Goal: Task Accomplishment & Management: Manage account settings

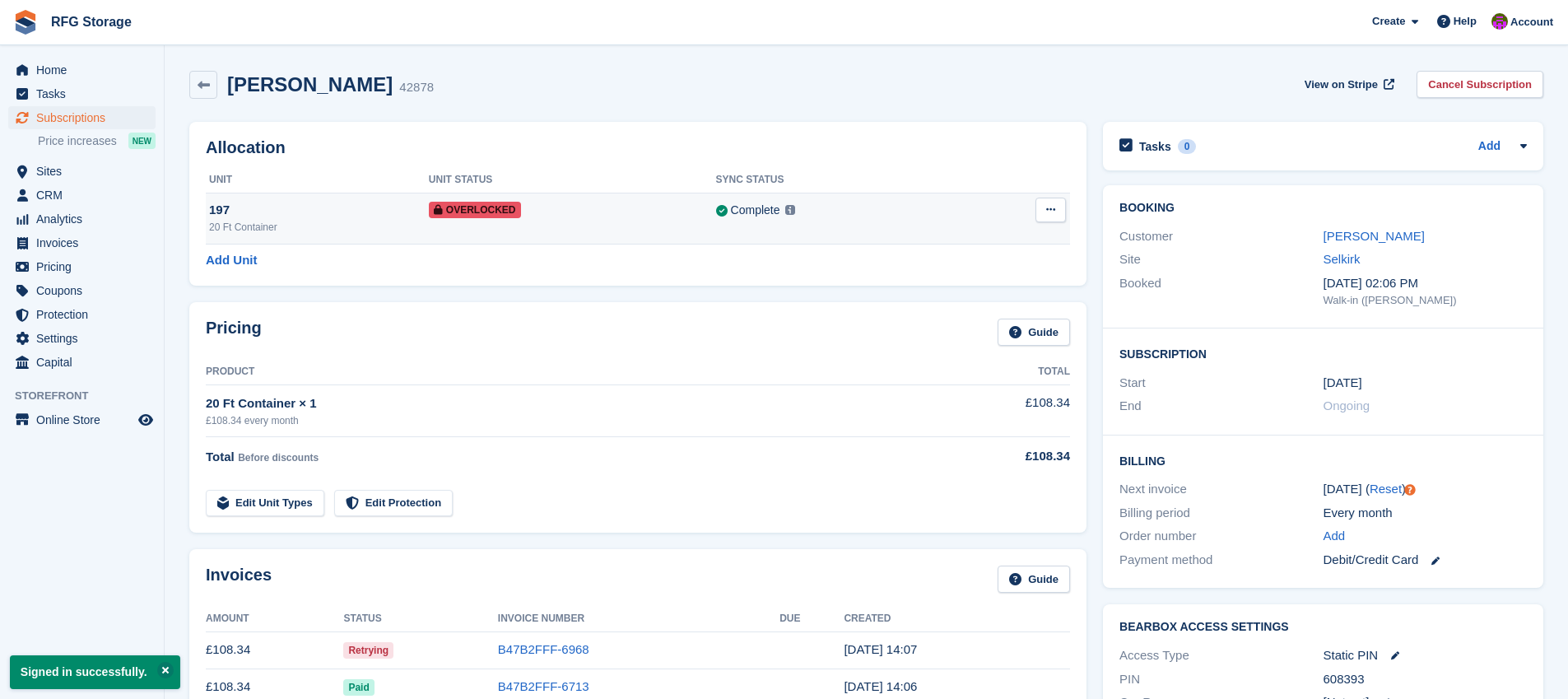
click at [804, 231] on td "Complete Last synced at 6 Oct, 3:10 PM Learn more →" at bounding box center [840, 218] width 247 height 51
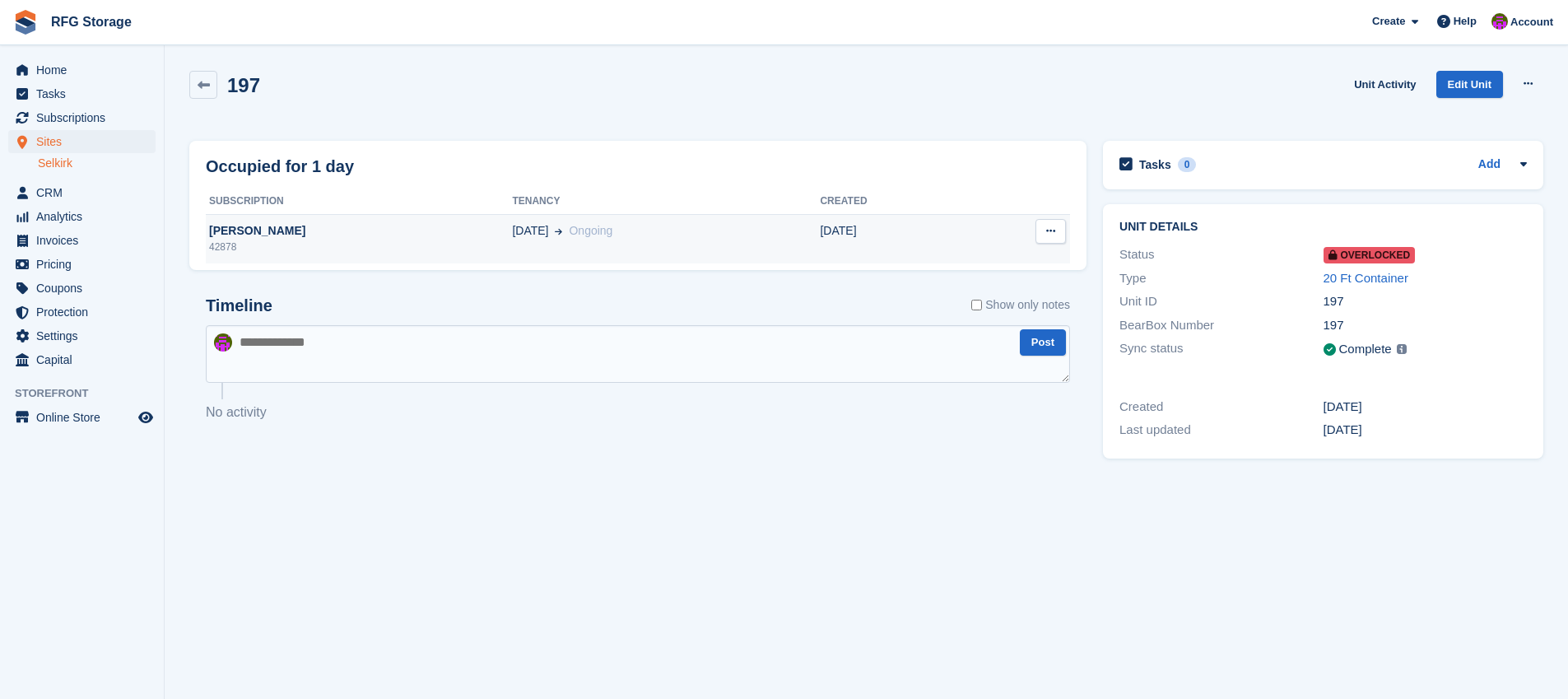
click at [671, 255] on td "06 Jun Ongoing" at bounding box center [665, 239] width 308 height 49
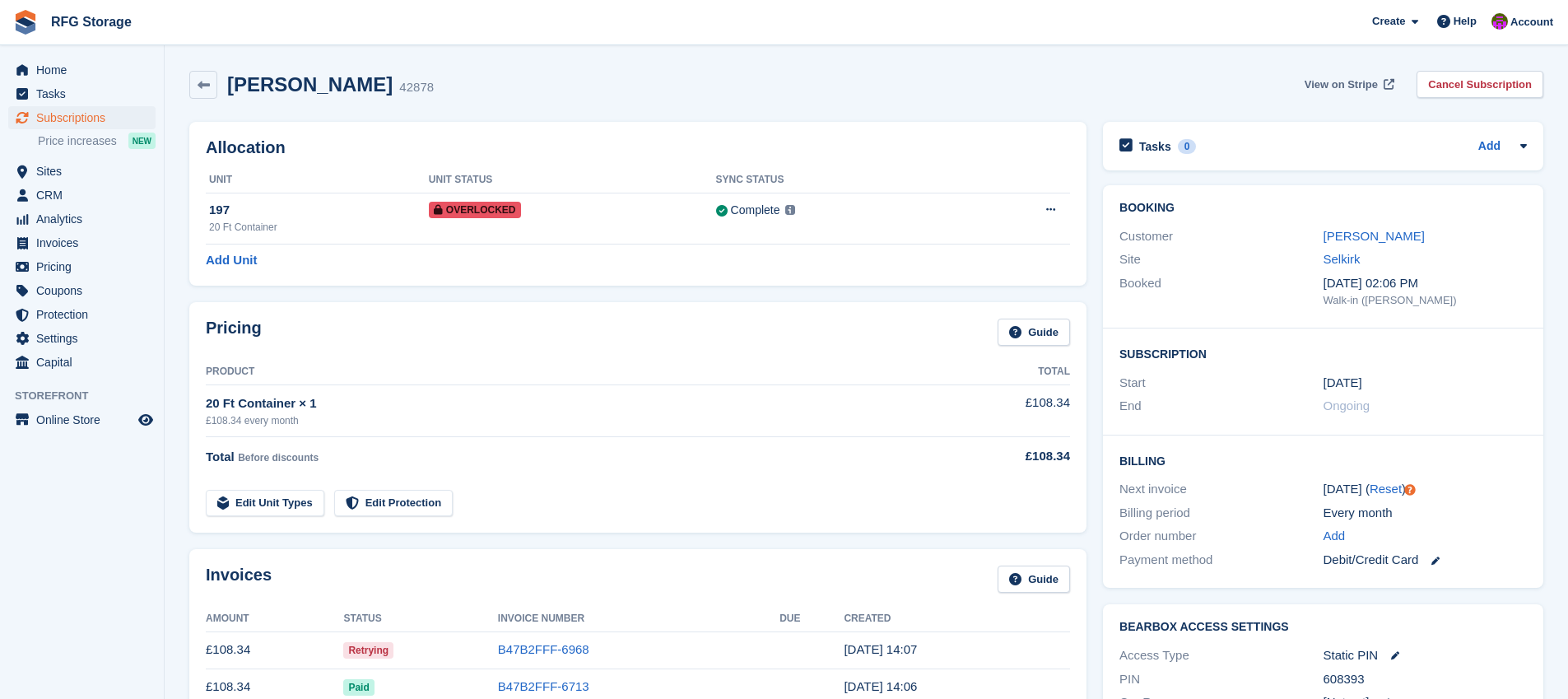
click at [1326, 89] on span "View on Stripe" at bounding box center [1342, 85] width 73 height 16
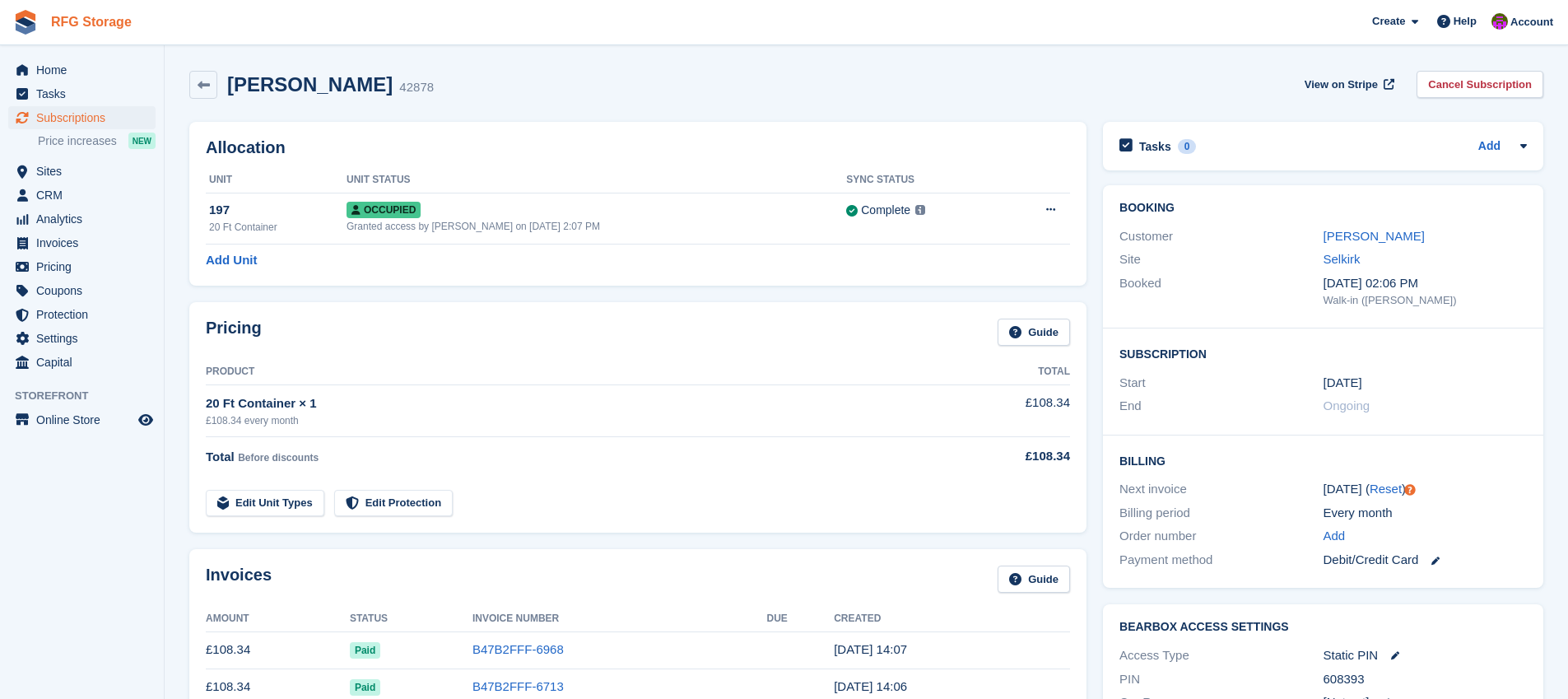
click at [53, 28] on link "RFG Storage" at bounding box center [91, 22] width 94 height 27
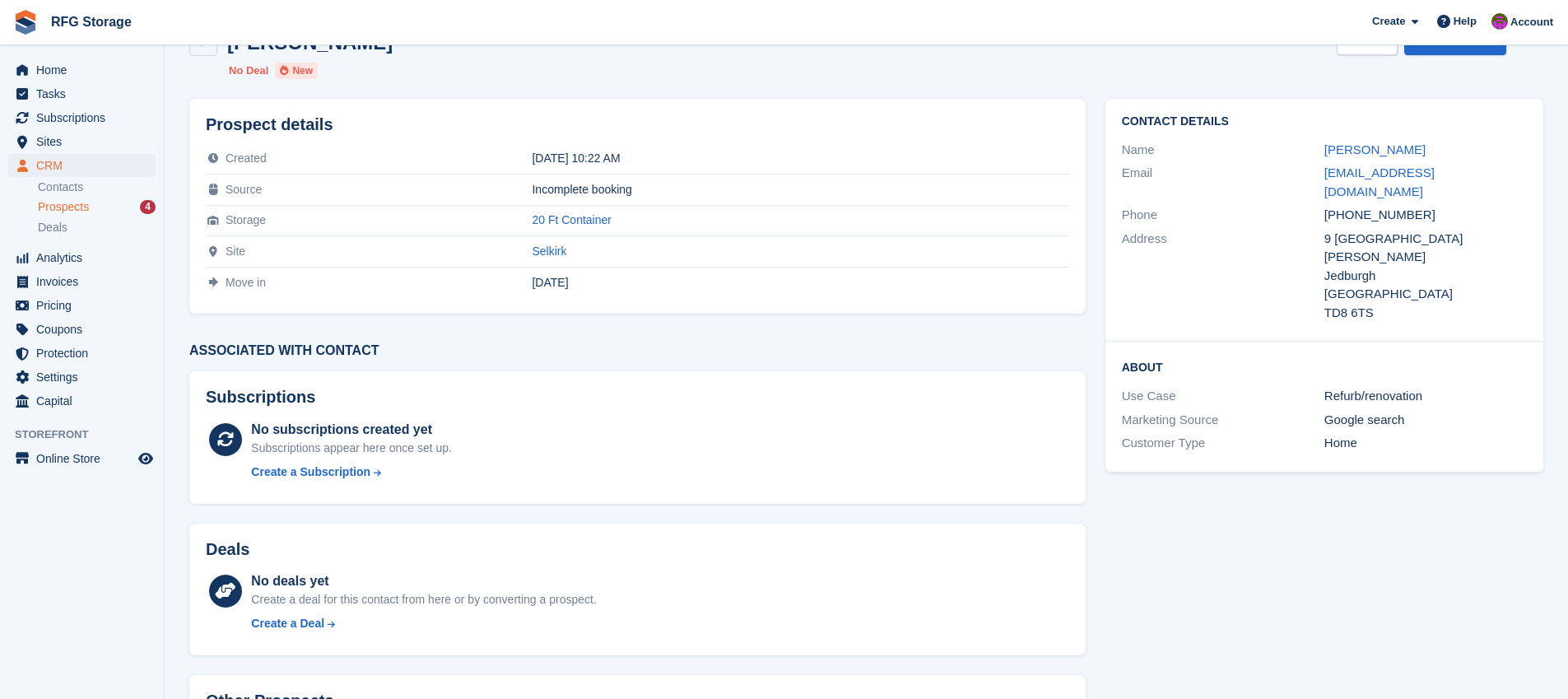
scroll to position [41, 0]
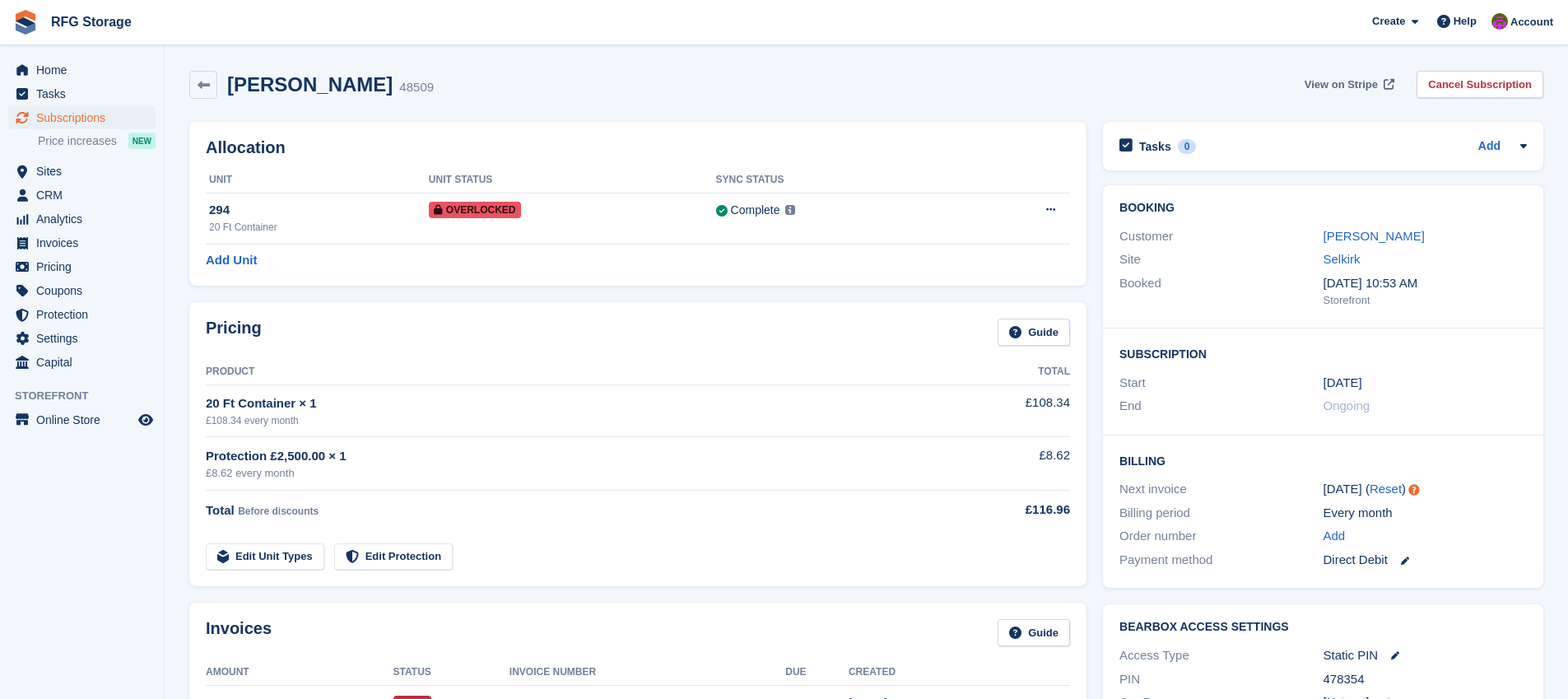
click at [1358, 81] on span "View on Stripe" at bounding box center [1342, 85] width 73 height 16
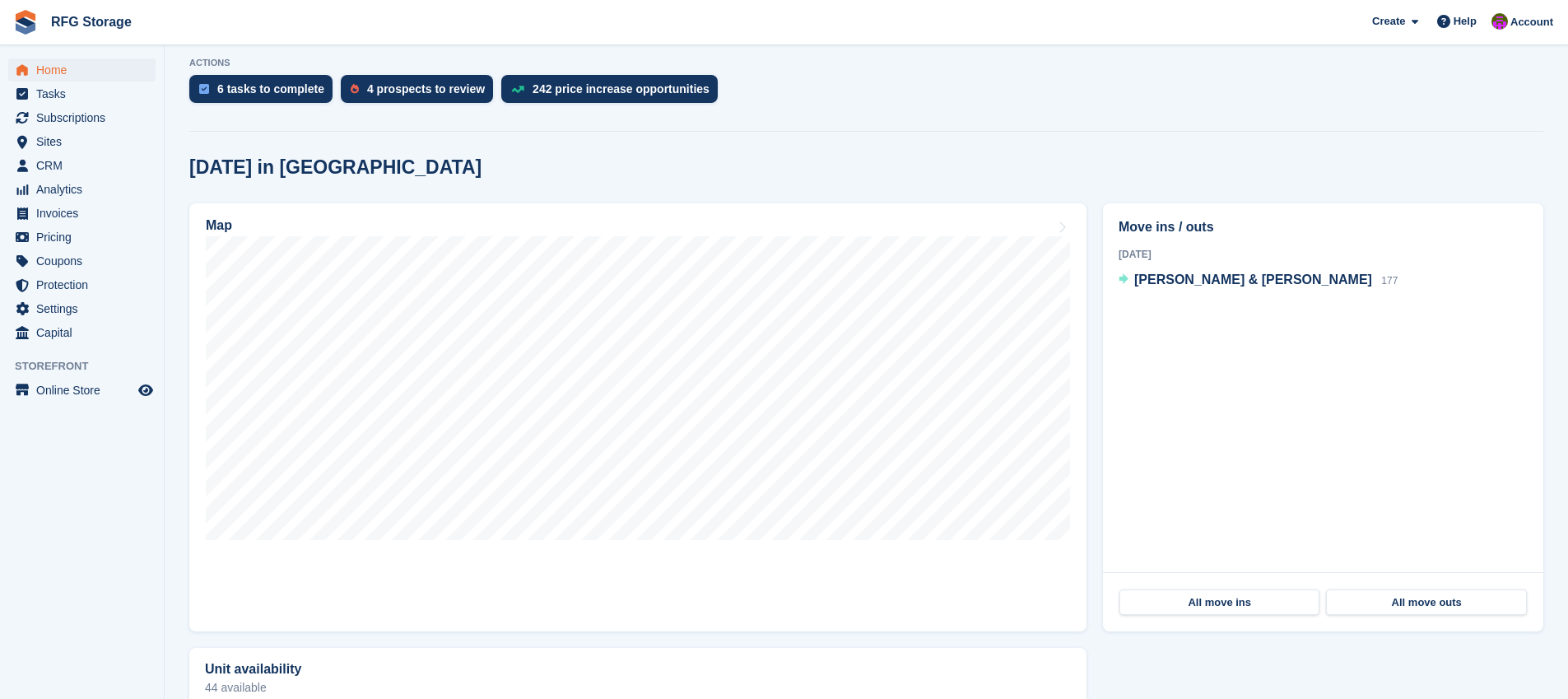
scroll to position [505, 0]
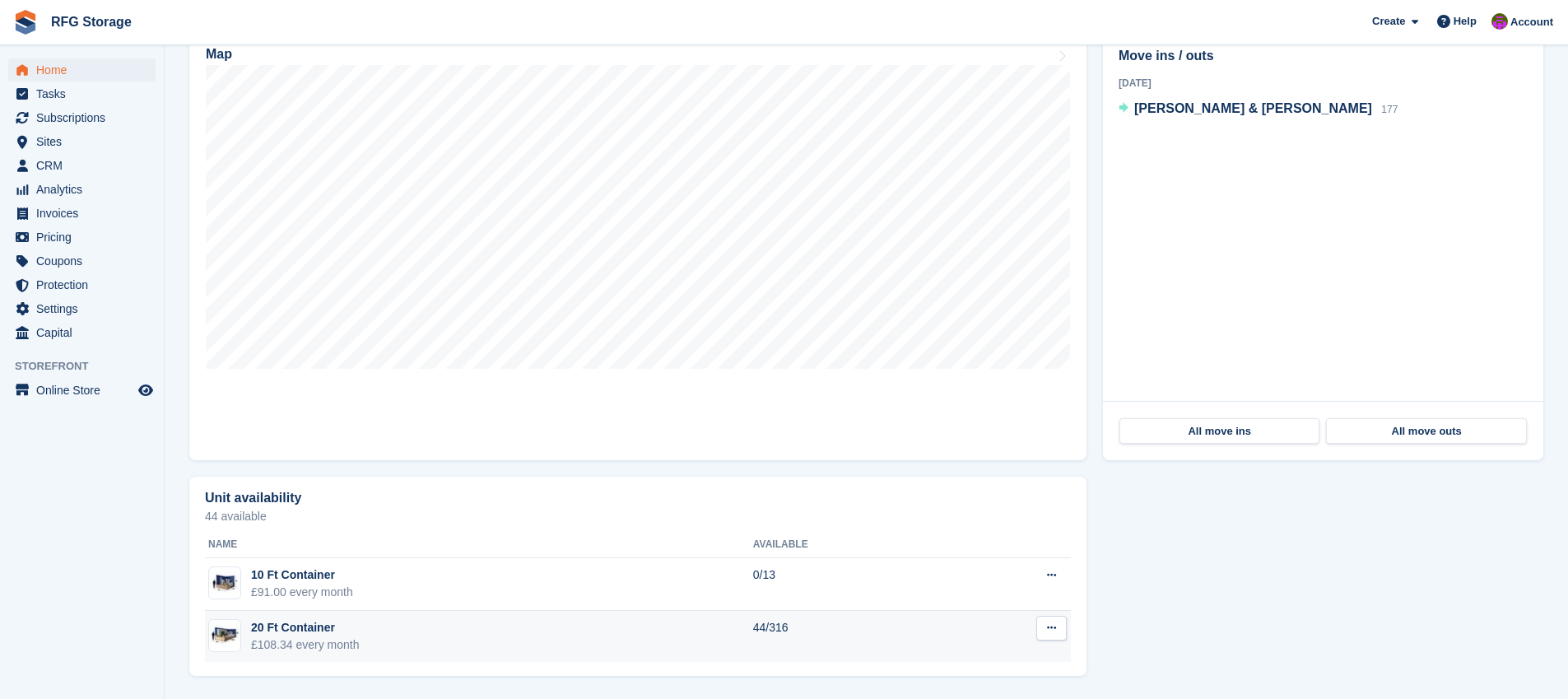
click at [377, 634] on td "20 Ft Container £108.34 every month" at bounding box center [479, 636] width 549 height 52
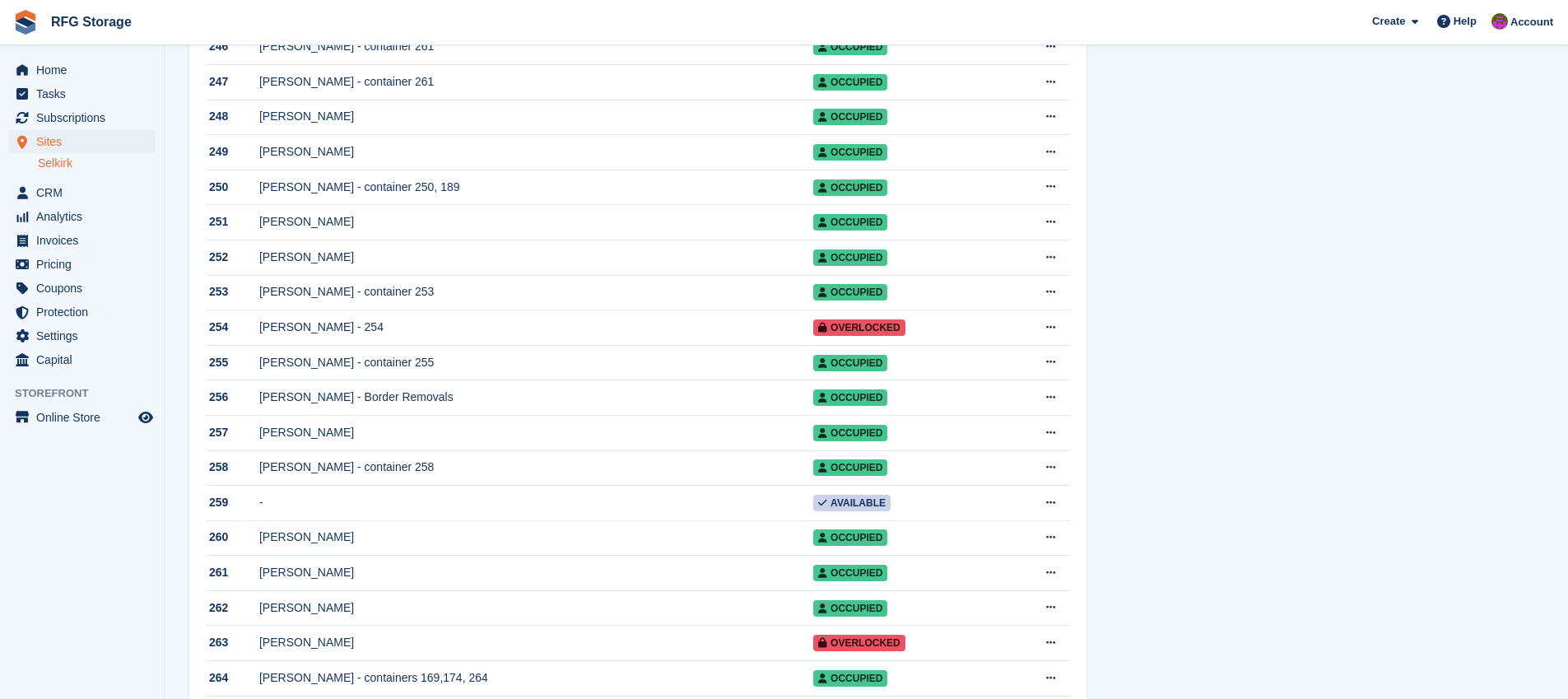
scroll to position [8783, 0]
click at [361, 441] on div "[PERSON_NAME]" at bounding box center [536, 432] width 554 height 17
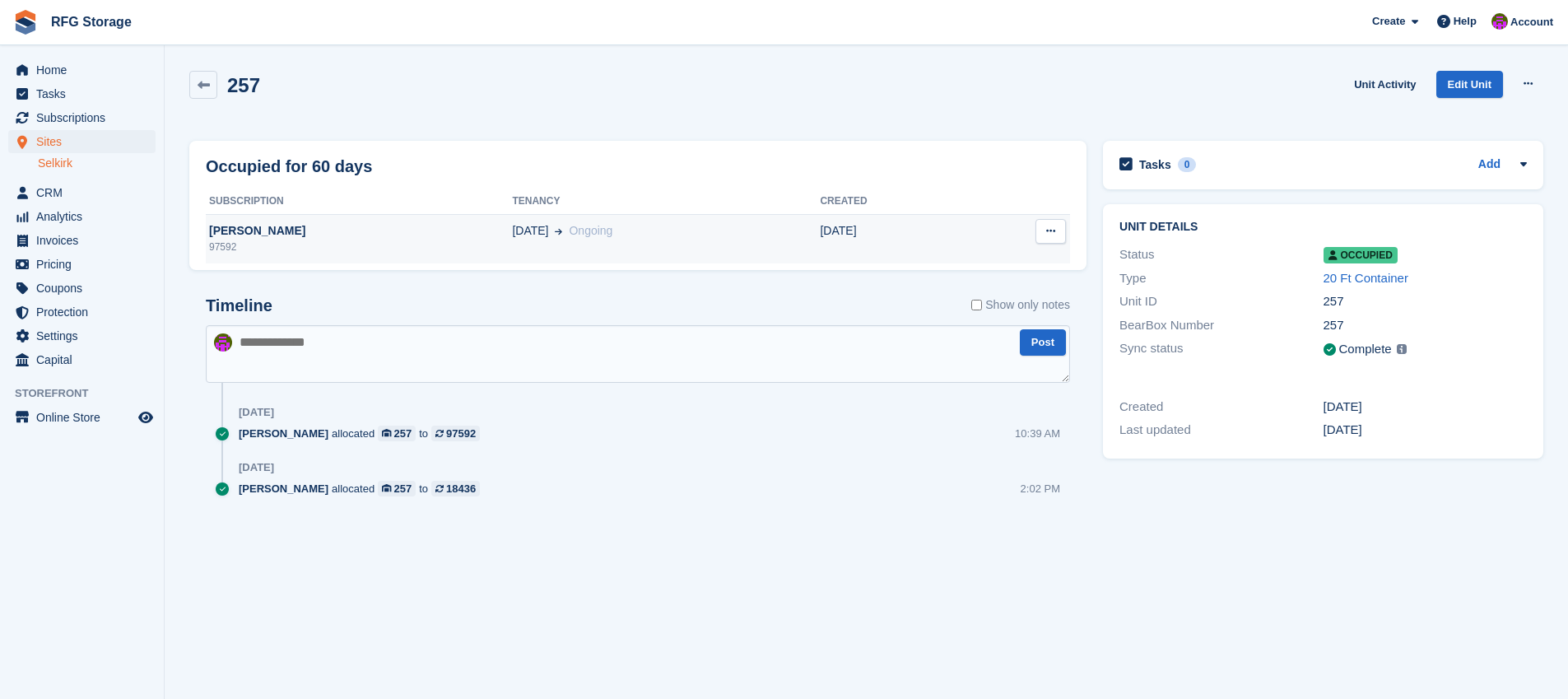
click at [512, 229] on span "[DATE]" at bounding box center [530, 231] width 37 height 17
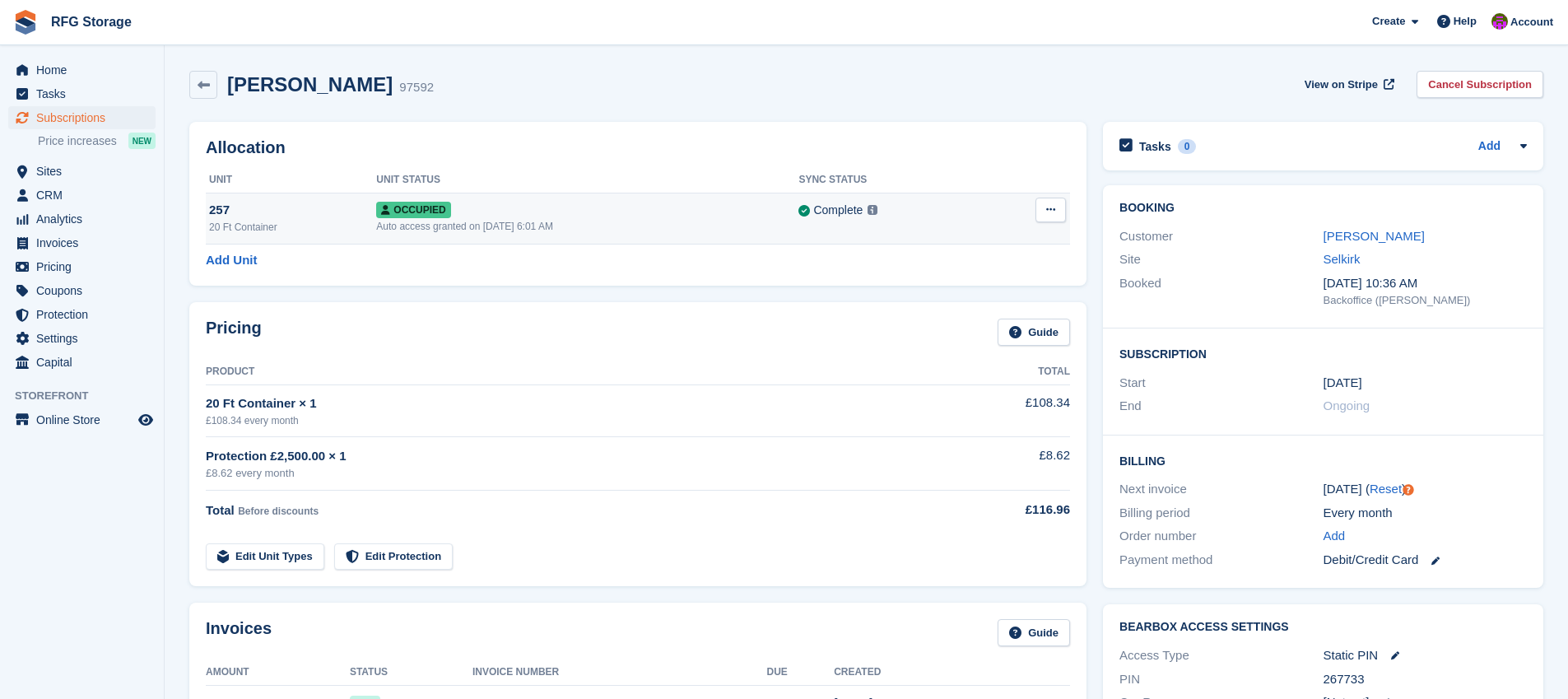
click at [895, 214] on div "Complete Last synced at 26 Sep, 1:01 AM Learn more →" at bounding box center [893, 210] width 189 height 19
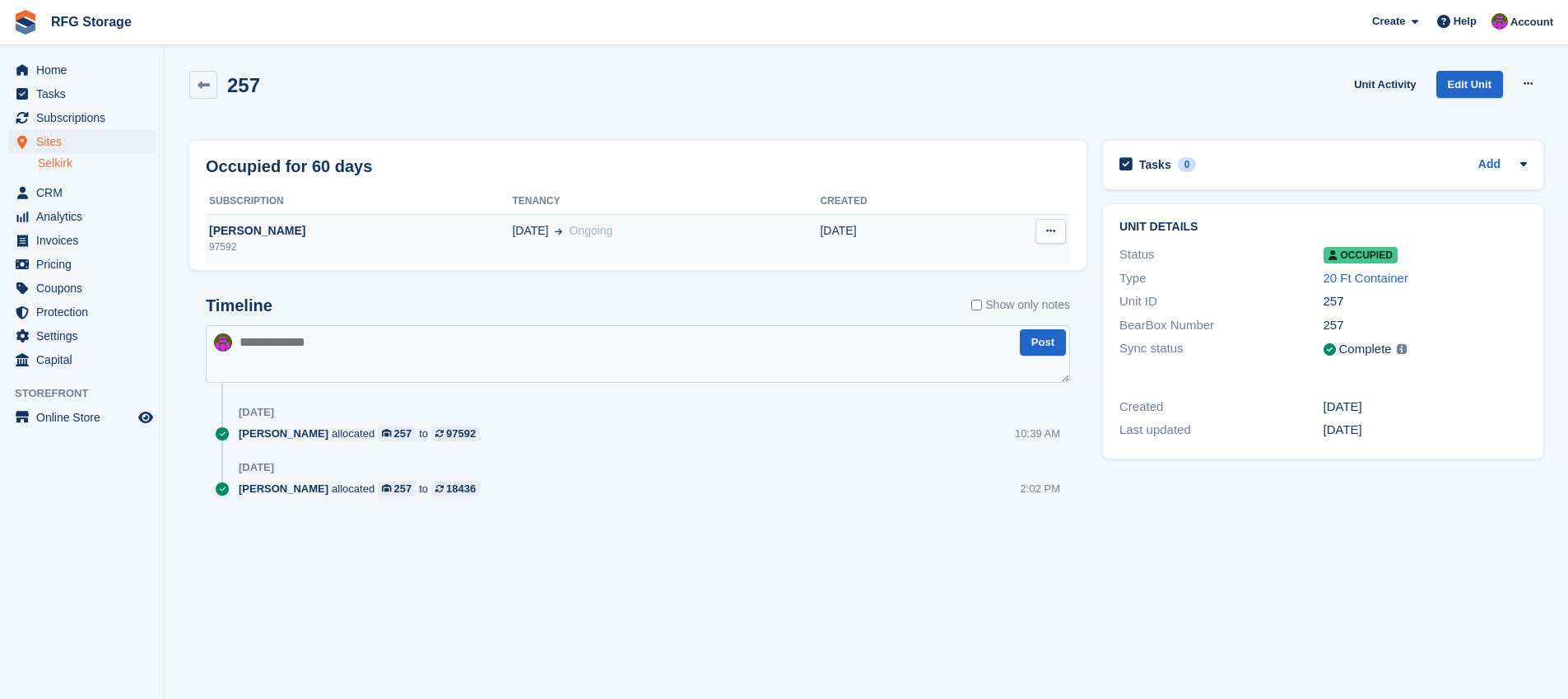
click at [328, 251] on div "97592" at bounding box center [359, 246] width 307 height 15
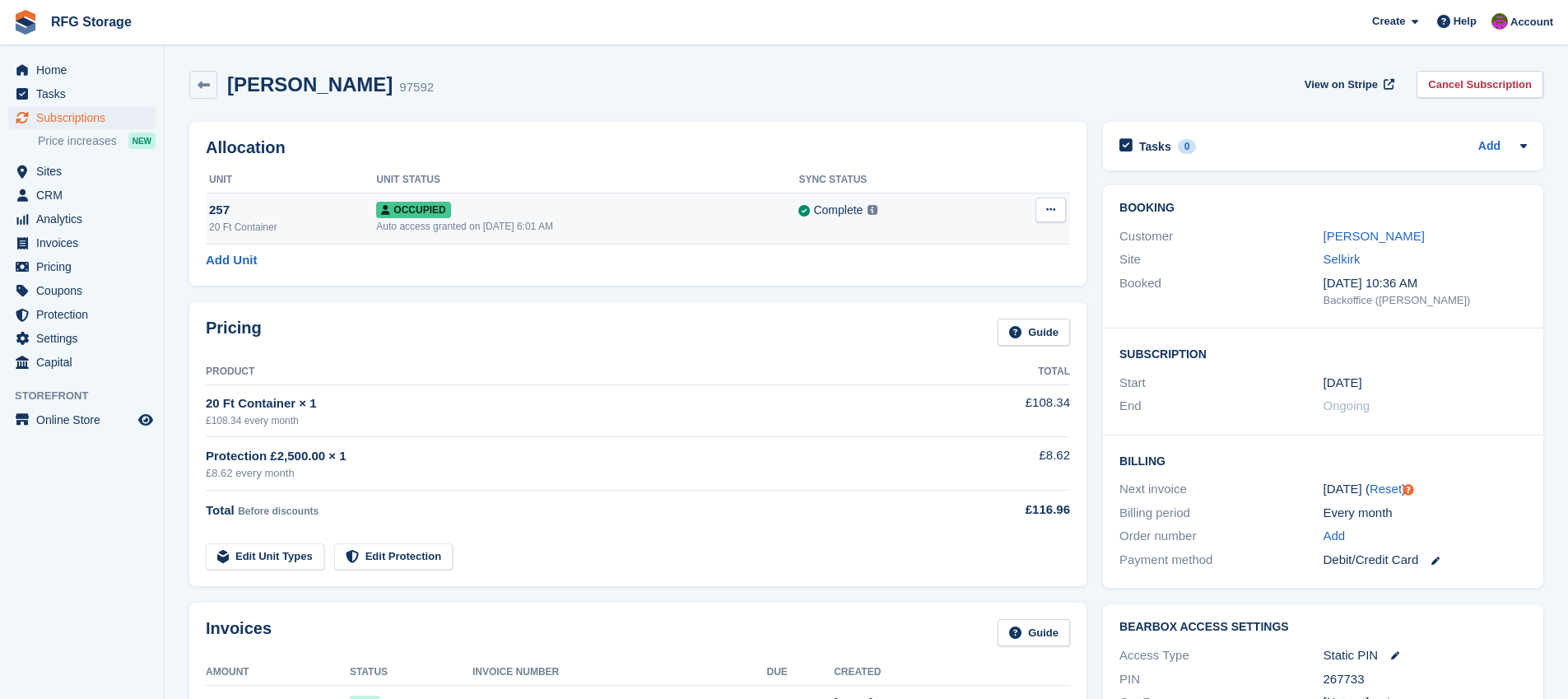
click at [1054, 212] on icon at bounding box center [1051, 210] width 9 height 11
click at [988, 275] on p "Deallocate" at bounding box center [987, 276] width 143 height 21
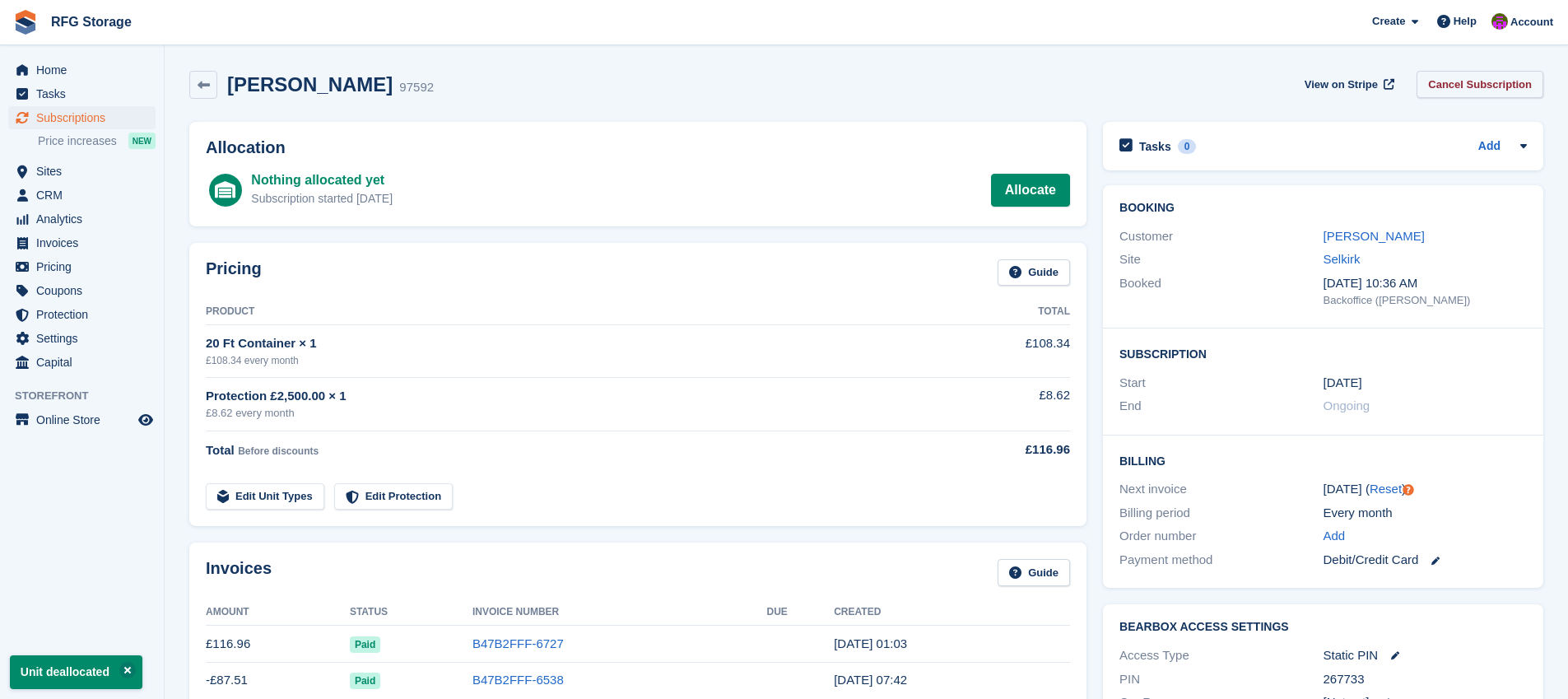
click at [1474, 88] on link "Cancel Subscription" at bounding box center [1479, 85] width 127 height 27
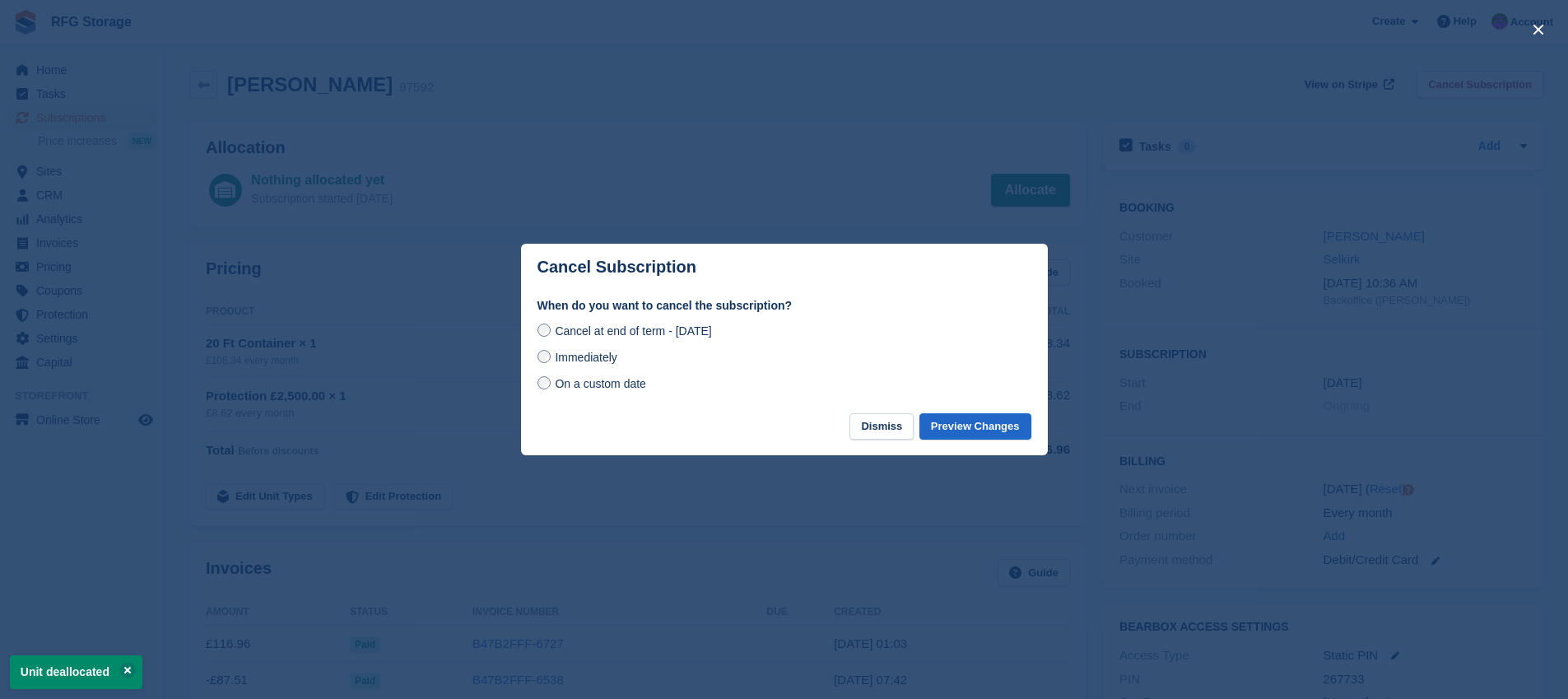
click at [538, 367] on div "Cancel at end of term - Wednesday, 8th October, 2025 Immediately On a custom da…" at bounding box center [784, 357] width 494 height 72
click at [538, 365] on div "Immediately" at bounding box center [784, 358] width 494 height 20
click at [548, 363] on label "Immediately" at bounding box center [577, 357] width 79 height 17
click at [991, 437] on button "Preview Changes" at bounding box center [975, 427] width 112 height 27
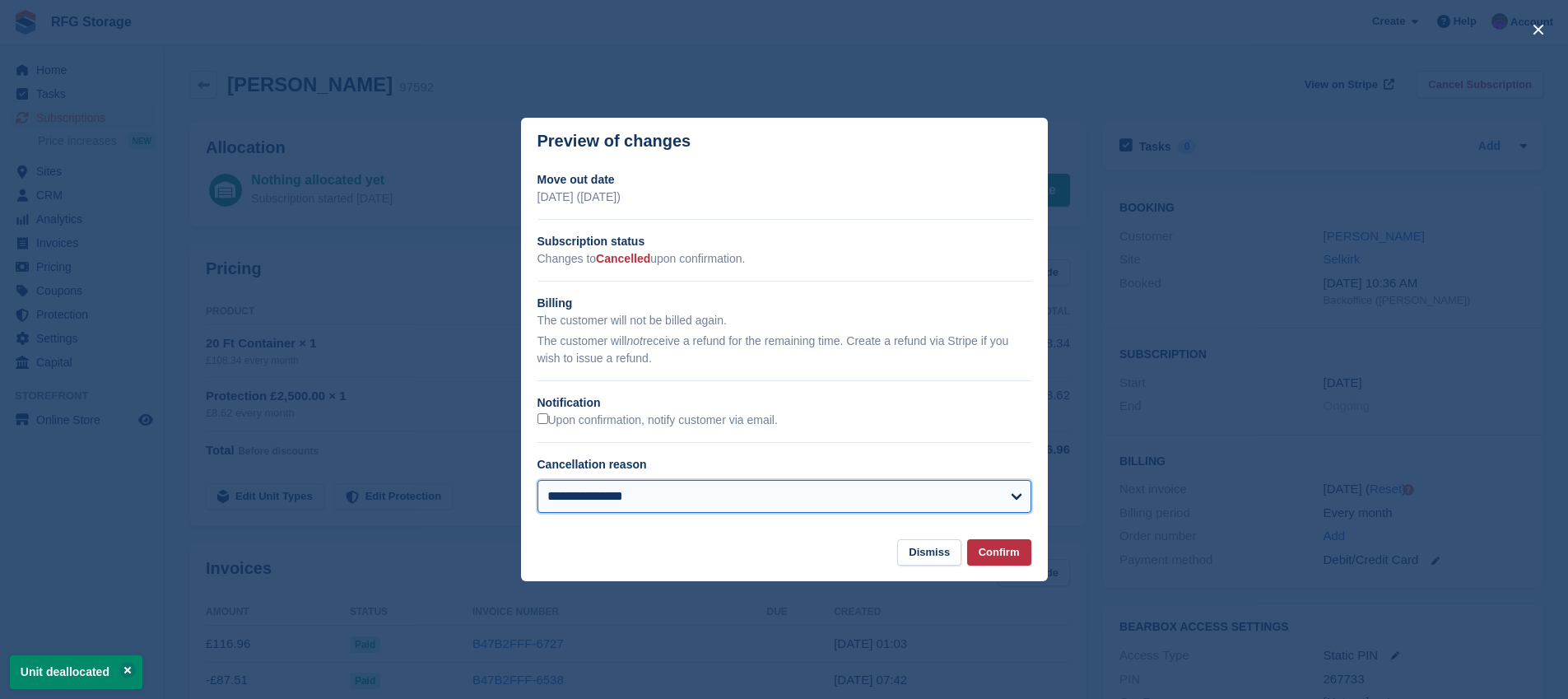
click at [925, 506] on select "**********" at bounding box center [784, 496] width 494 height 33
select select "**********"
click at [538, 480] on select "**********" at bounding box center [784, 496] width 494 height 33
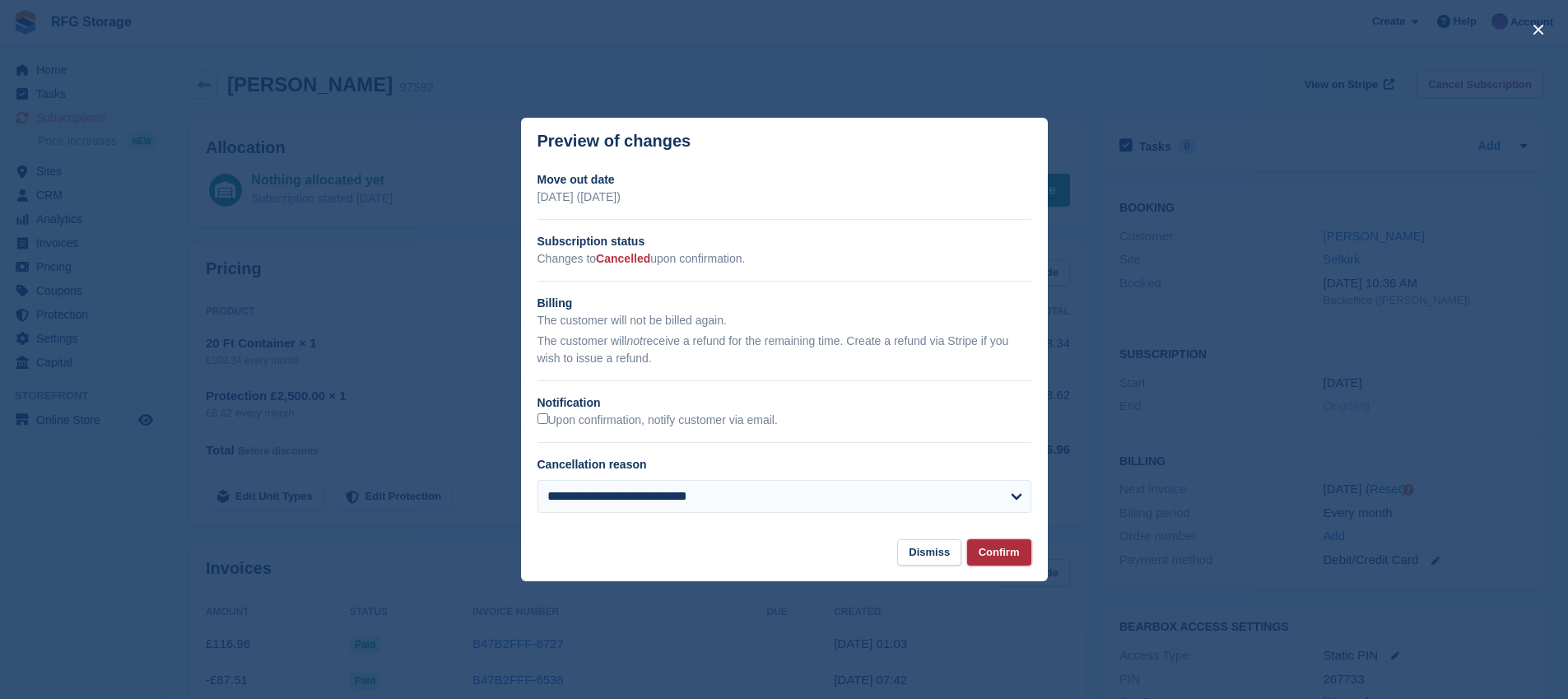
click at [983, 549] on button "Confirm" at bounding box center [999, 553] width 64 height 27
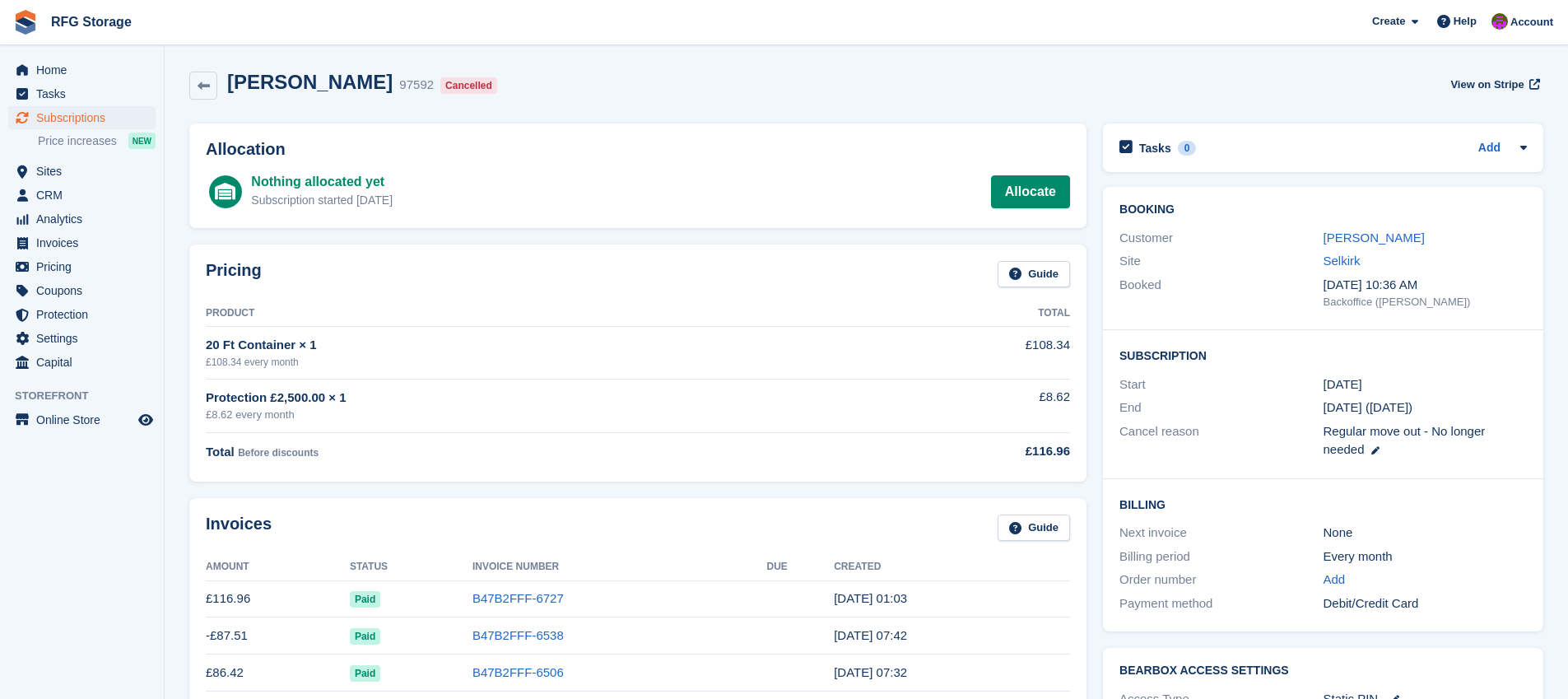
click at [34, 18] on img at bounding box center [25, 22] width 25 height 25
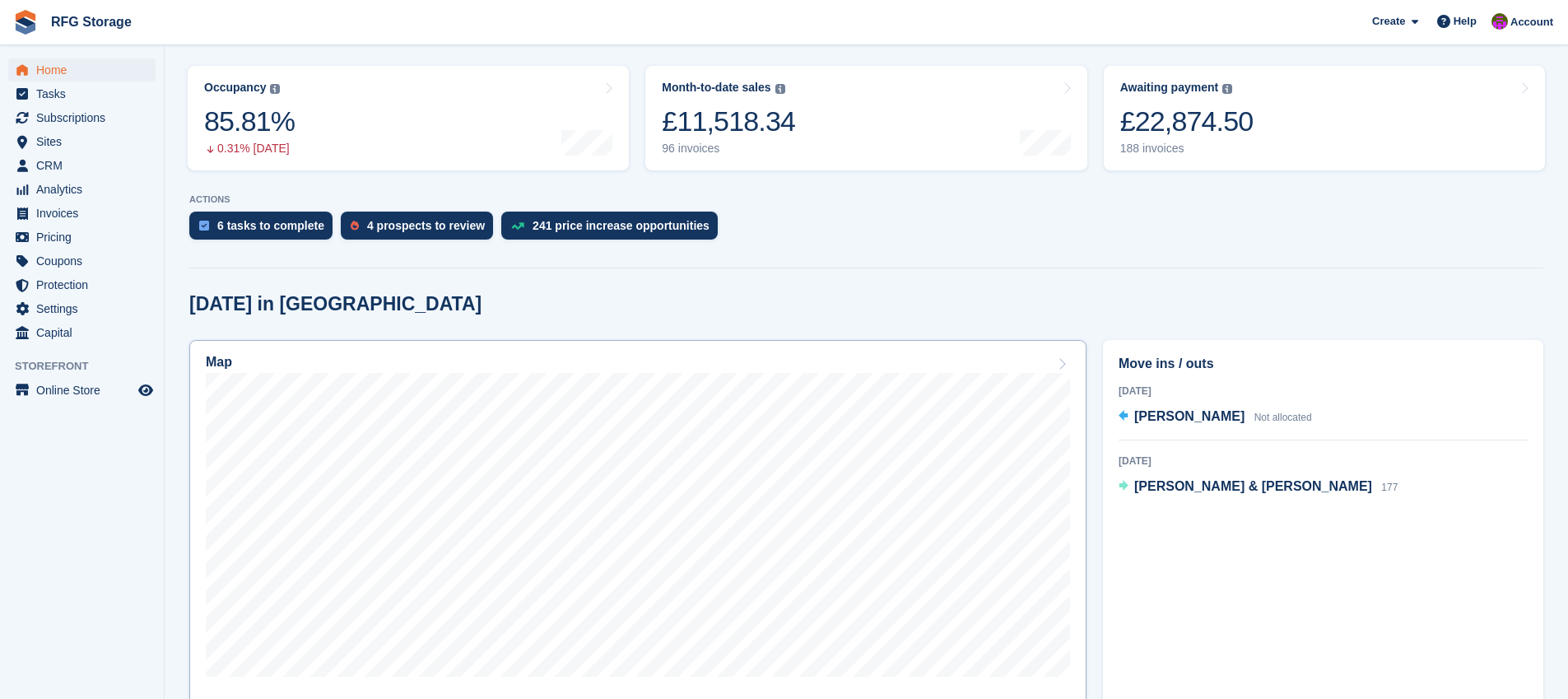
scroll to position [505, 0]
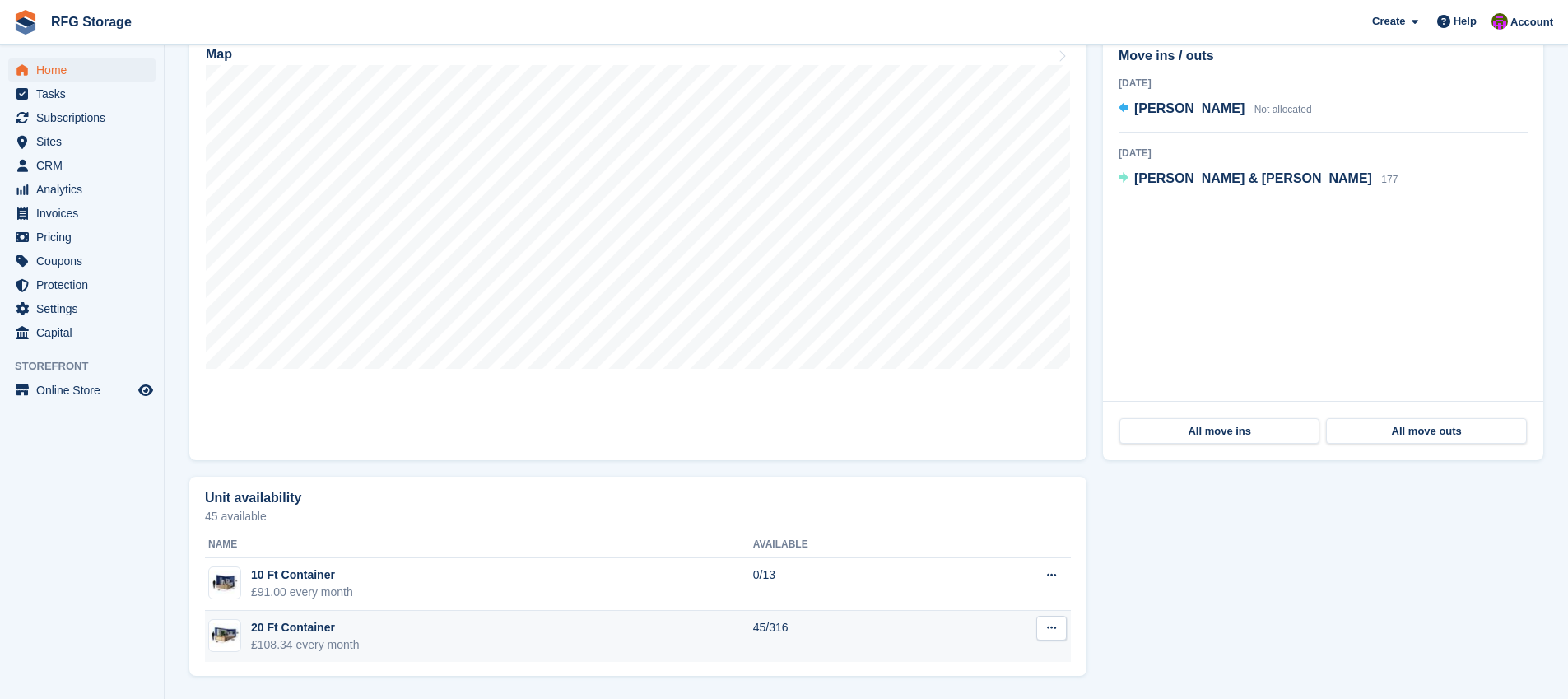
click at [342, 640] on div "£108.34 every month" at bounding box center [305, 644] width 109 height 17
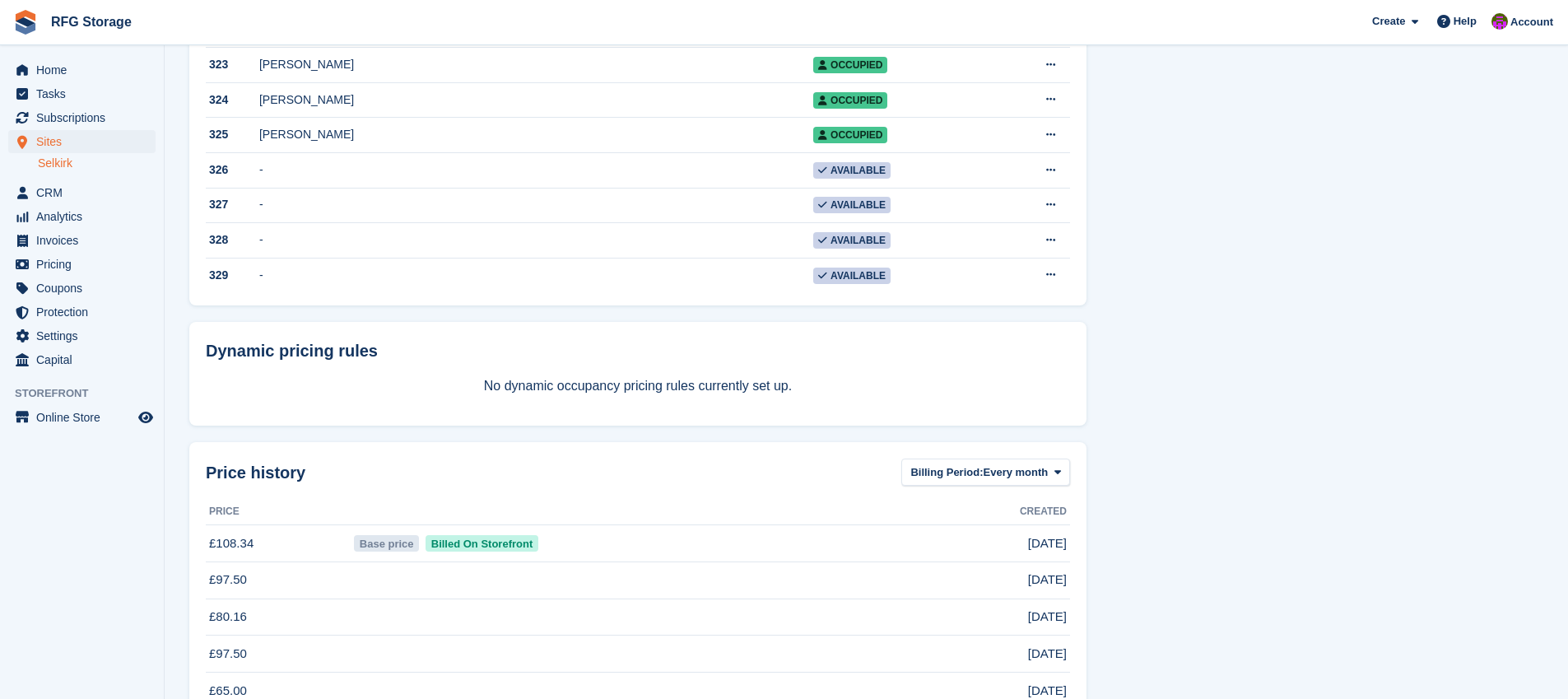
scroll to position [11179, 0]
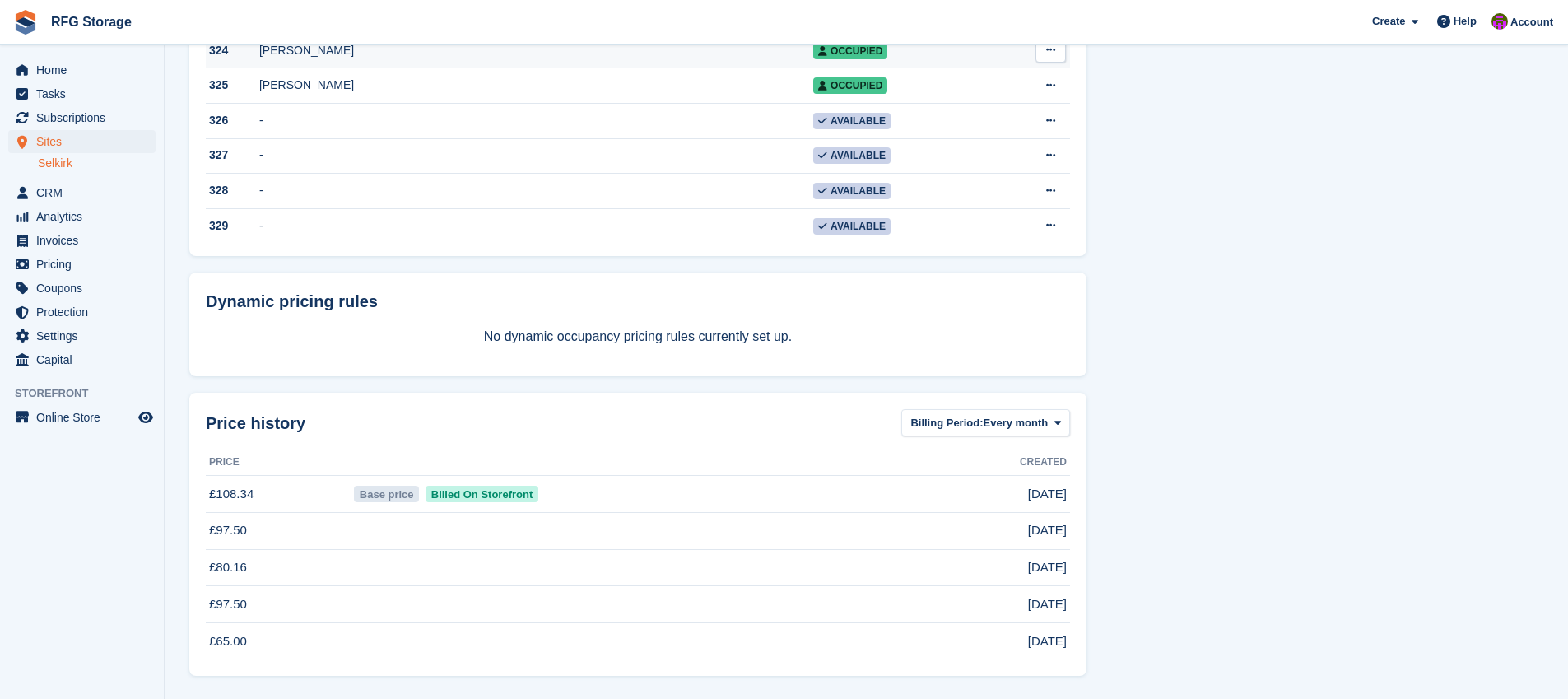
click at [303, 59] on div "[PERSON_NAME]" at bounding box center [536, 50] width 554 height 17
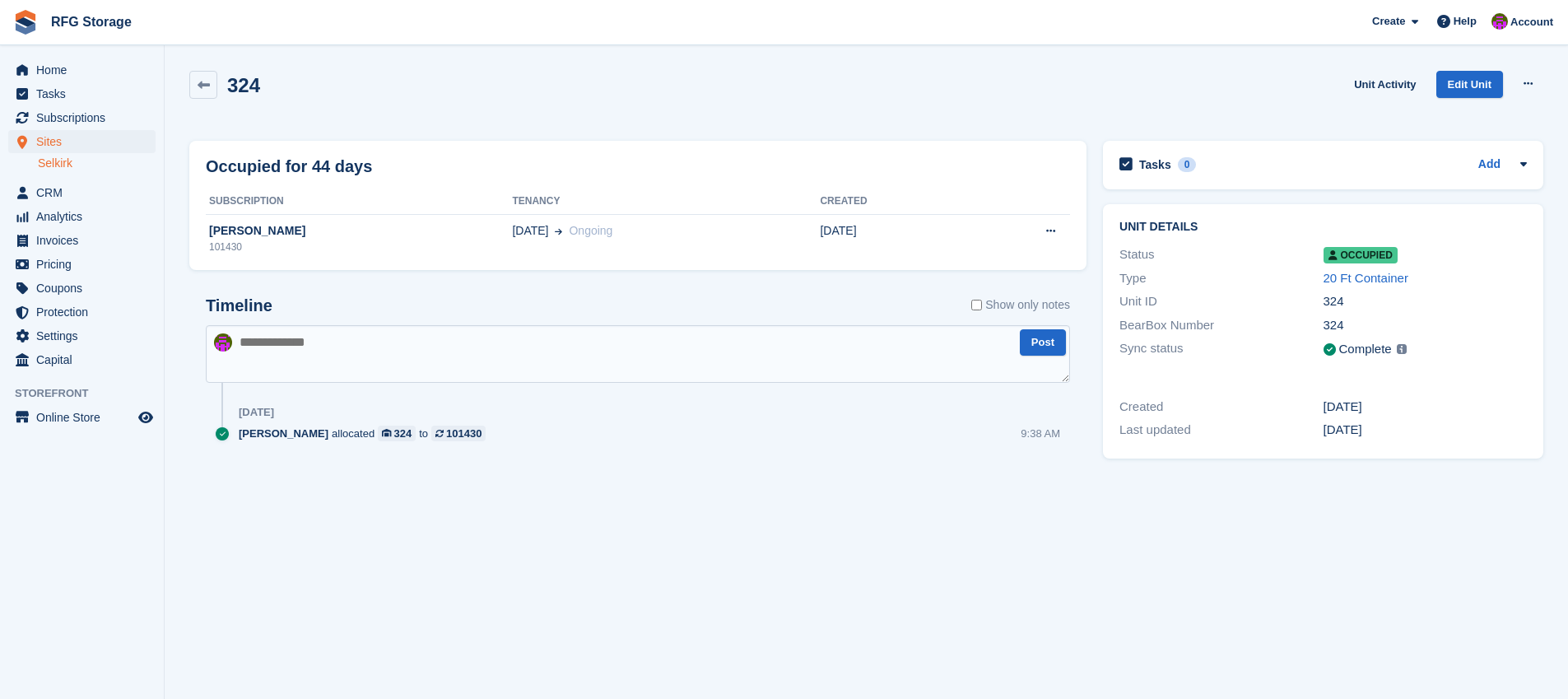
click at [295, 265] on div "Occupied for 44 days Subscription Tenancy Created Reuben Reeves 101430 24 Aug O…" at bounding box center [637, 205] width 897 height 130
click at [293, 250] on div "101430" at bounding box center [359, 246] width 307 height 15
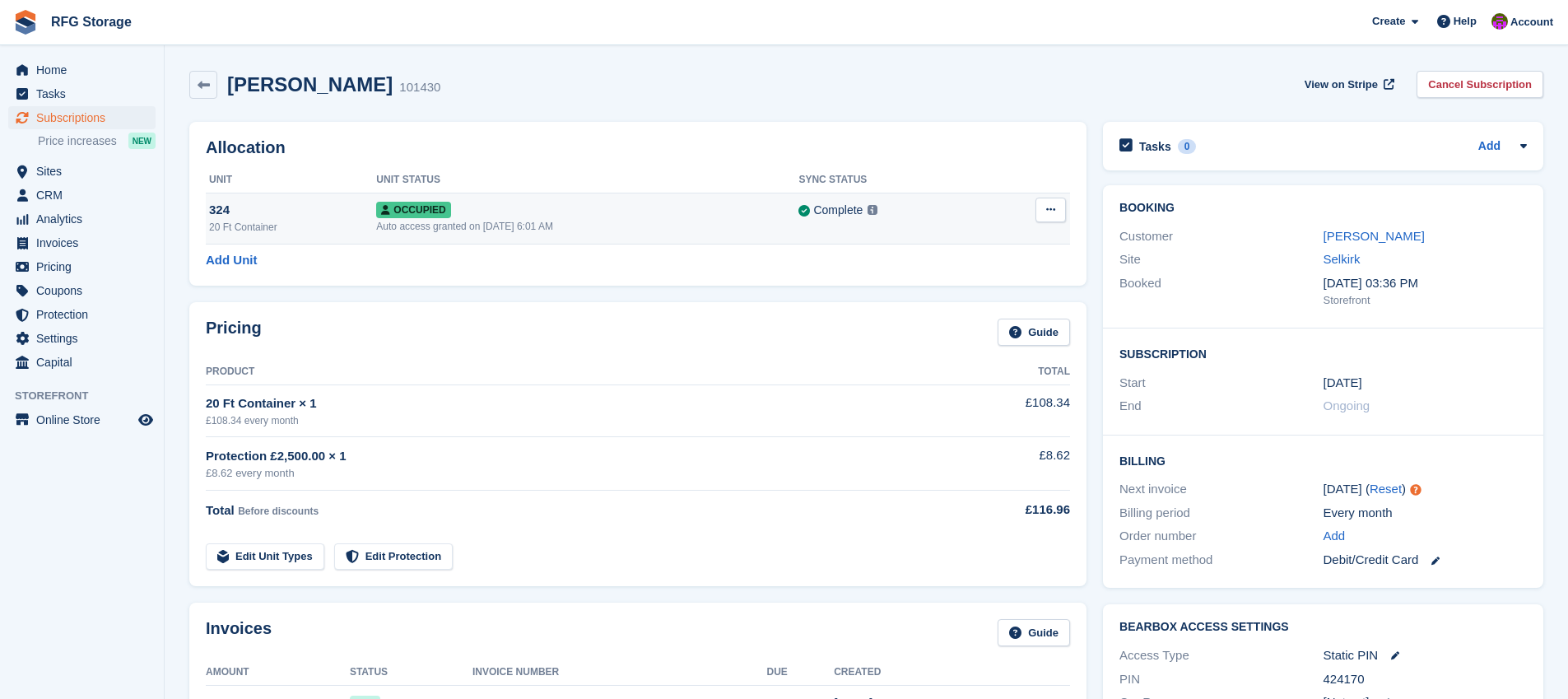
click at [1049, 208] on icon at bounding box center [1051, 210] width 9 height 11
click at [941, 286] on p "Deallocate" at bounding box center [987, 276] width 143 height 21
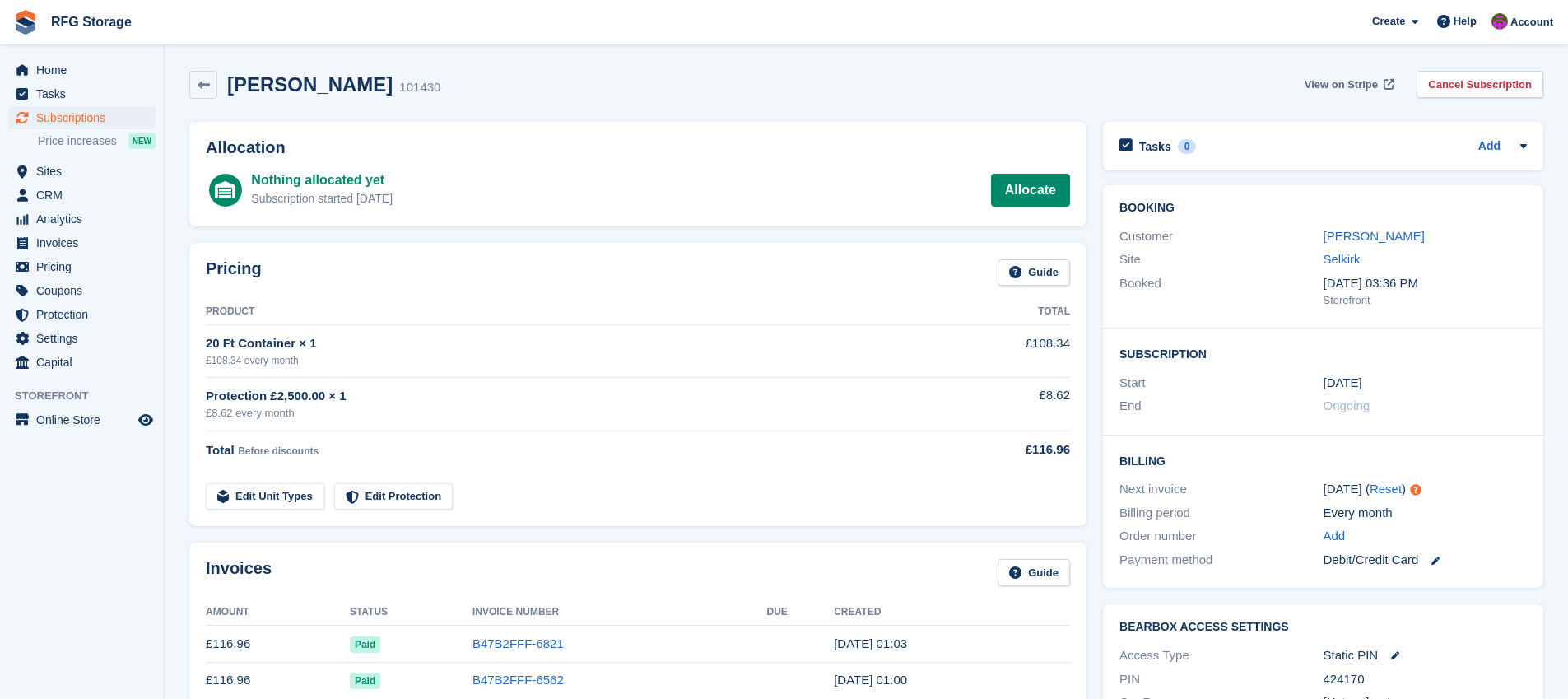
click at [1322, 93] on link "View on Stripe" at bounding box center [1347, 85] width 99 height 27
click at [1473, 90] on link "Cancel Subscription" at bounding box center [1479, 85] width 127 height 27
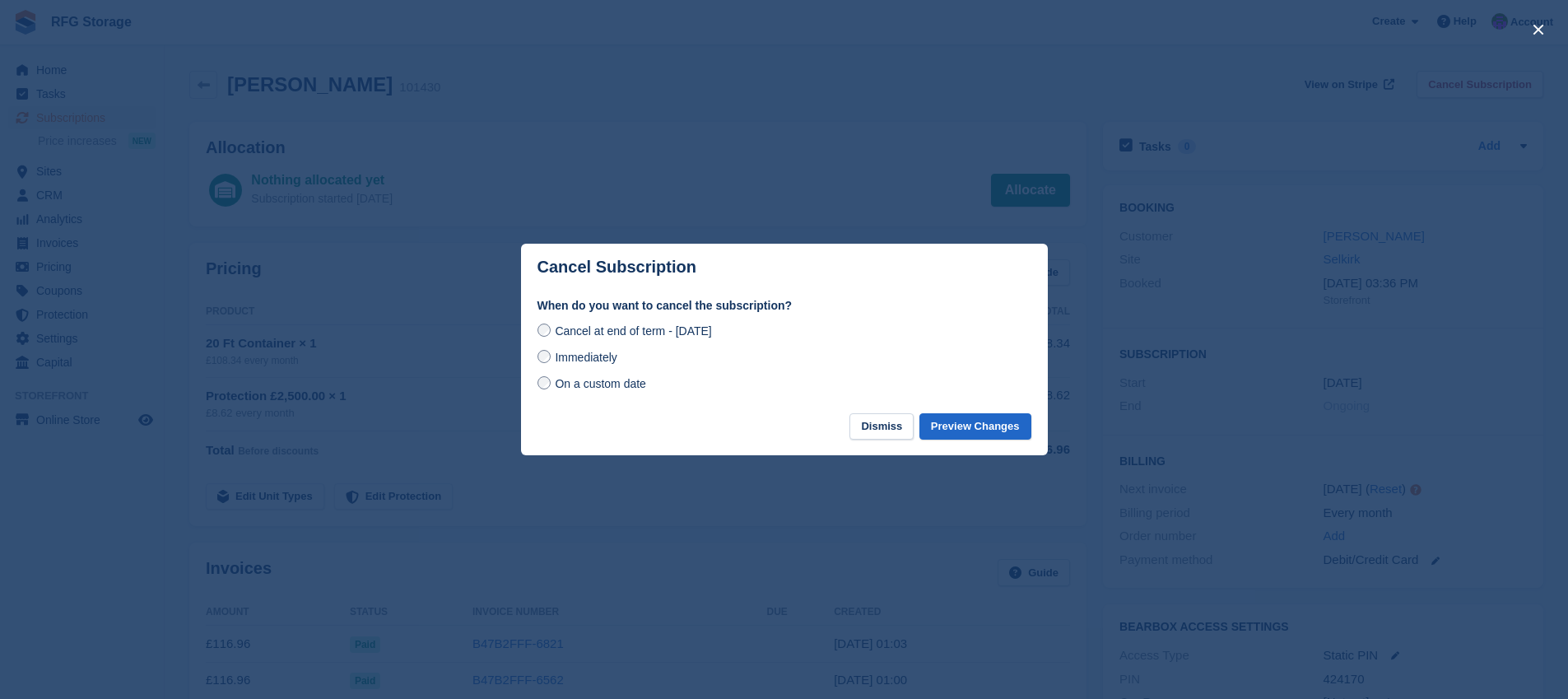
click at [556, 358] on span "Immediately" at bounding box center [586, 357] width 62 height 13
click at [973, 429] on button "Preview Changes" at bounding box center [975, 427] width 112 height 27
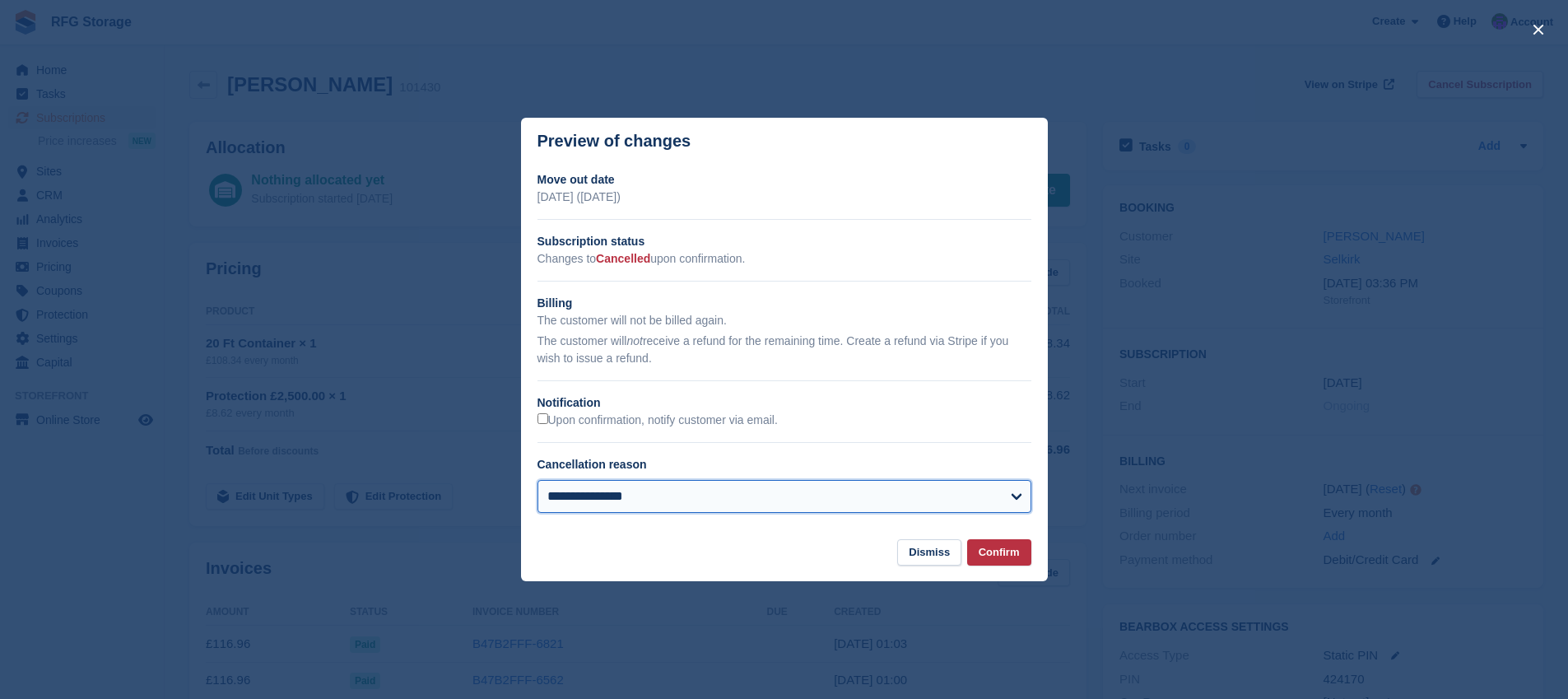
click at [1020, 493] on select "**********" at bounding box center [784, 496] width 494 height 33
select select "**********"
click at [538, 480] on select "**********" at bounding box center [784, 496] width 494 height 33
click at [1005, 555] on button "Confirm" at bounding box center [999, 553] width 64 height 27
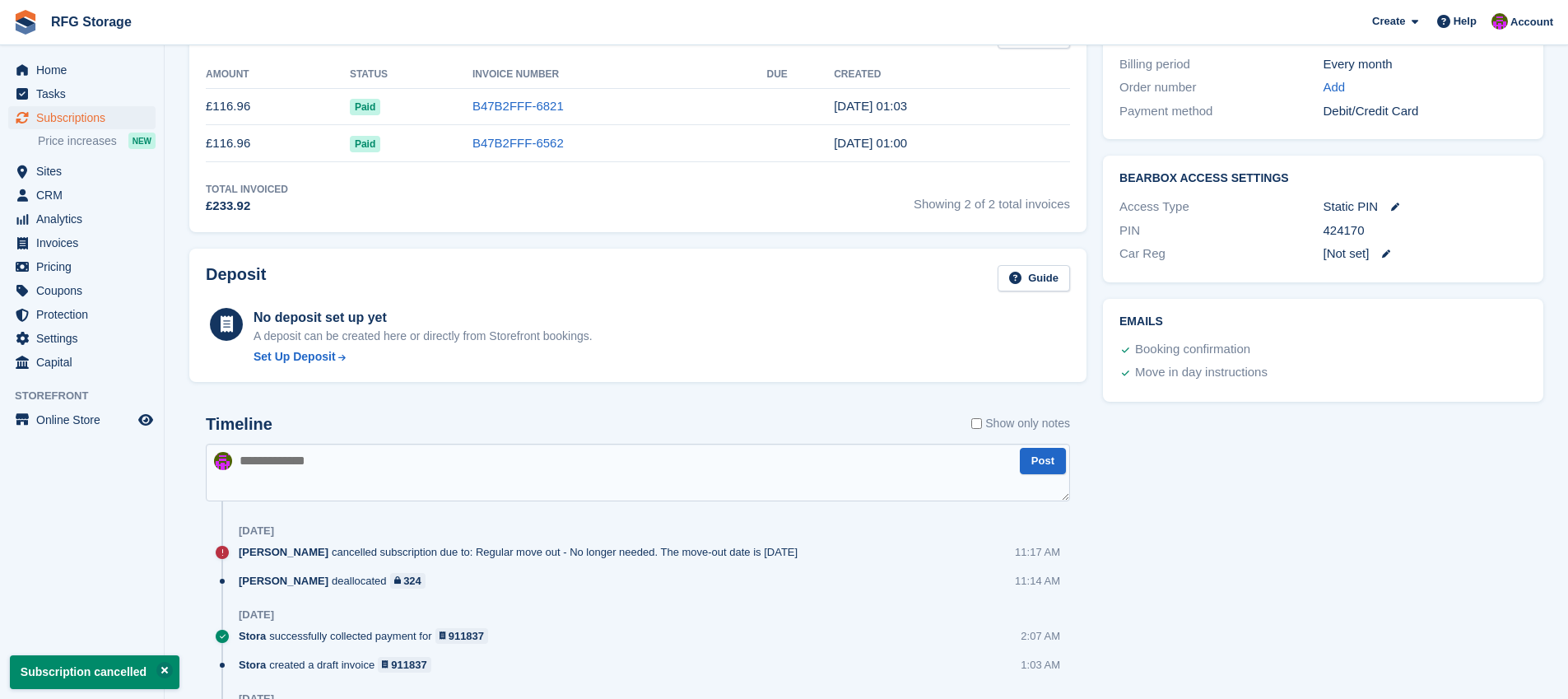
scroll to position [494, 0]
click at [29, 71] on span "menu" at bounding box center [23, 70] width 20 height 20
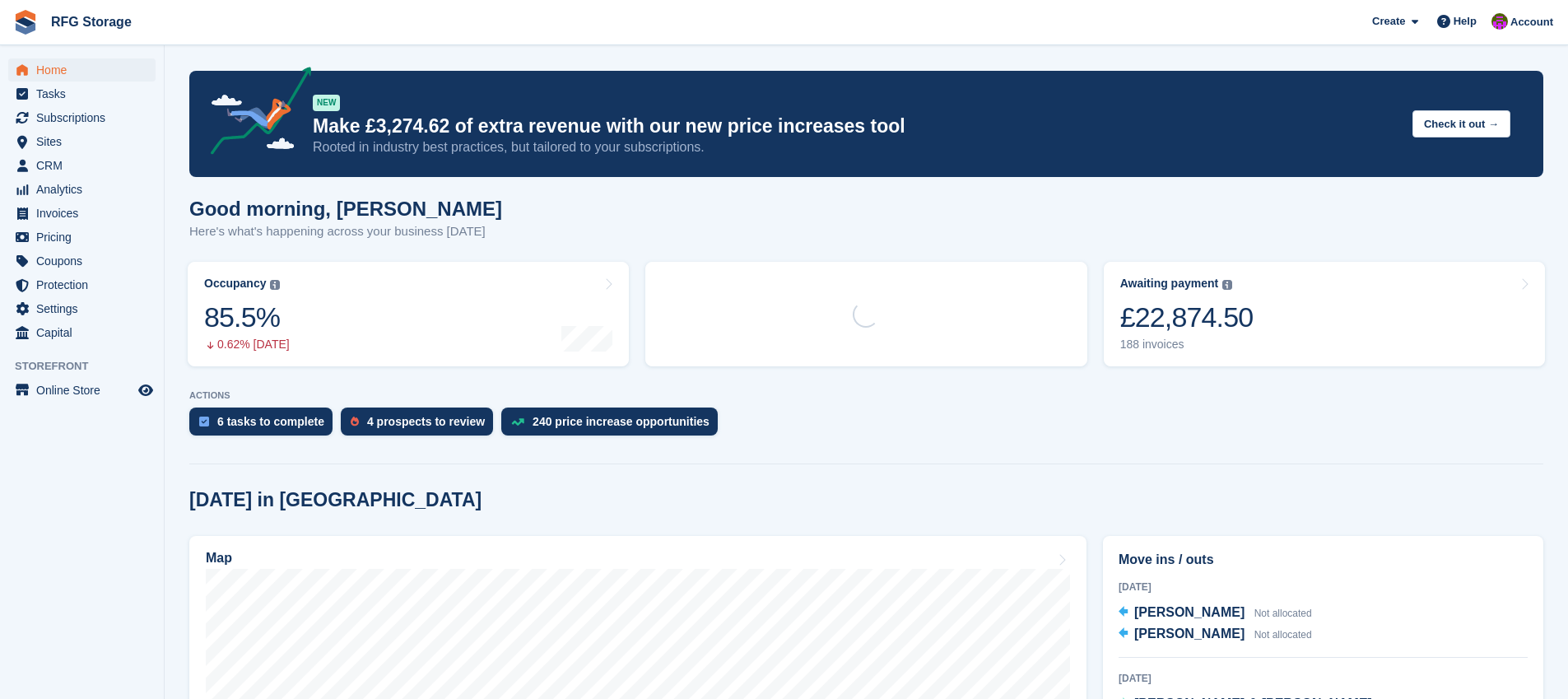
click at [22, 25] on img at bounding box center [25, 22] width 25 height 25
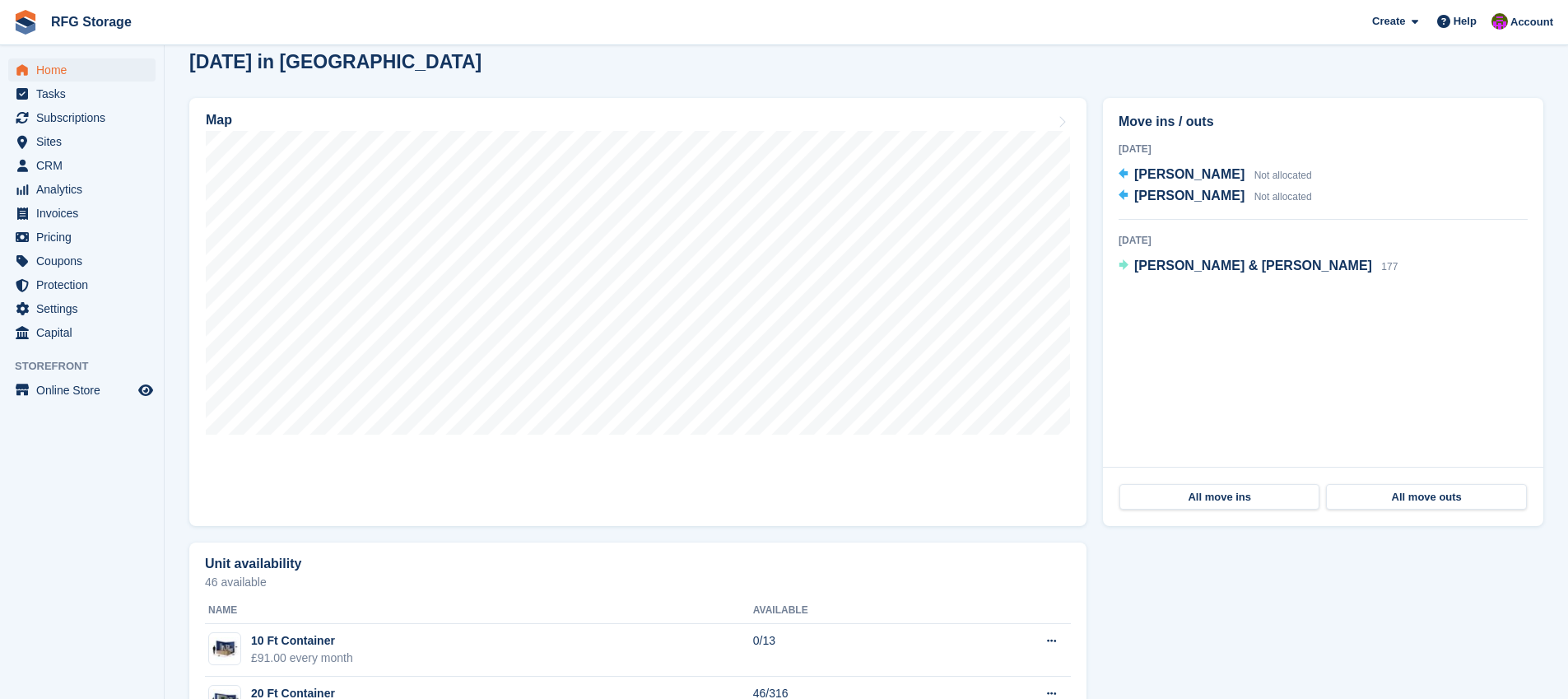
scroll to position [505, 0]
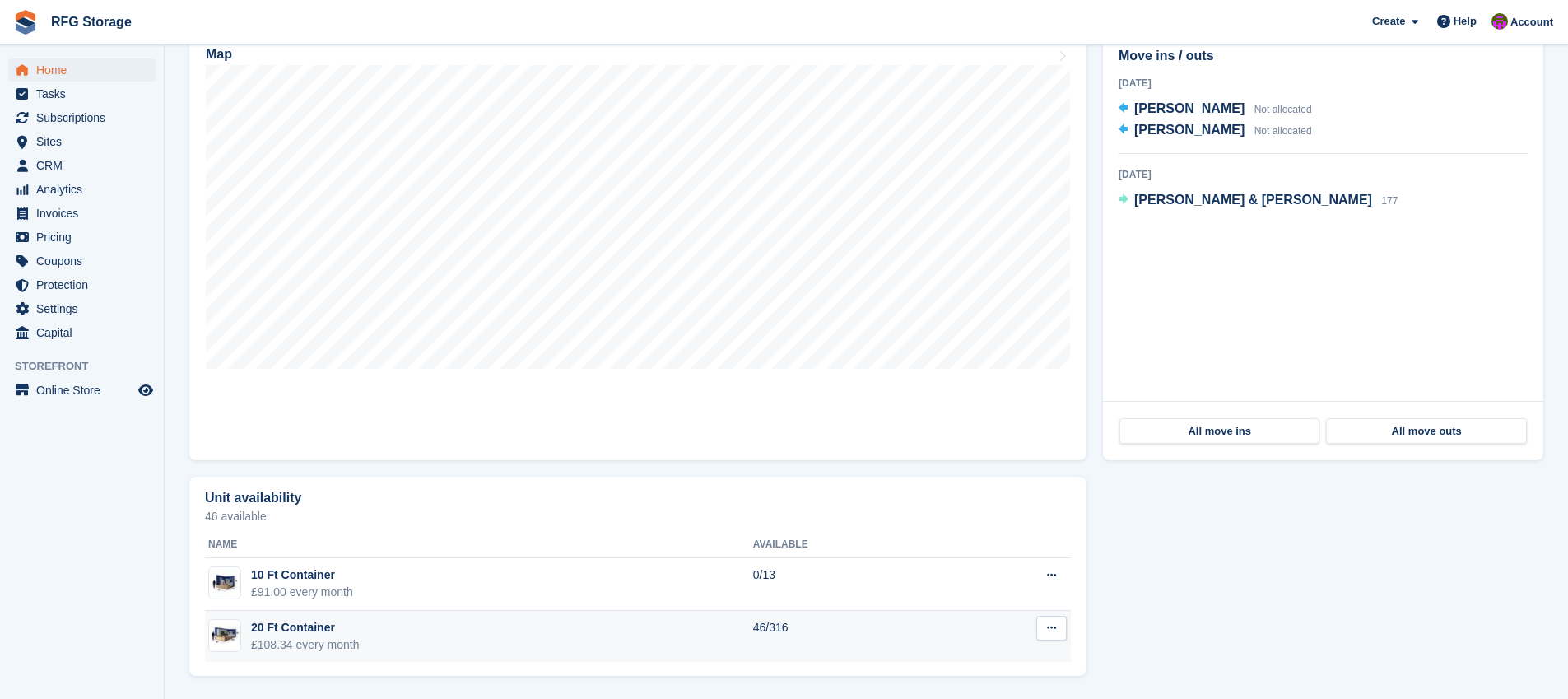
click at [298, 646] on div "£108.34 every month" at bounding box center [305, 644] width 109 height 17
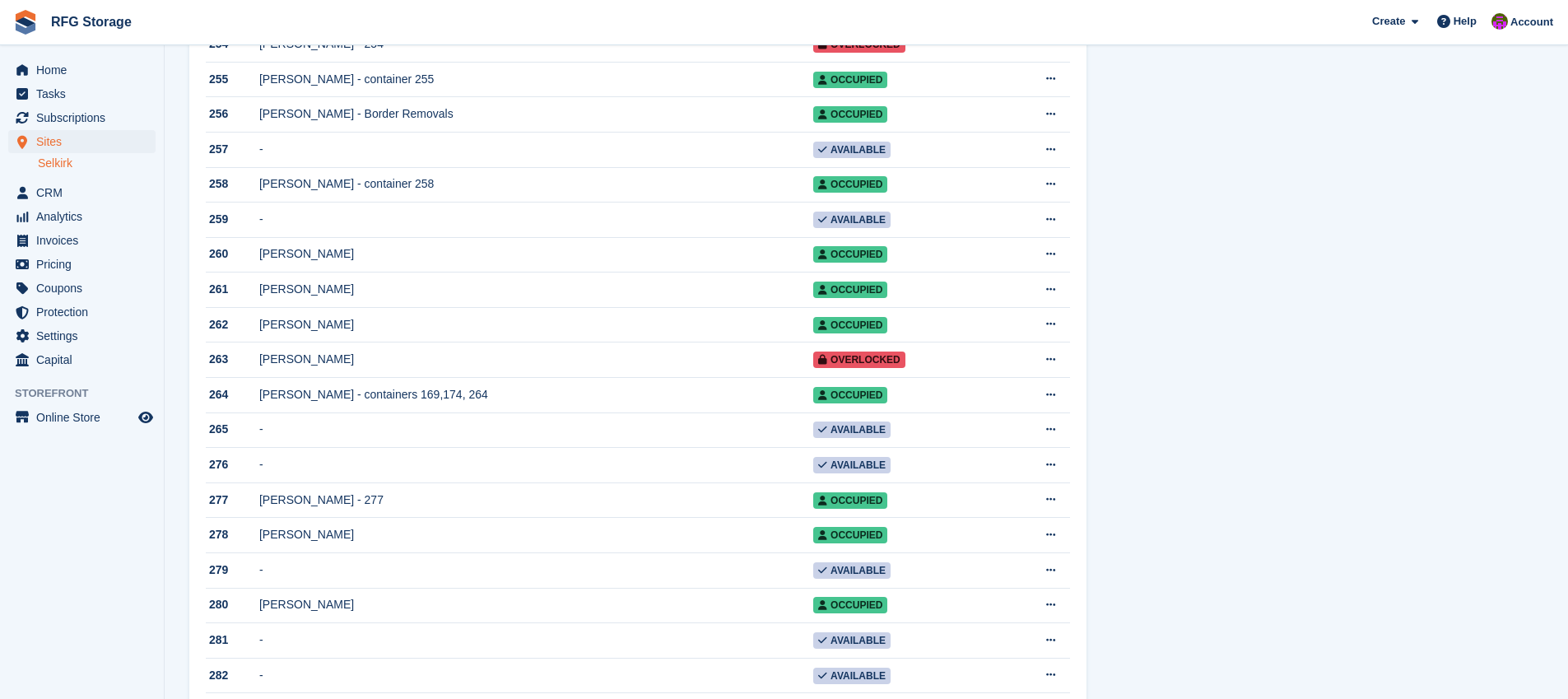
scroll to position [9157, 0]
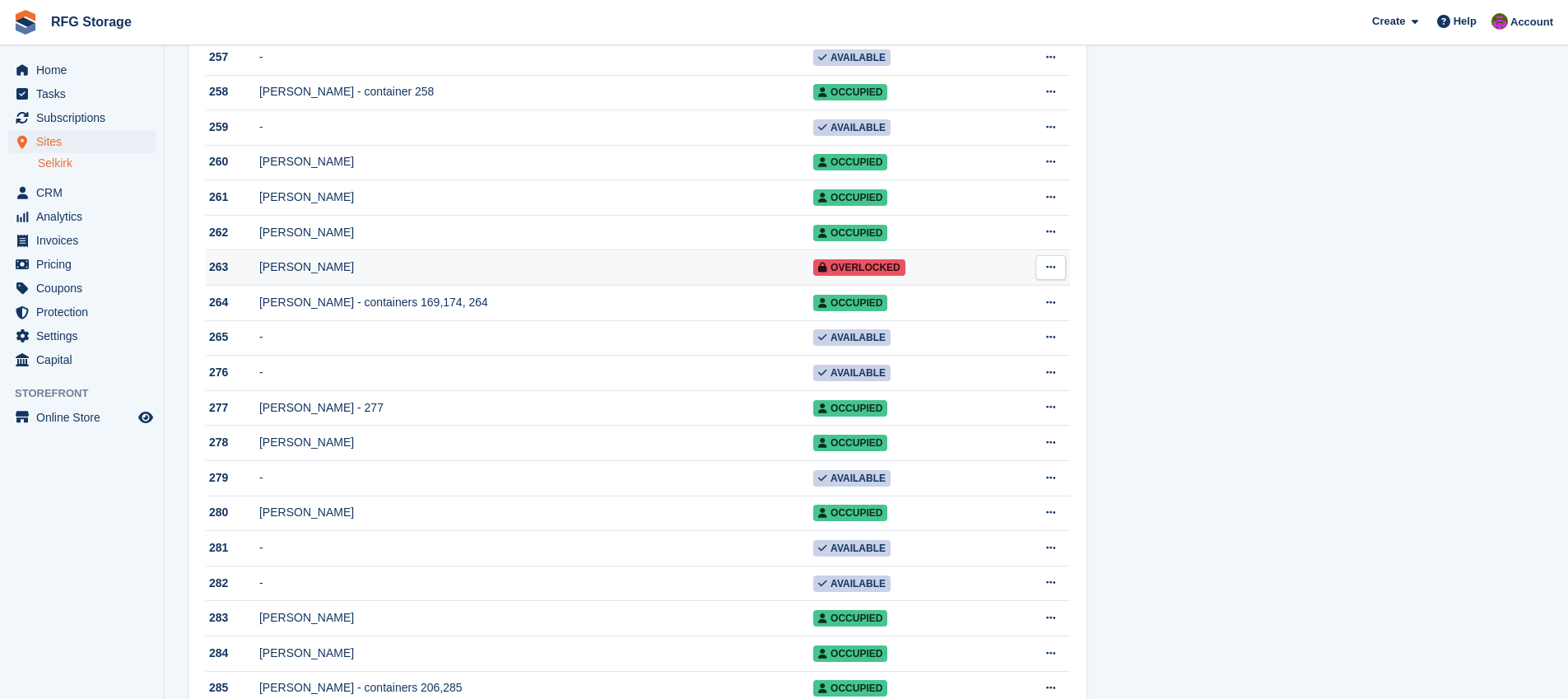
click at [350, 276] on div "Duncan Hope" at bounding box center [536, 266] width 554 height 17
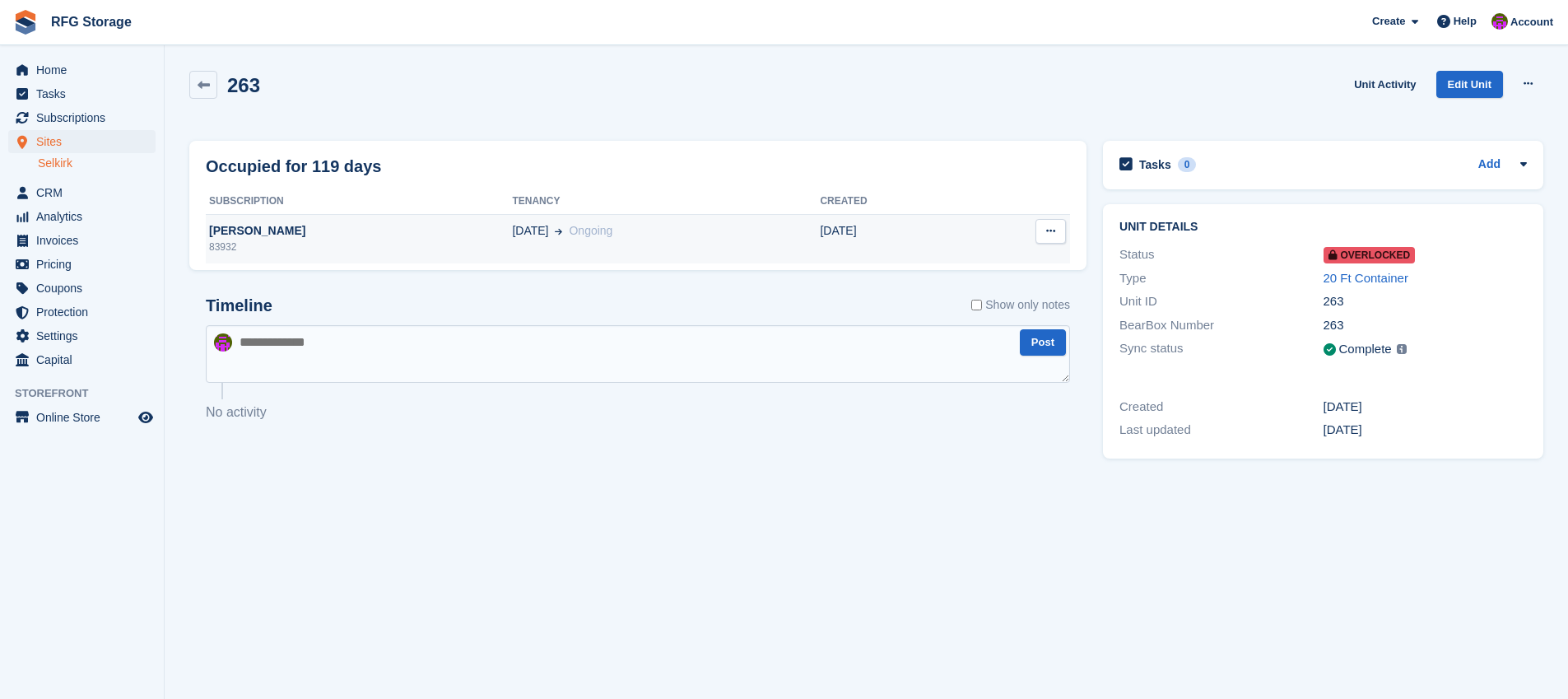
click at [361, 258] on td "[PERSON_NAME] 83932" at bounding box center [359, 239] width 307 height 49
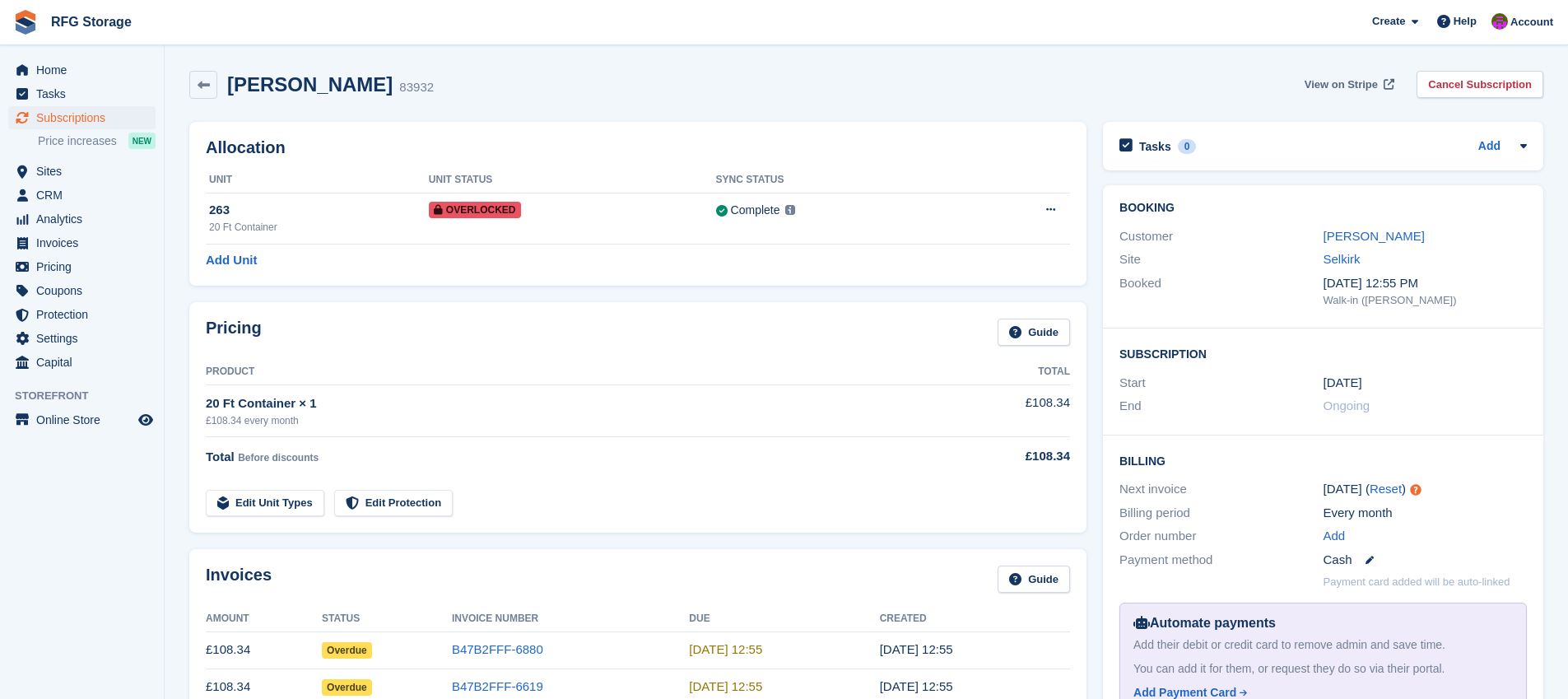
click at [1330, 83] on span "View on Stripe" at bounding box center [1342, 85] width 73 height 16
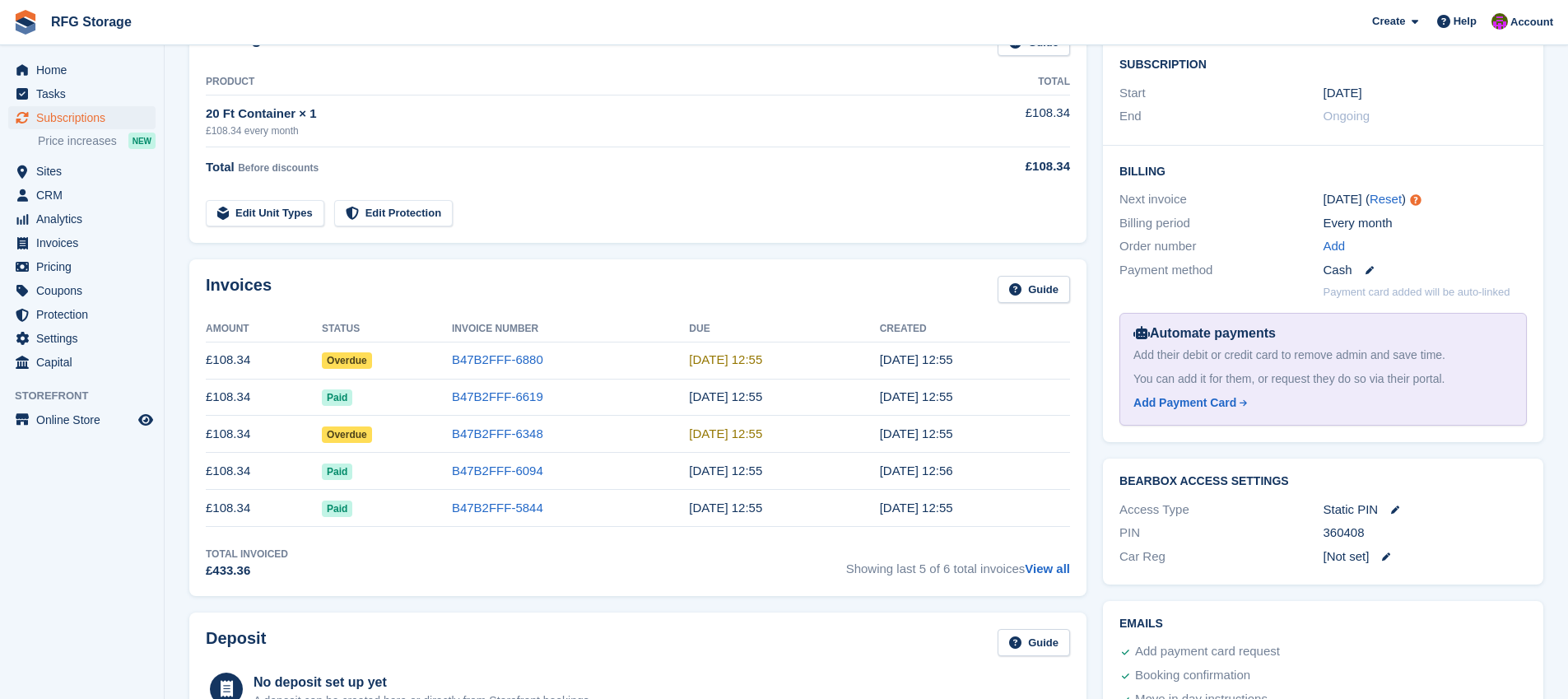
scroll to position [295, 0]
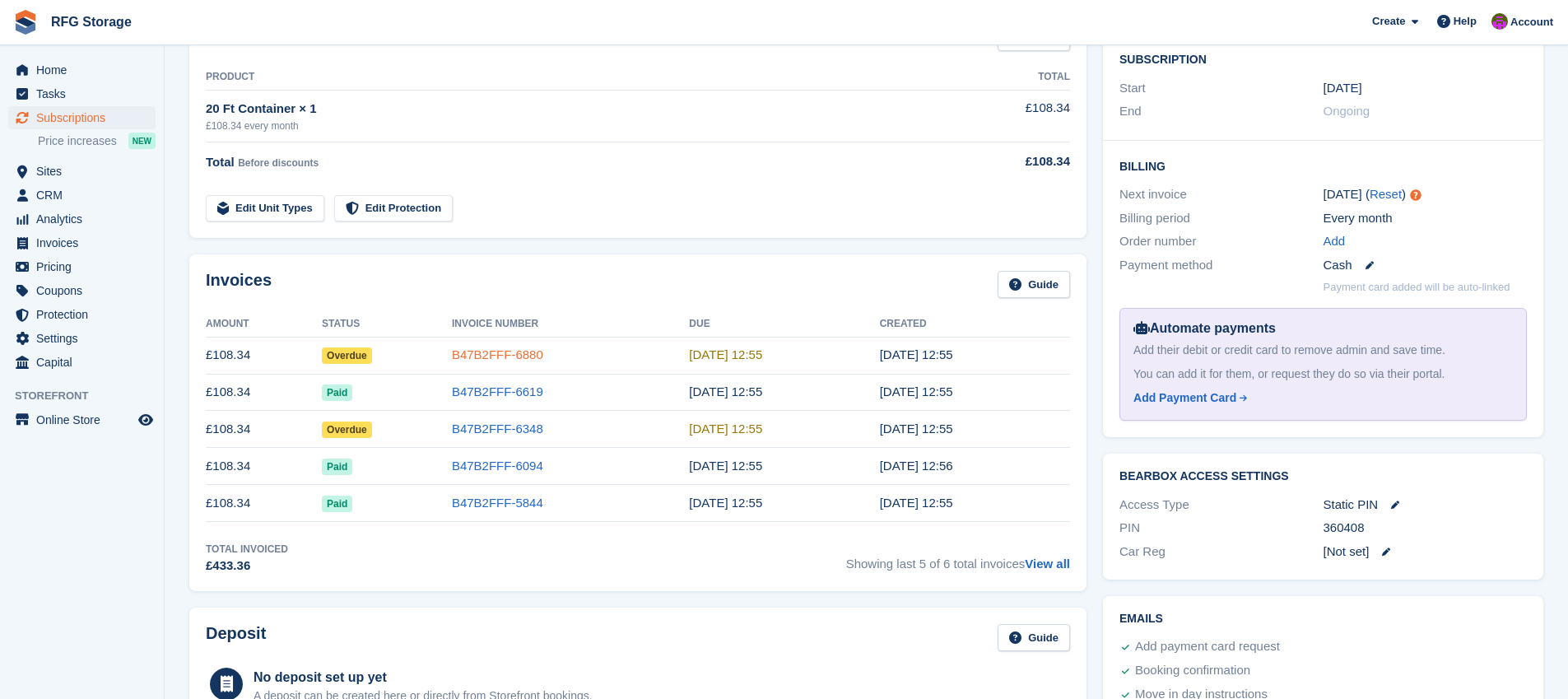
click at [484, 354] on link "B47B2FFF-6880" at bounding box center [497, 354] width 91 height 14
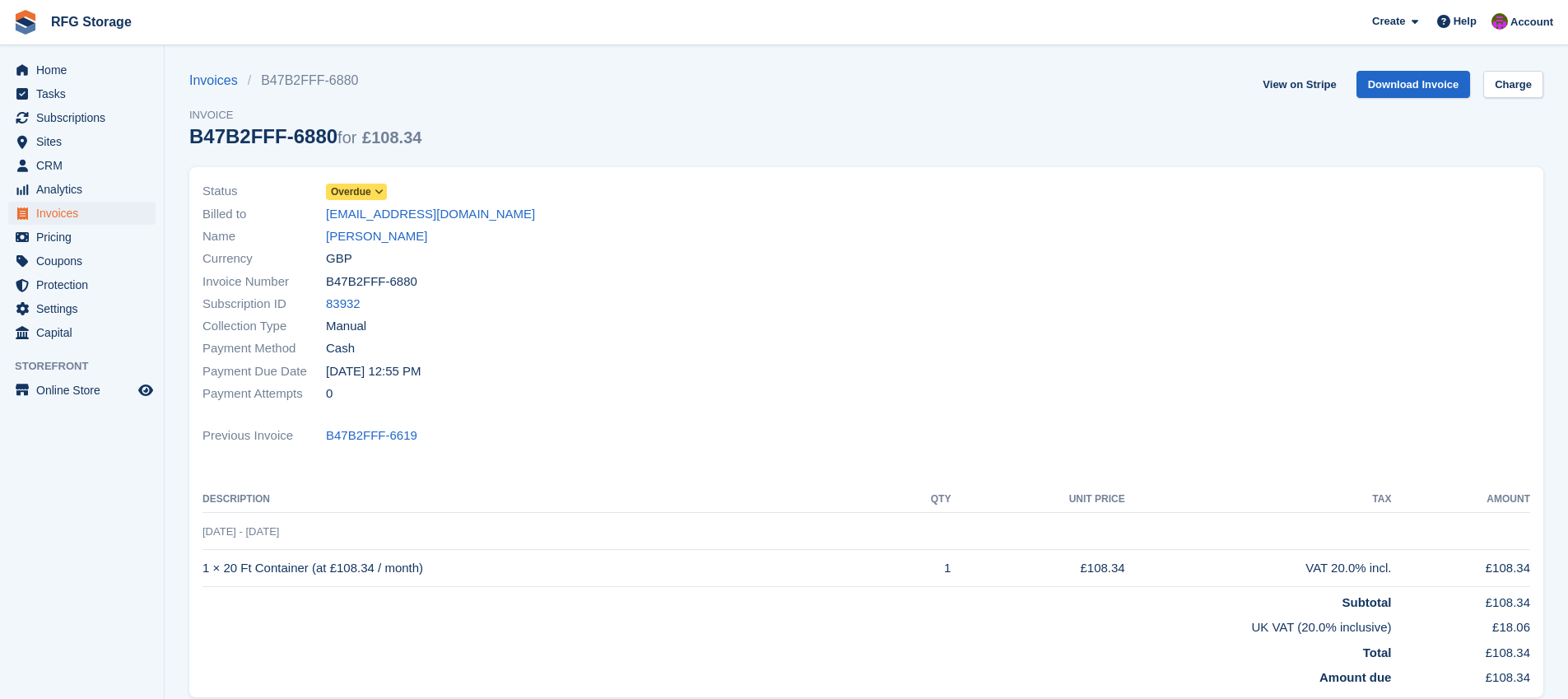
click at [376, 189] on icon at bounding box center [379, 192] width 9 height 10
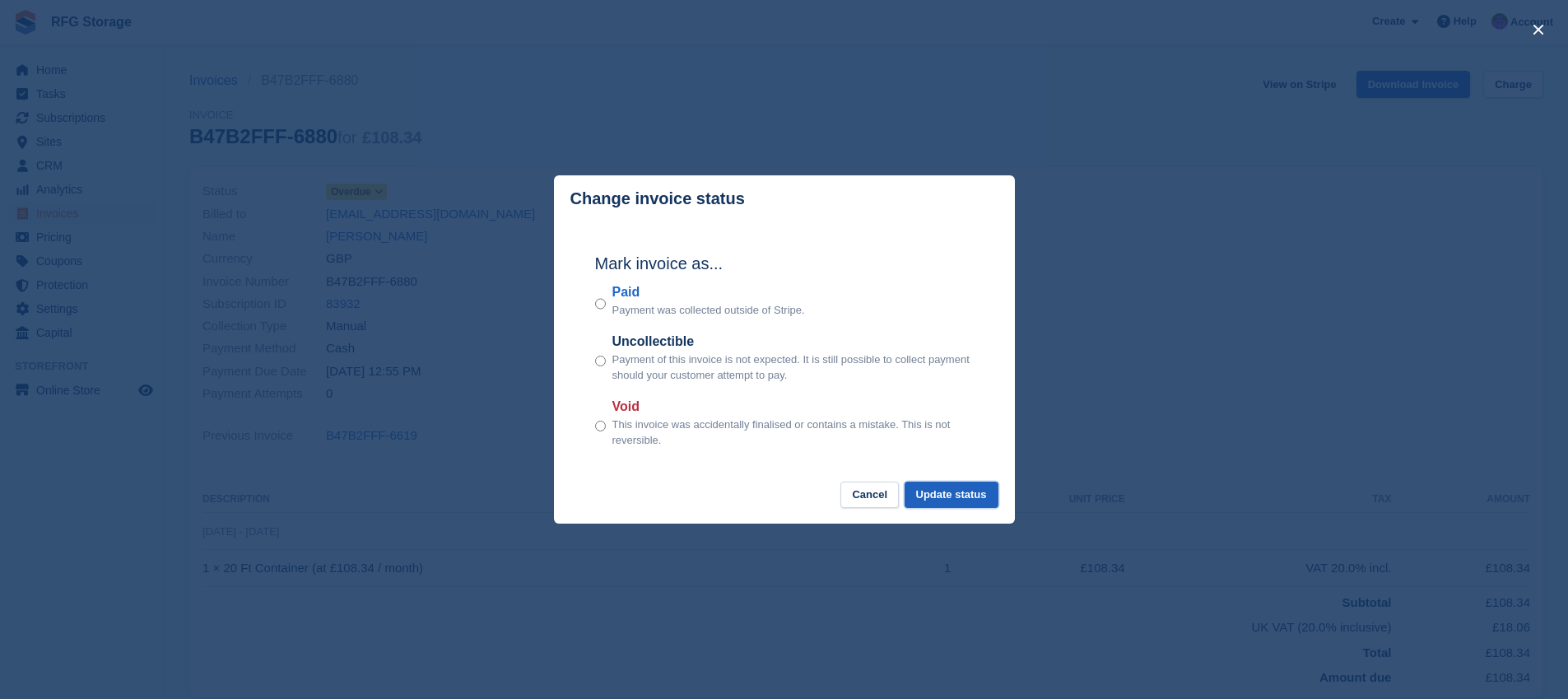
click at [956, 497] on button "Update status" at bounding box center [951, 496] width 94 height 27
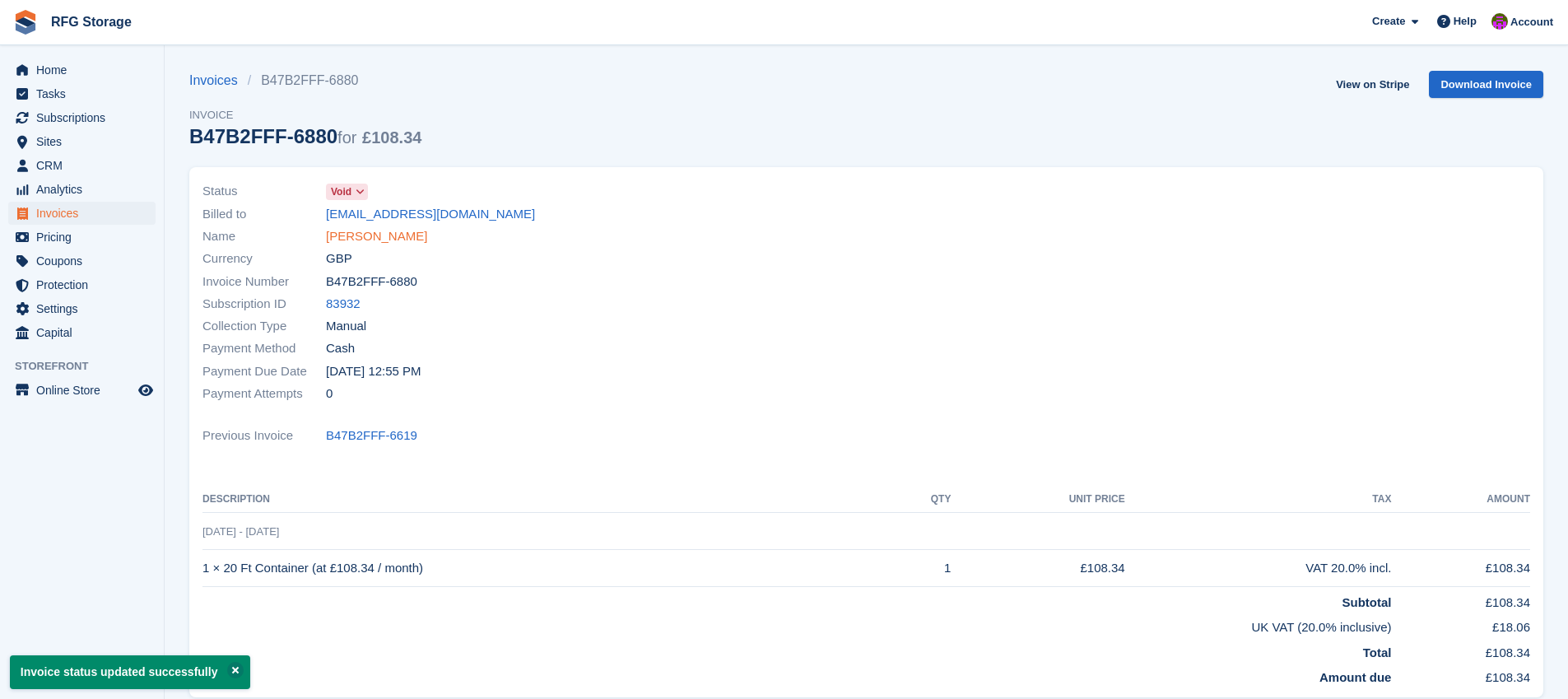
click at [373, 240] on link "[PERSON_NAME]" at bounding box center [376, 236] width 101 height 19
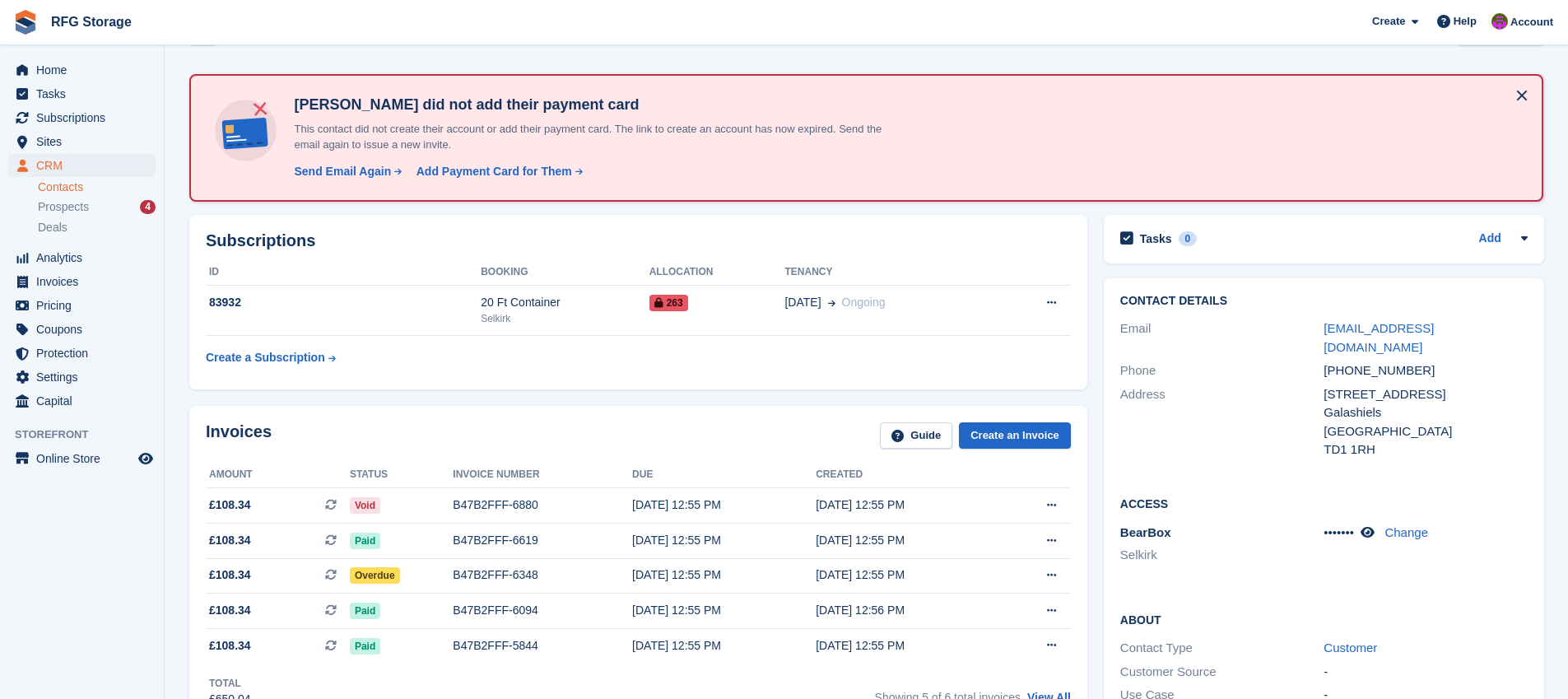
scroll to position [30, 0]
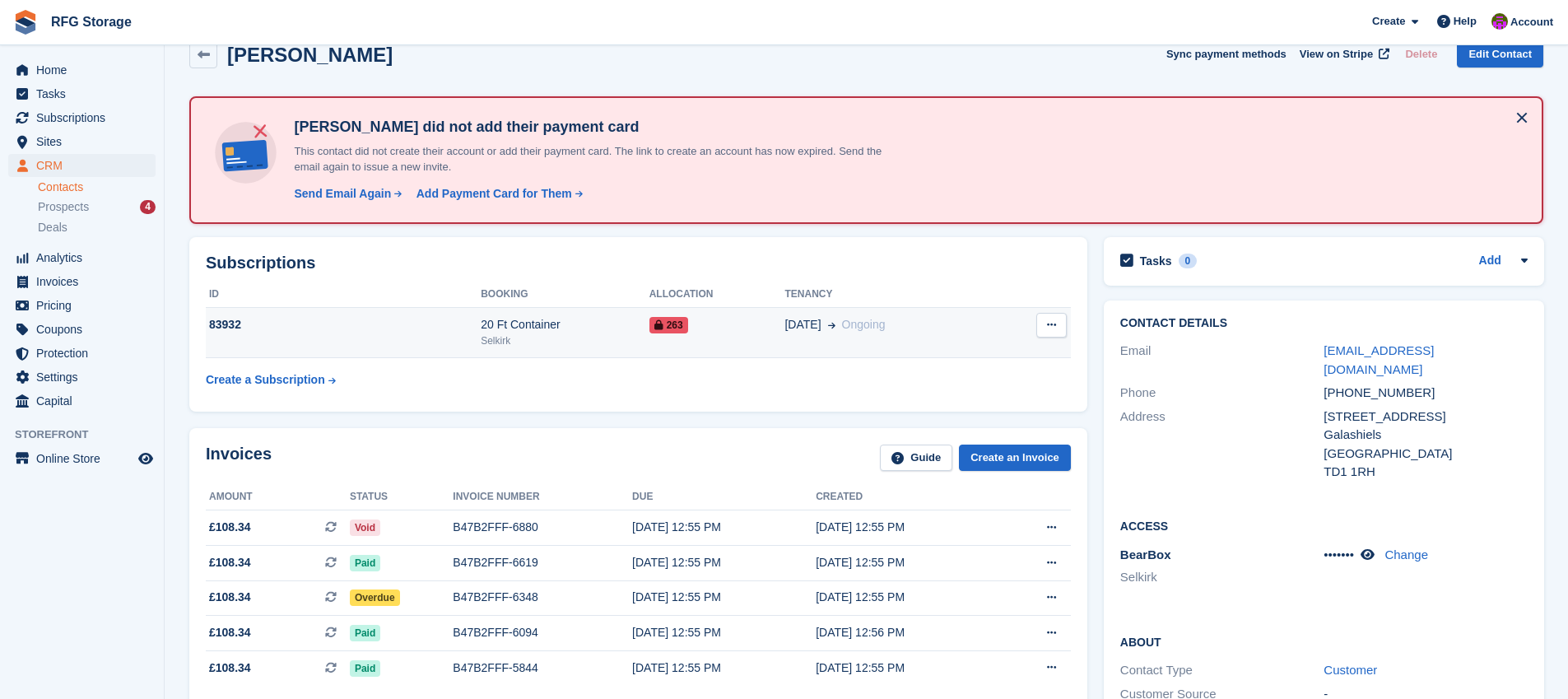
click at [672, 336] on td "263" at bounding box center [717, 332] width 136 height 50
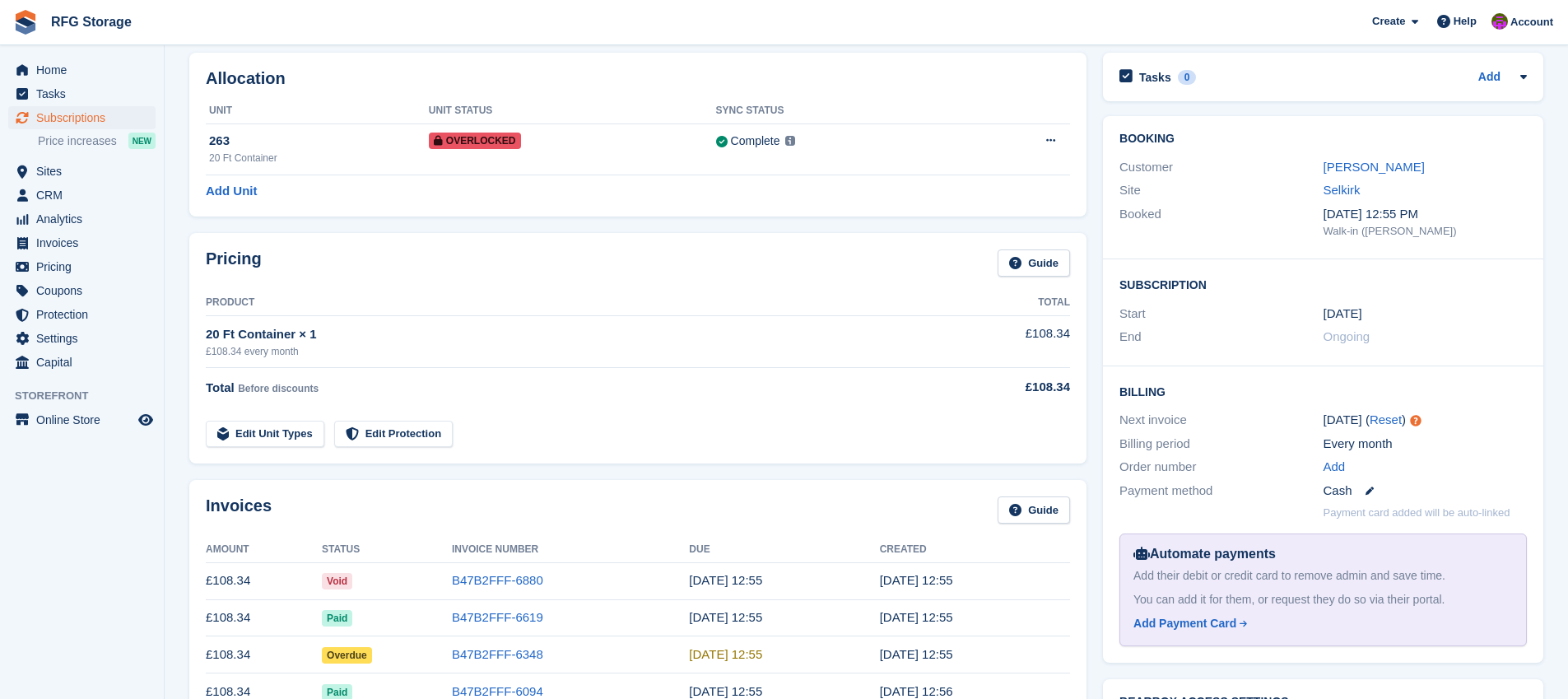
scroll to position [66, 0]
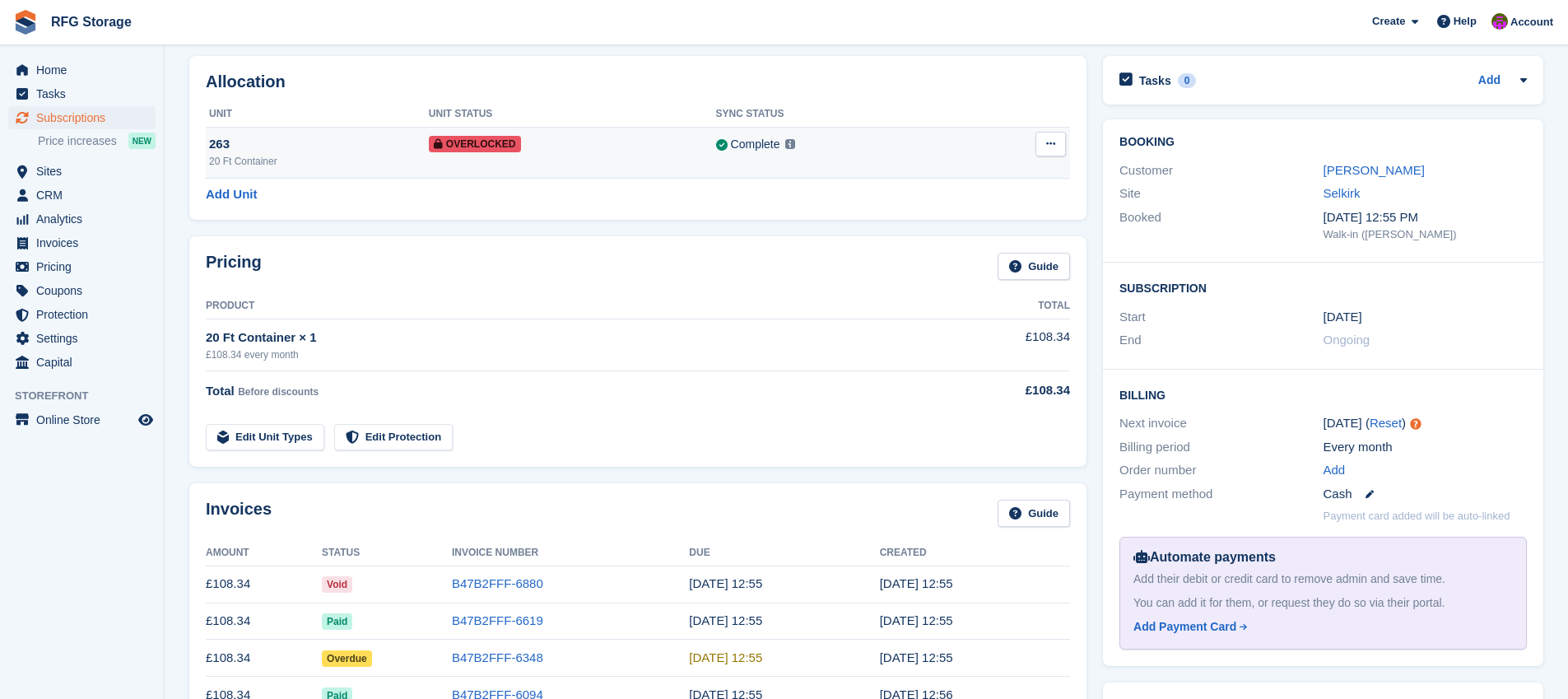
click at [893, 151] on div "Complete Last synced at 26 Sep, 1:01 AM Learn more →" at bounding box center [840, 144] width 247 height 19
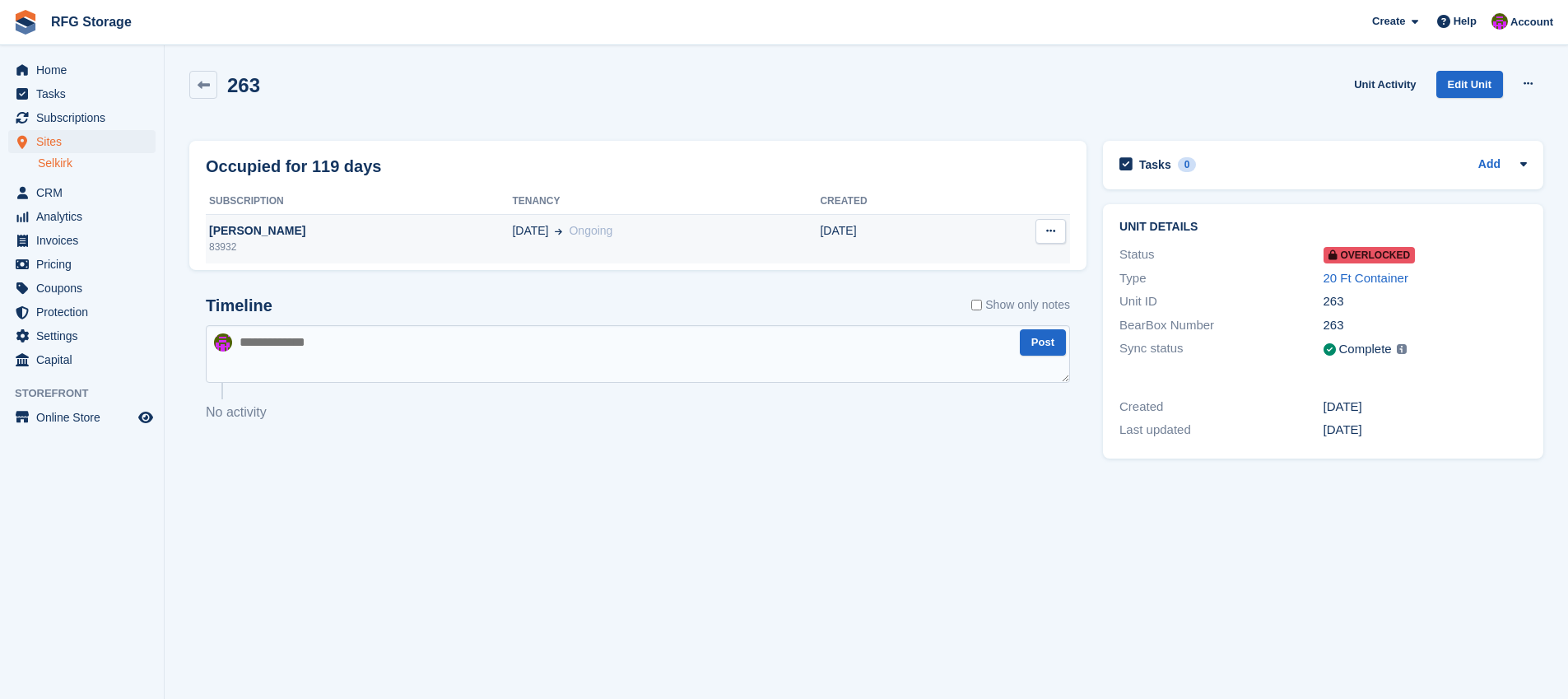
click at [569, 225] on span "Ongoing" at bounding box center [591, 230] width 44 height 13
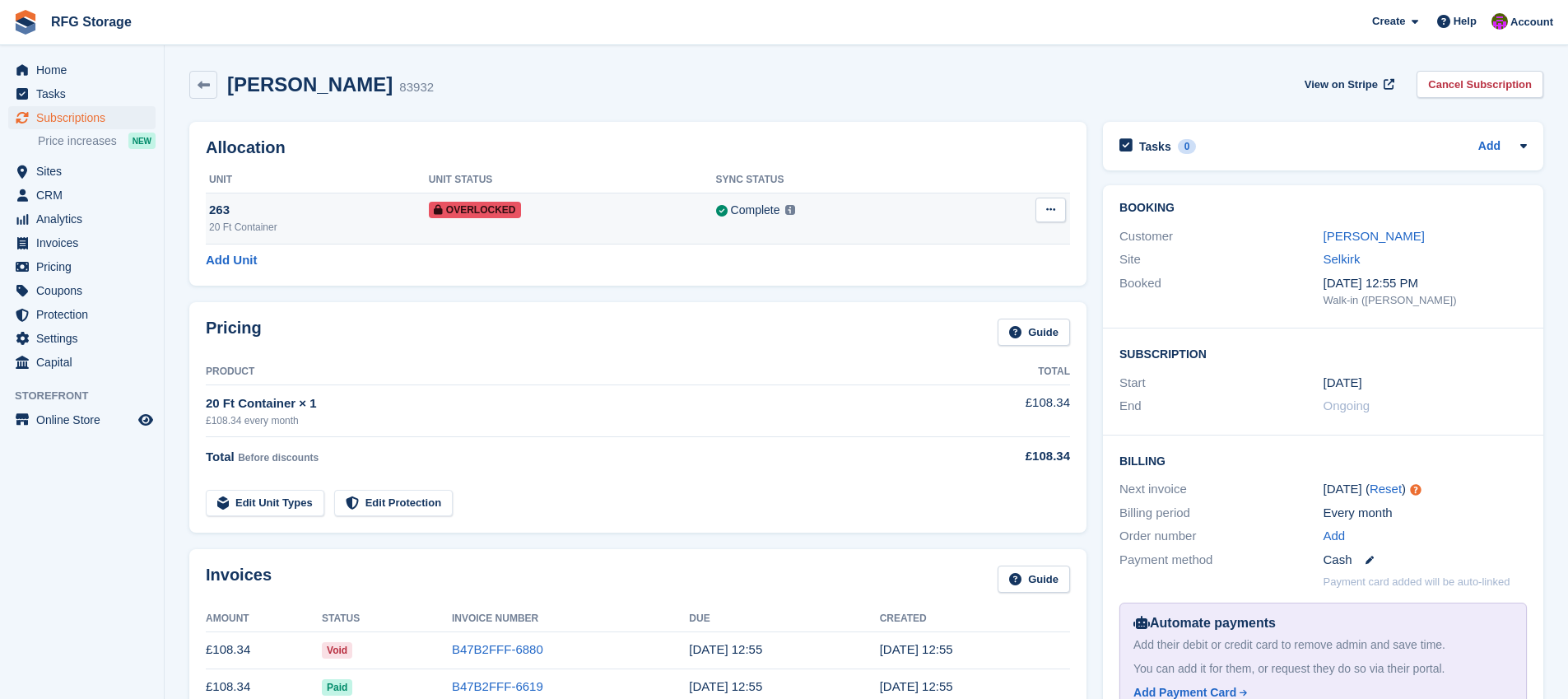
click at [1062, 214] on button at bounding box center [1051, 209] width 30 height 25
click at [984, 240] on p "Remove Overlock" at bounding box center [987, 241] width 143 height 21
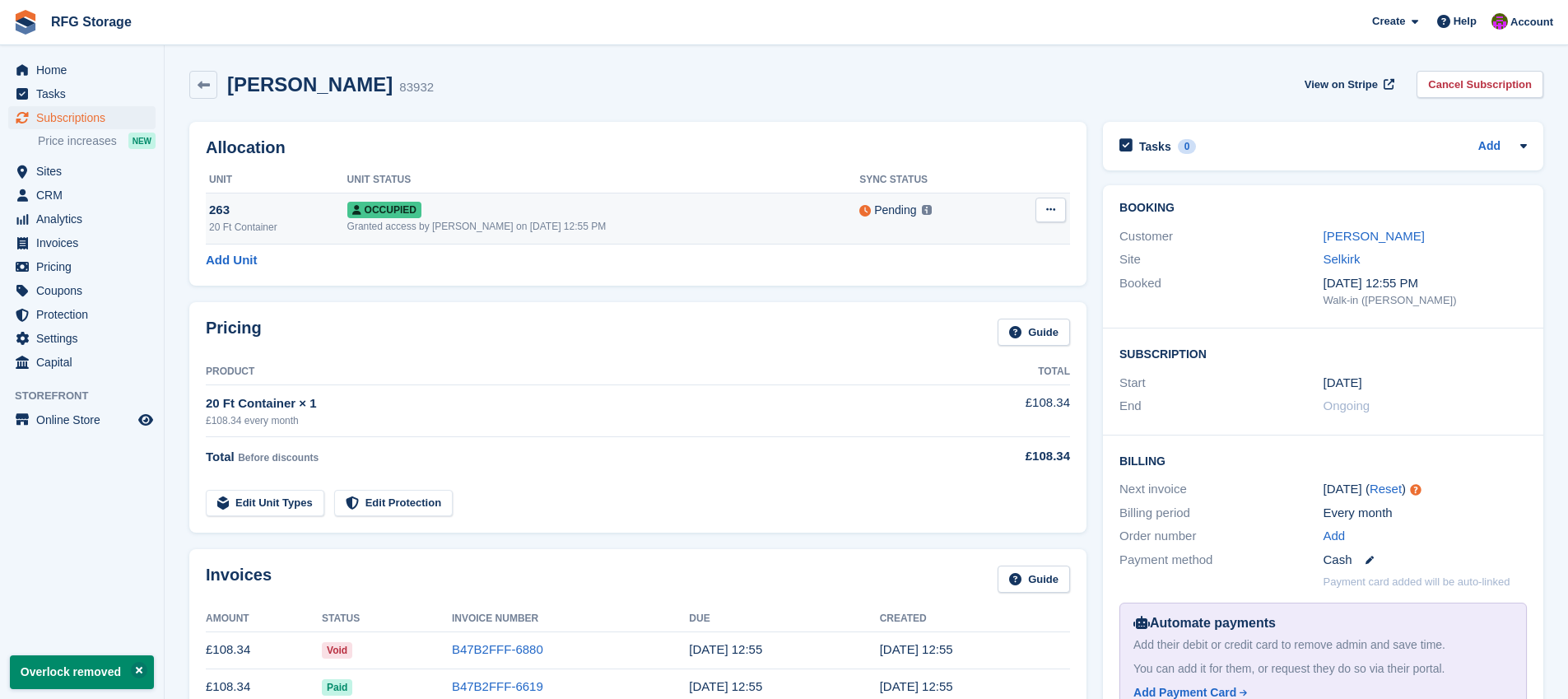
click at [1055, 214] on icon at bounding box center [1051, 210] width 9 height 11
click at [998, 275] on p "Deallocate" at bounding box center [987, 276] width 143 height 21
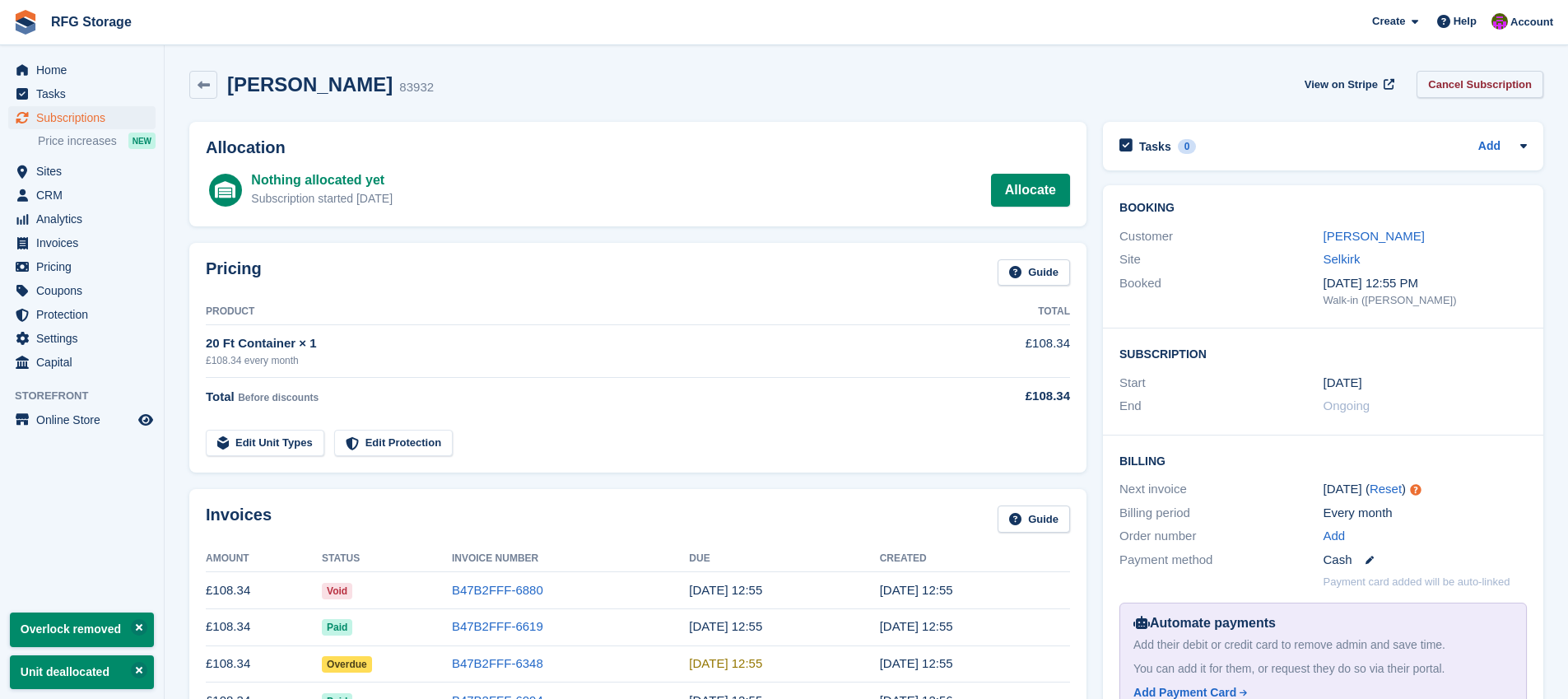
click at [1465, 93] on link "Cancel Subscription" at bounding box center [1479, 85] width 127 height 27
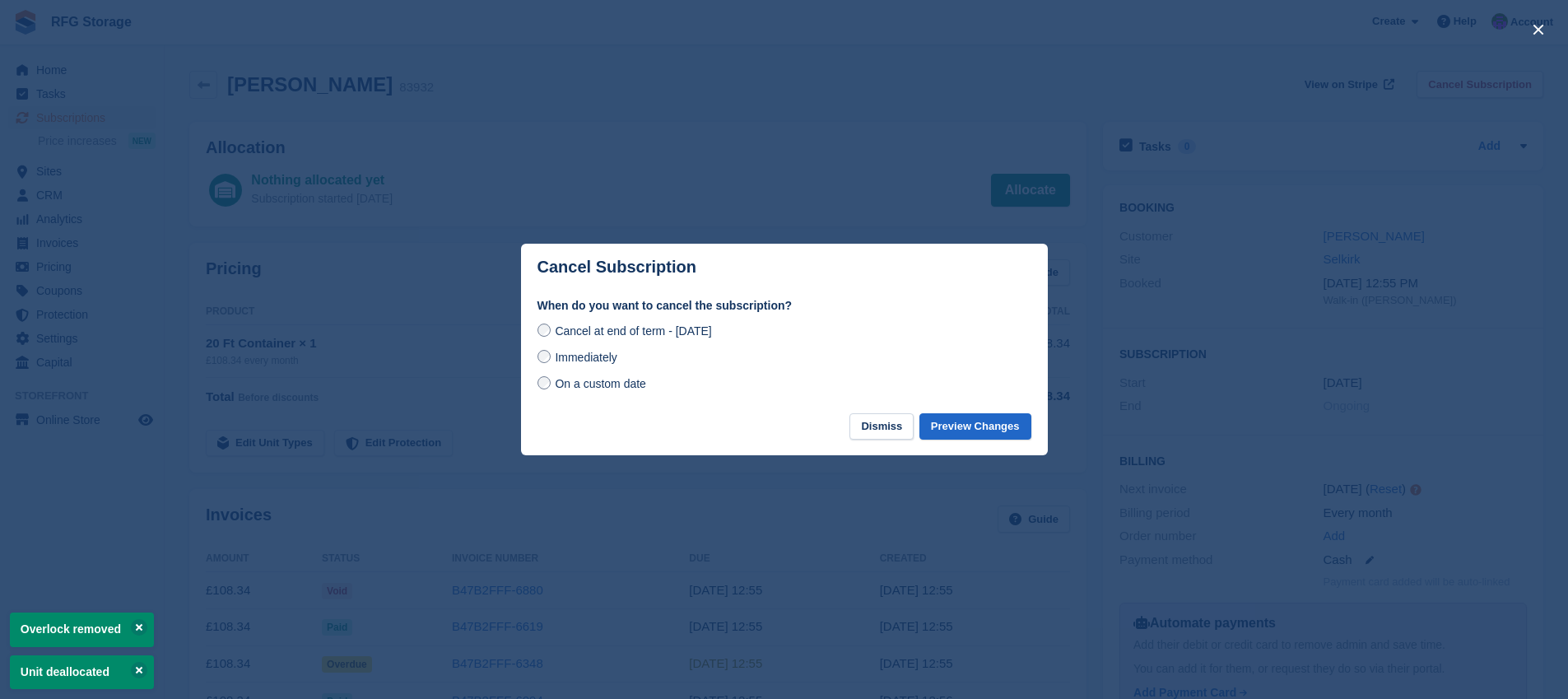
click at [564, 361] on span "Immediately" at bounding box center [586, 357] width 62 height 13
click at [959, 427] on button "Preview Changes" at bounding box center [975, 427] width 112 height 27
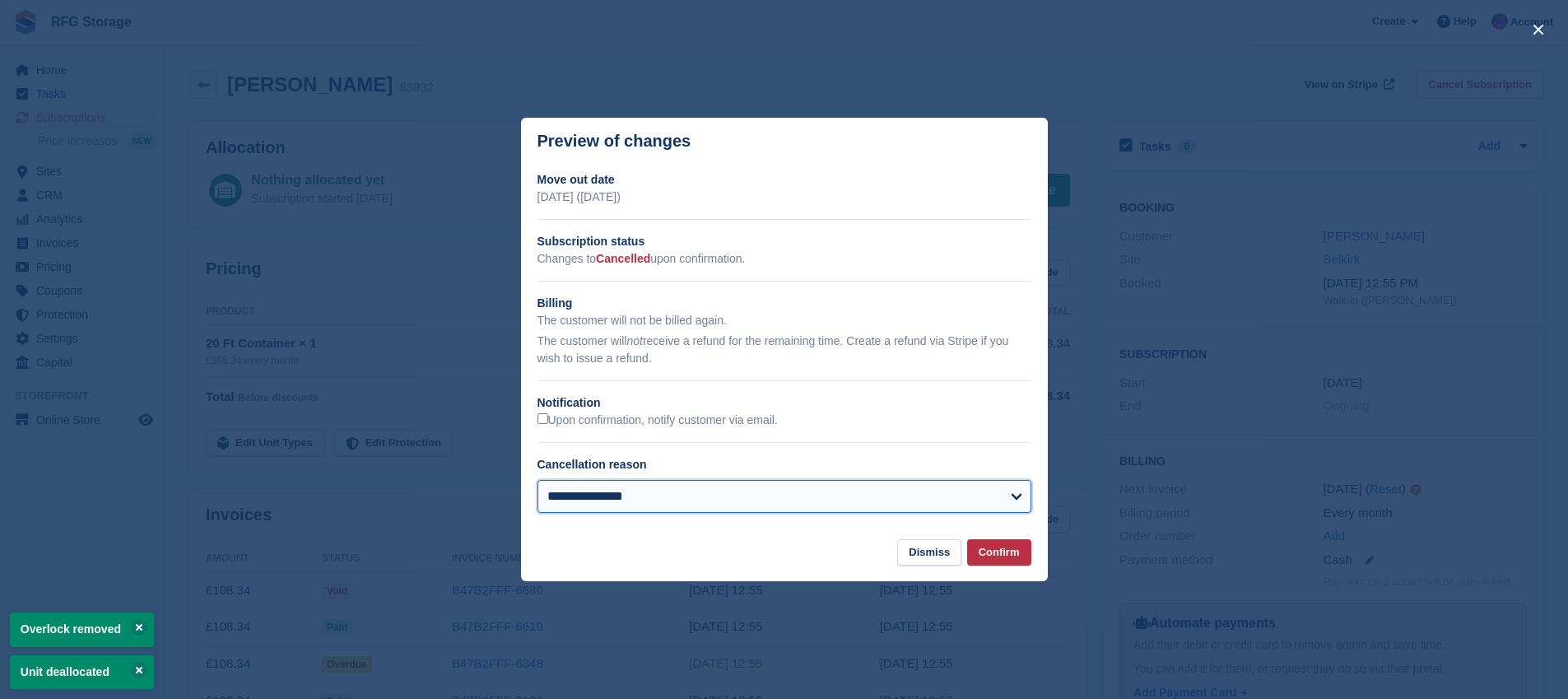
click at [867, 497] on select "**********" at bounding box center [784, 496] width 494 height 33
select select "**********"
click at [538, 480] on select "**********" at bounding box center [784, 496] width 494 height 33
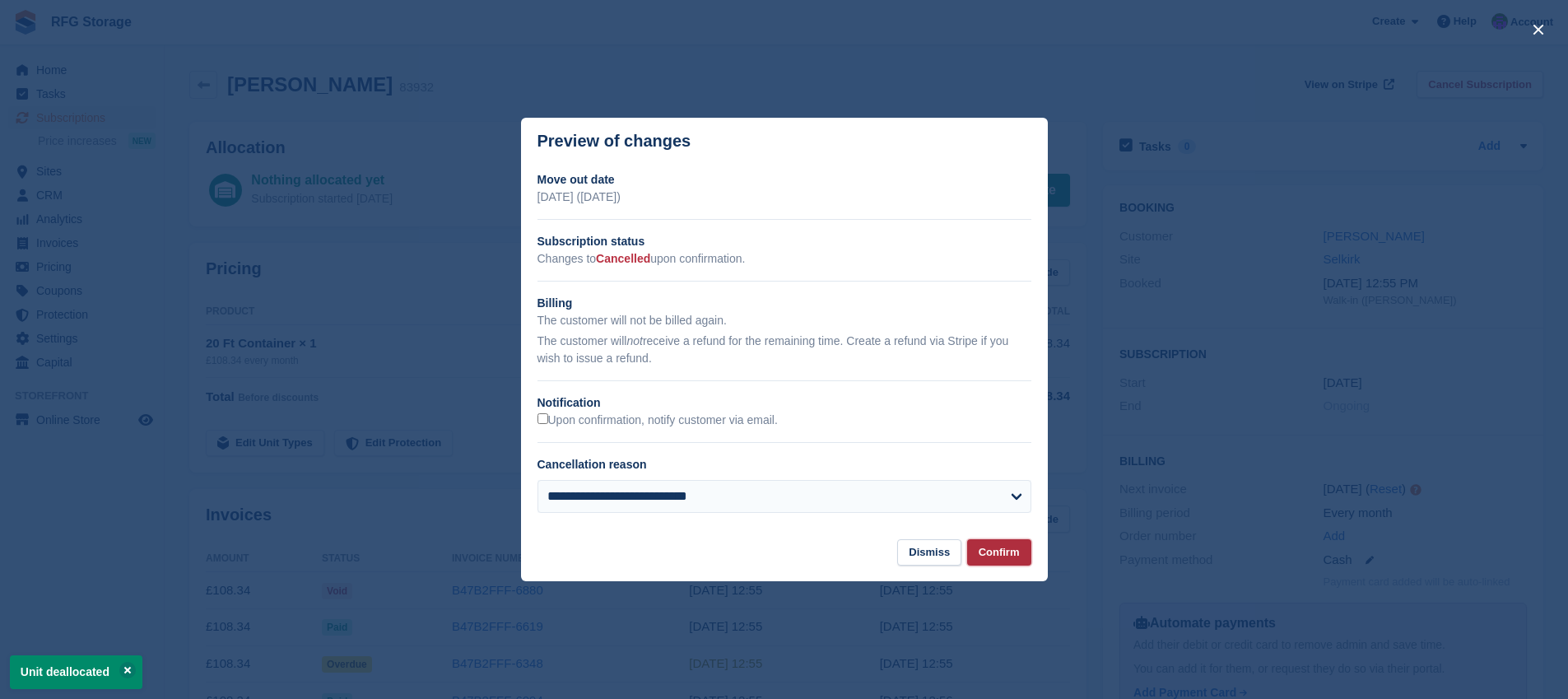
click at [1014, 555] on button "Confirm" at bounding box center [999, 553] width 64 height 27
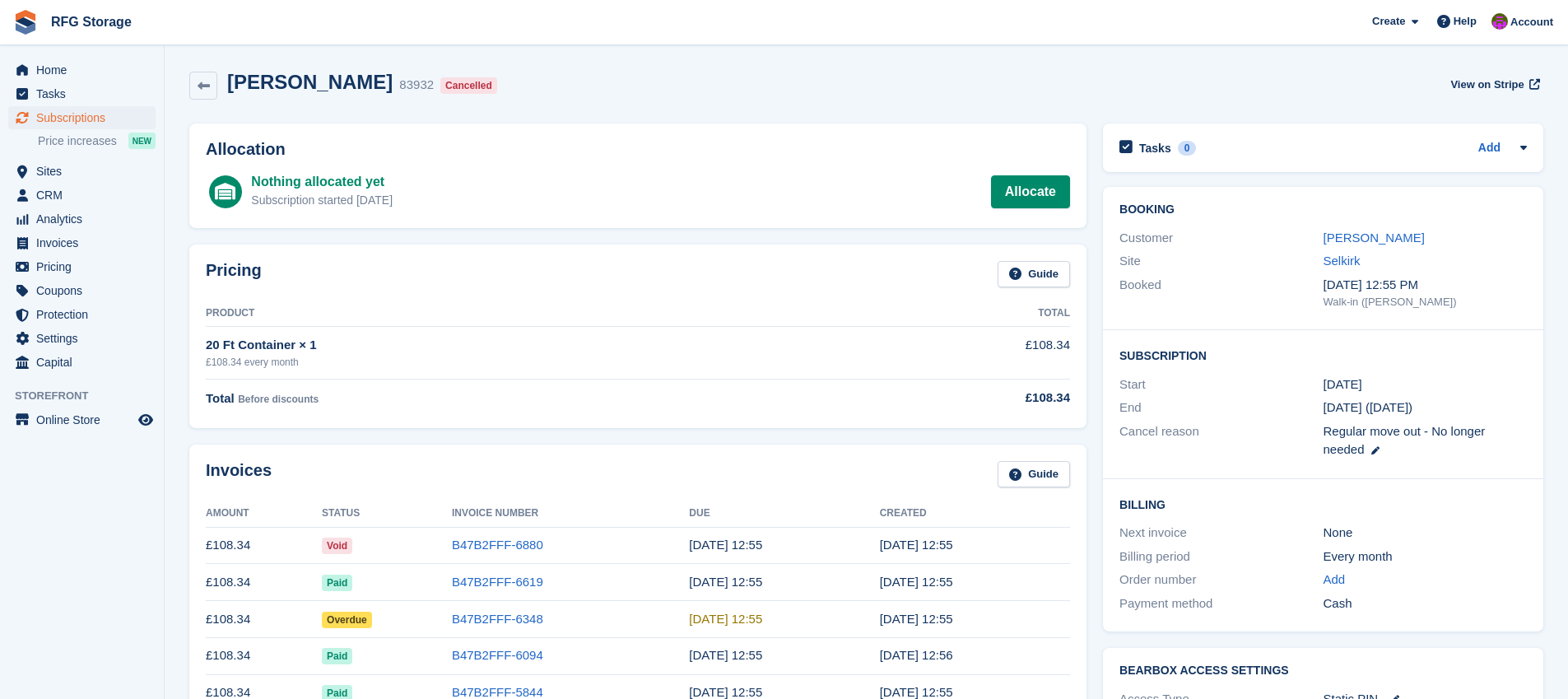
click at [24, 26] on img at bounding box center [25, 22] width 25 height 25
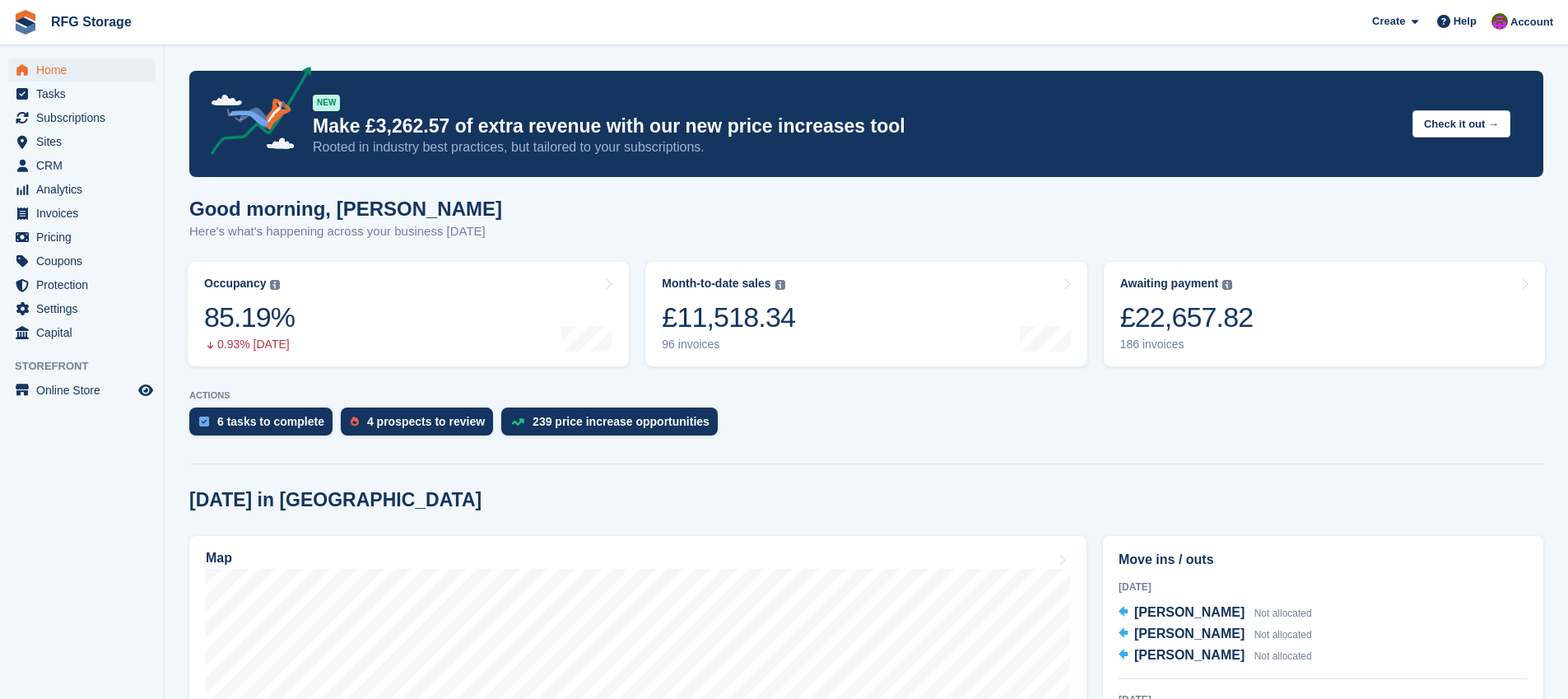
scroll to position [505, 0]
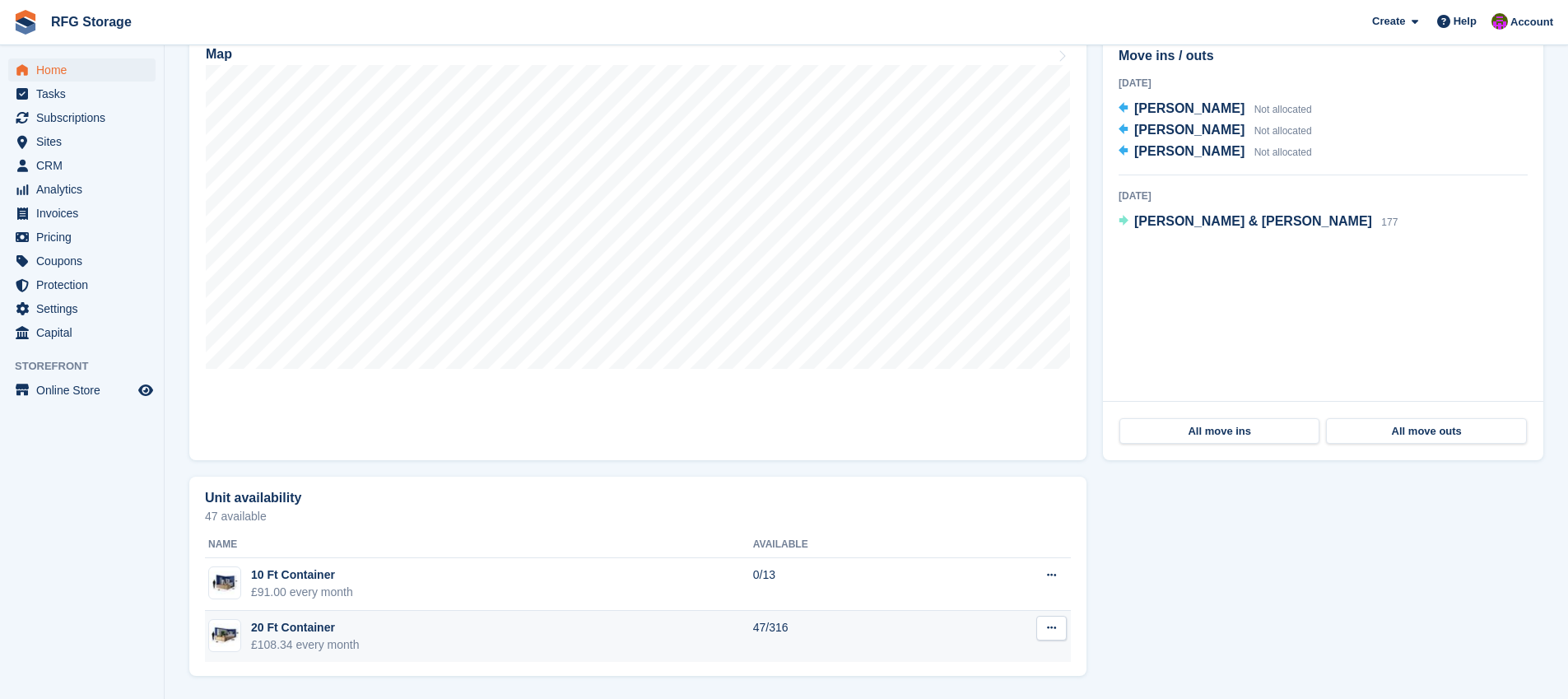
click at [371, 626] on td "20 Ft Container £108.34 every month" at bounding box center [479, 636] width 549 height 52
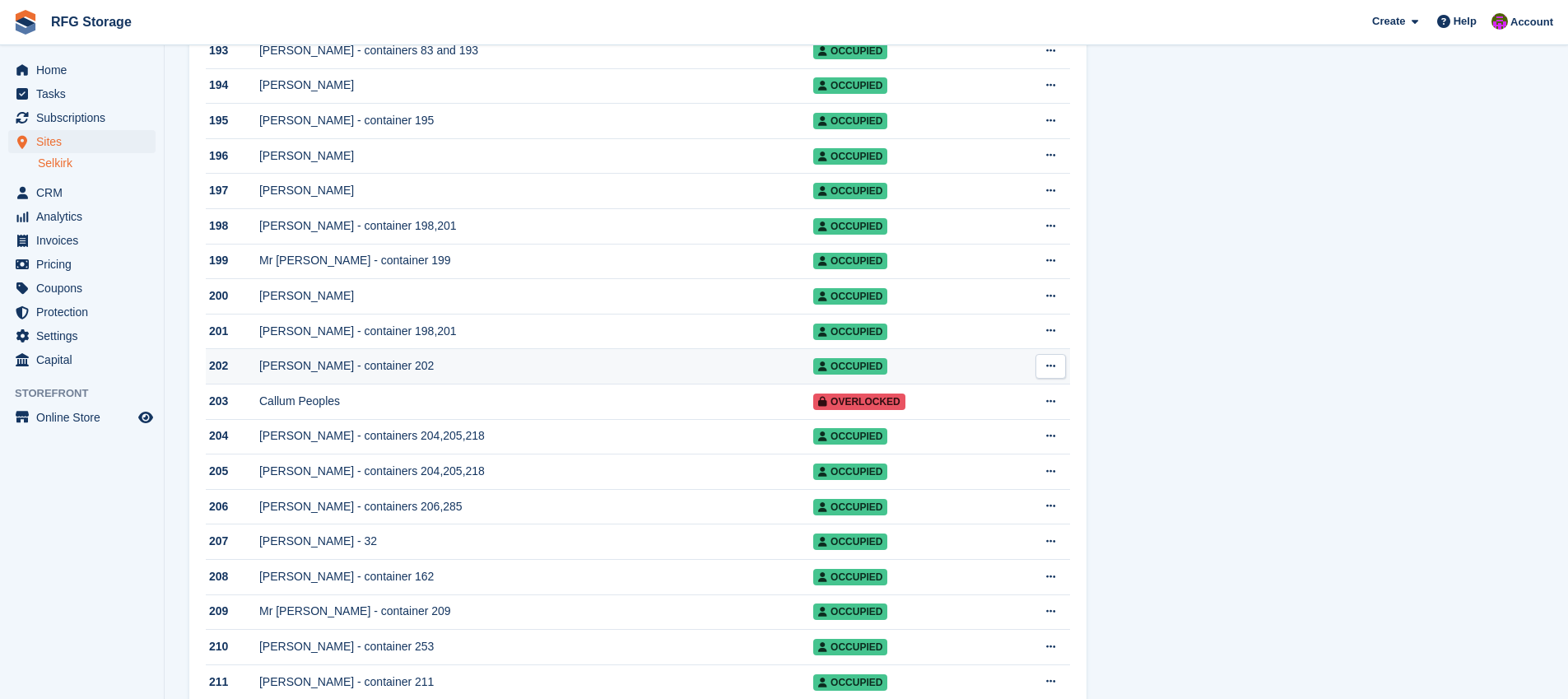
scroll to position [6989, 0]
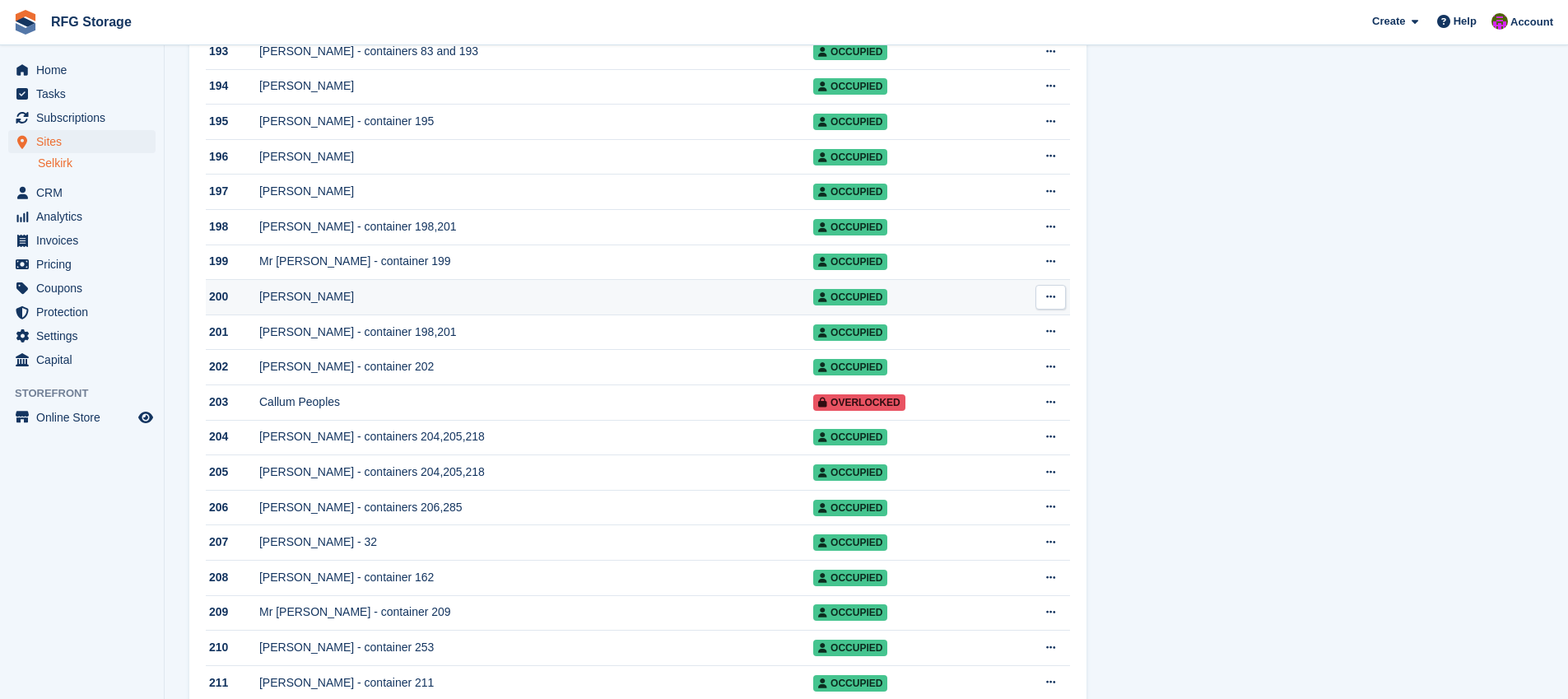
click at [331, 306] on div "[PERSON_NAME]" at bounding box center [536, 297] width 554 height 17
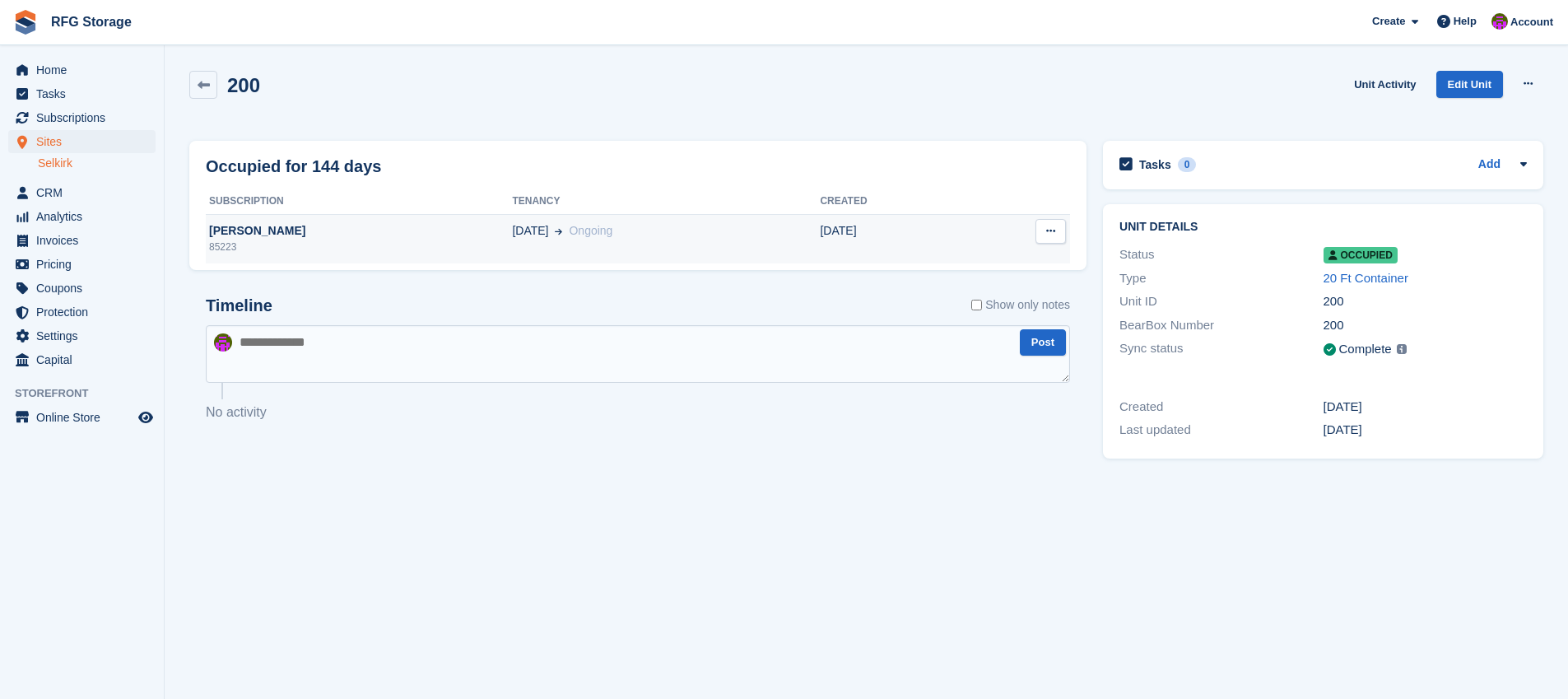
click at [453, 231] on div "[PERSON_NAME]" at bounding box center [359, 231] width 307 height 17
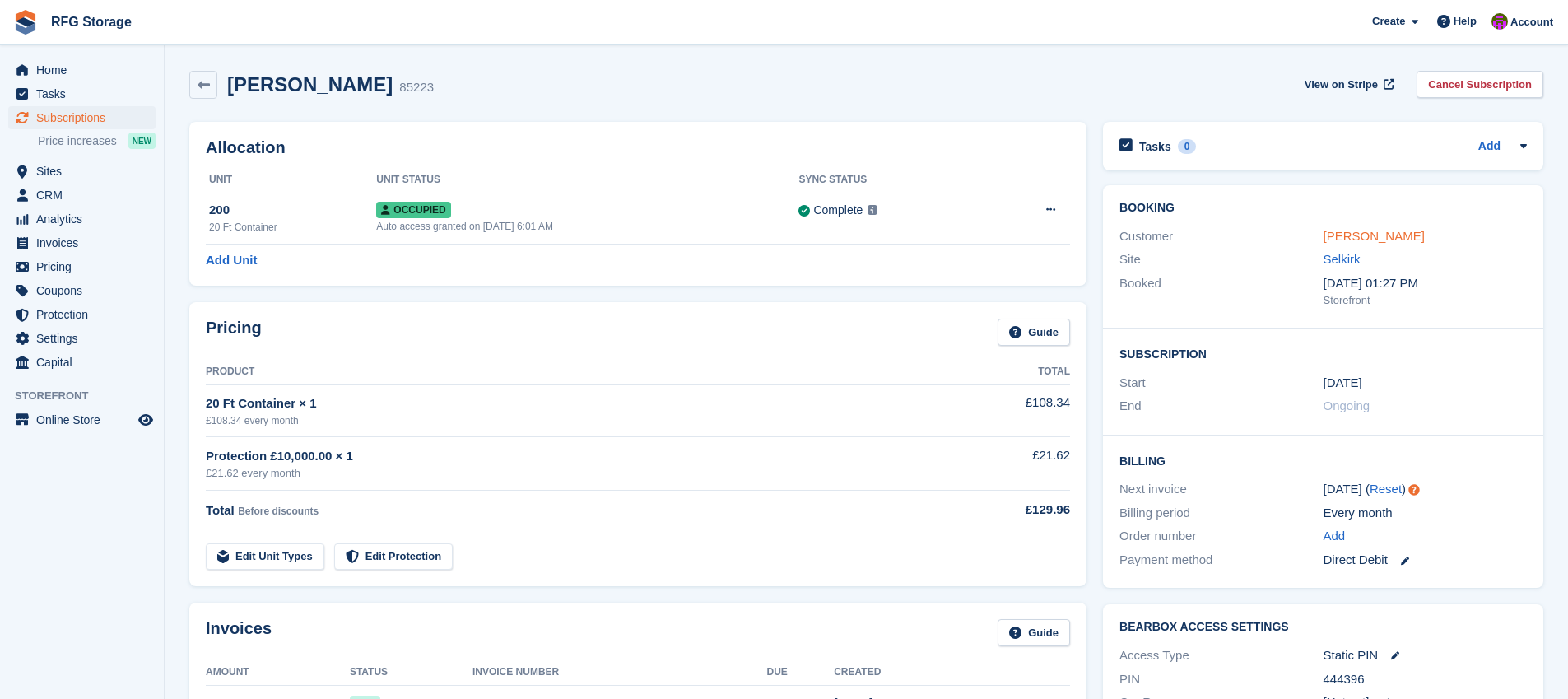
click at [1364, 235] on link "[PERSON_NAME]" at bounding box center [1374, 235] width 101 height 14
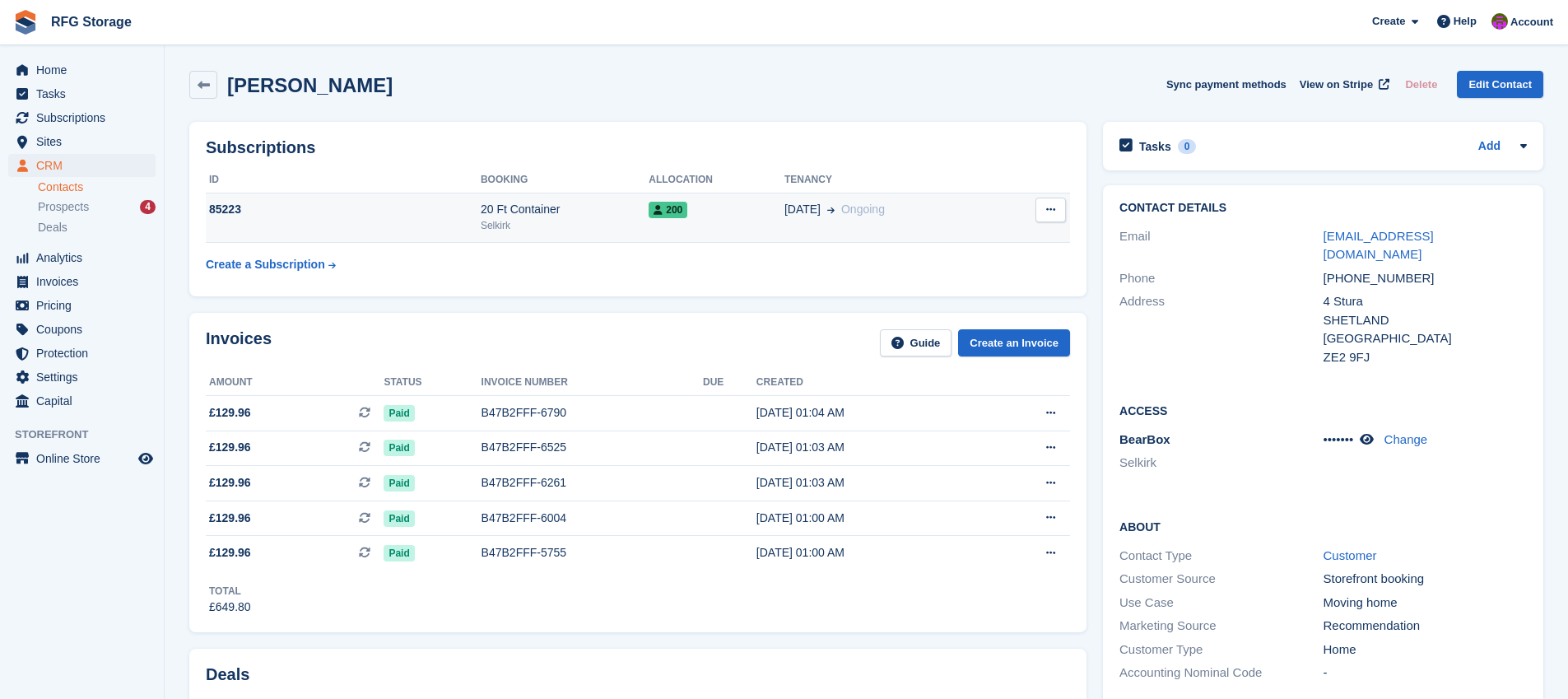
click at [532, 220] on div "Selkirk" at bounding box center [565, 225] width 168 height 15
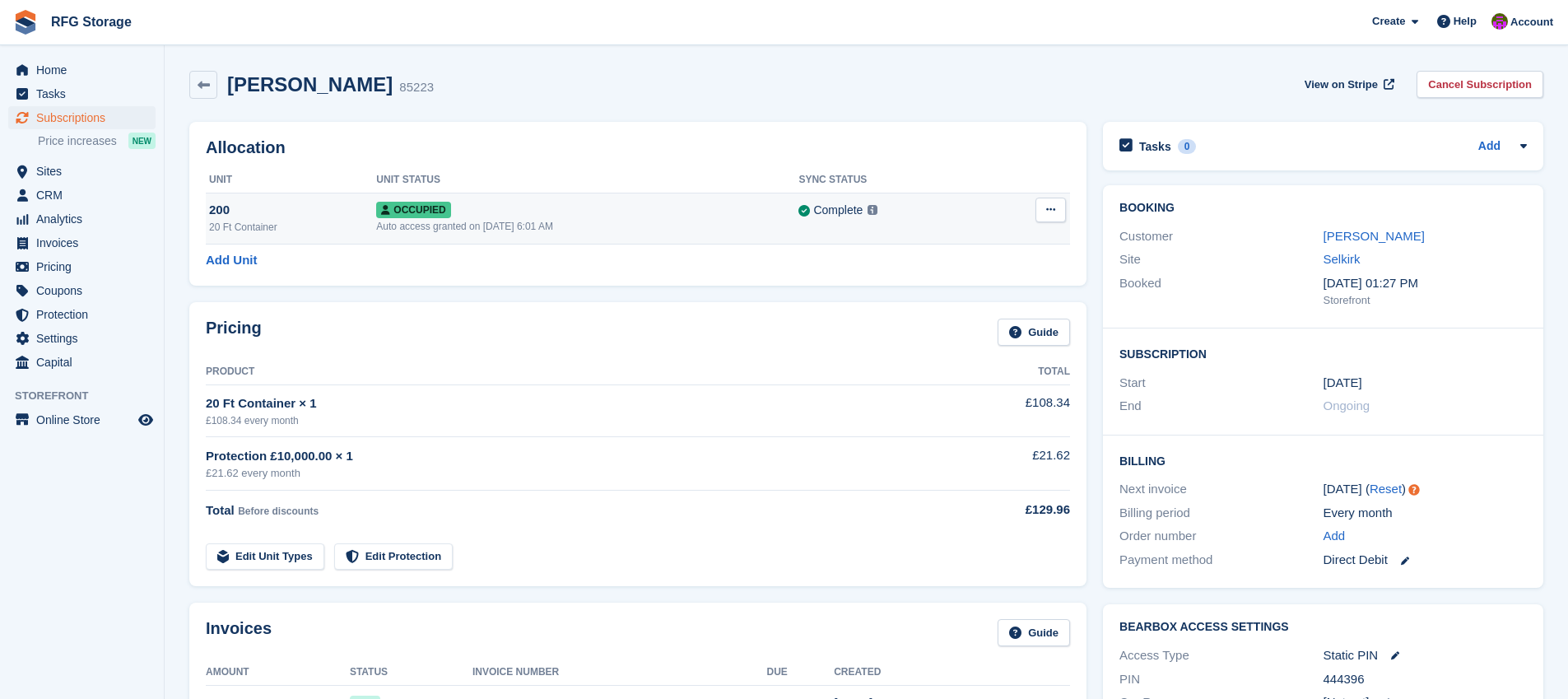
click at [1042, 208] on button at bounding box center [1051, 209] width 30 height 25
click at [986, 272] on p "Deallocate" at bounding box center [987, 276] width 143 height 21
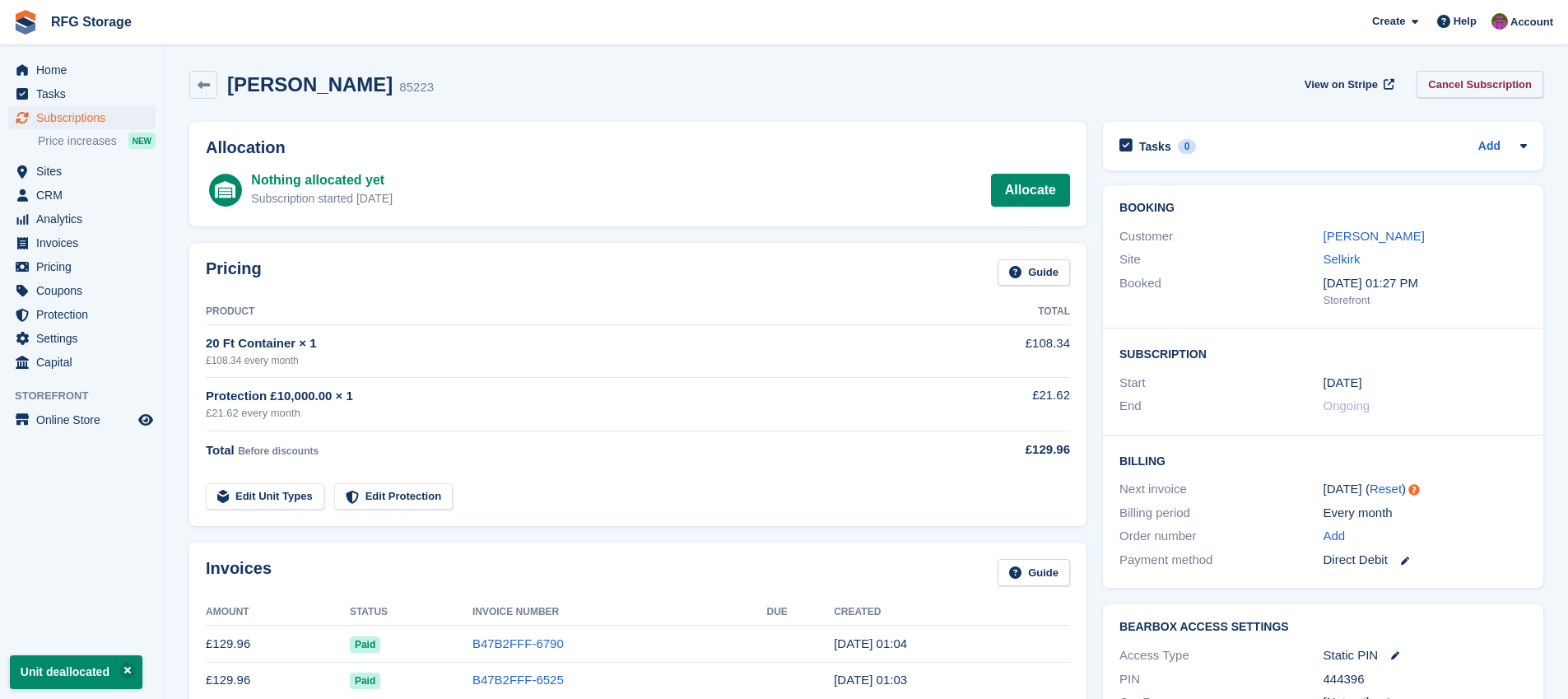
click at [1458, 89] on link "Cancel Subscription" at bounding box center [1479, 85] width 127 height 27
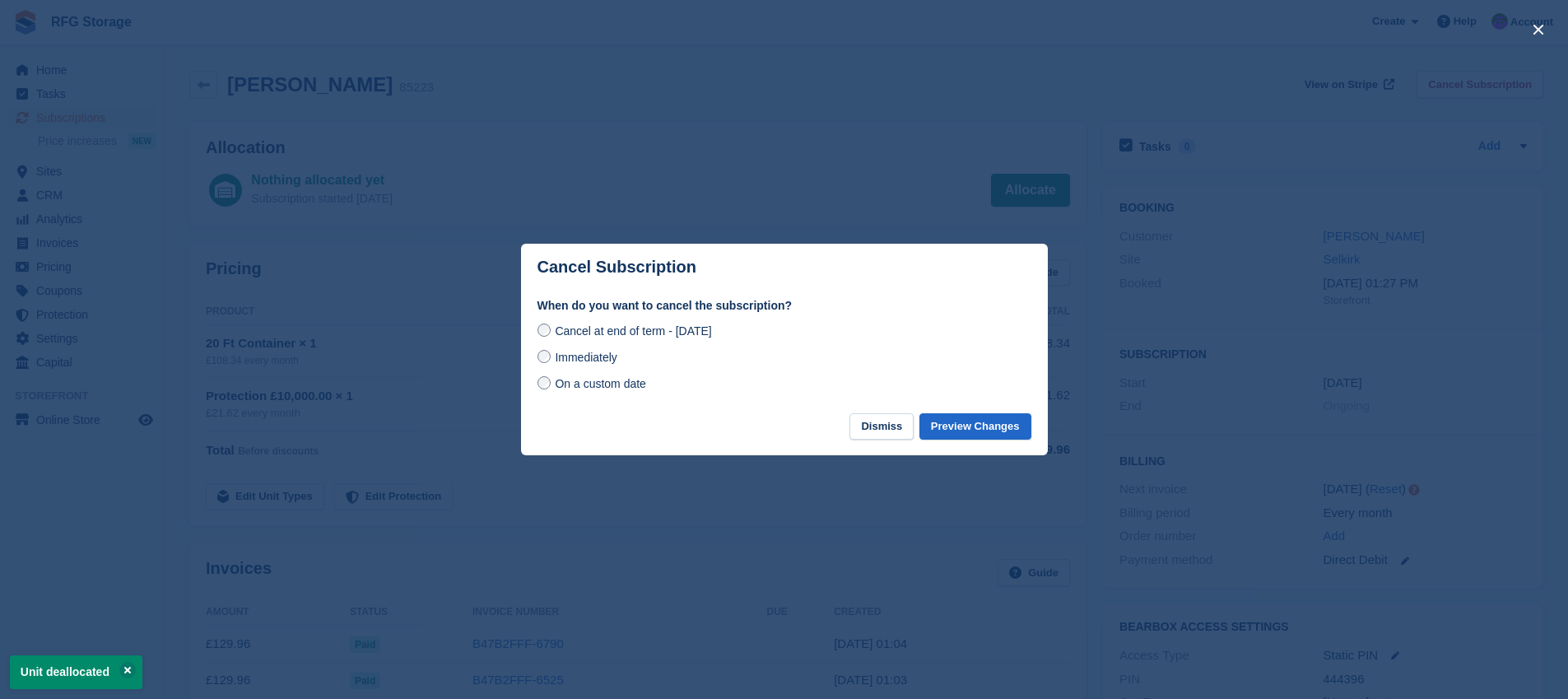
click at [559, 357] on span "Immediately" at bounding box center [586, 357] width 62 height 13
click at [977, 429] on button "Preview Changes" at bounding box center [975, 427] width 112 height 27
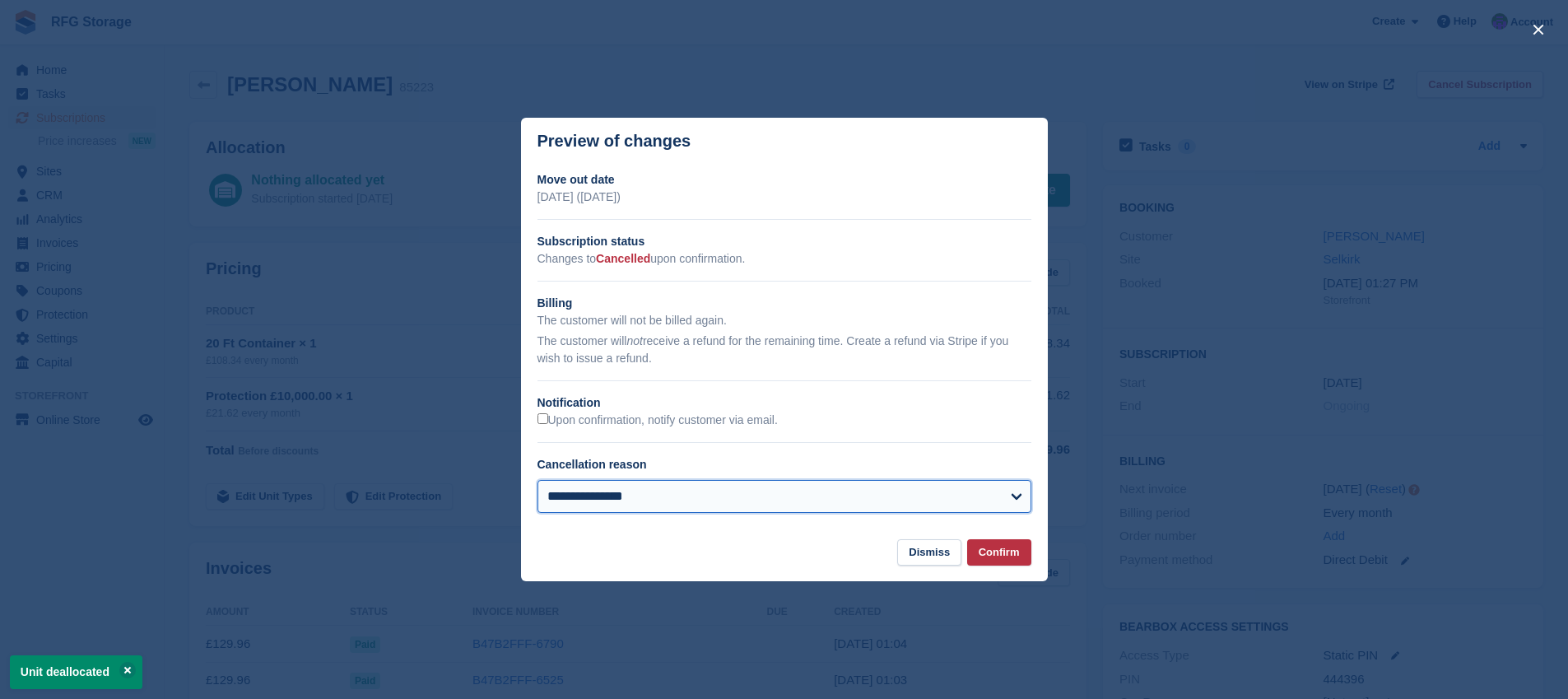
click at [690, 491] on select "**********" at bounding box center [784, 496] width 494 height 33
select select "**********"
click at [538, 480] on select "**********" at bounding box center [784, 496] width 494 height 33
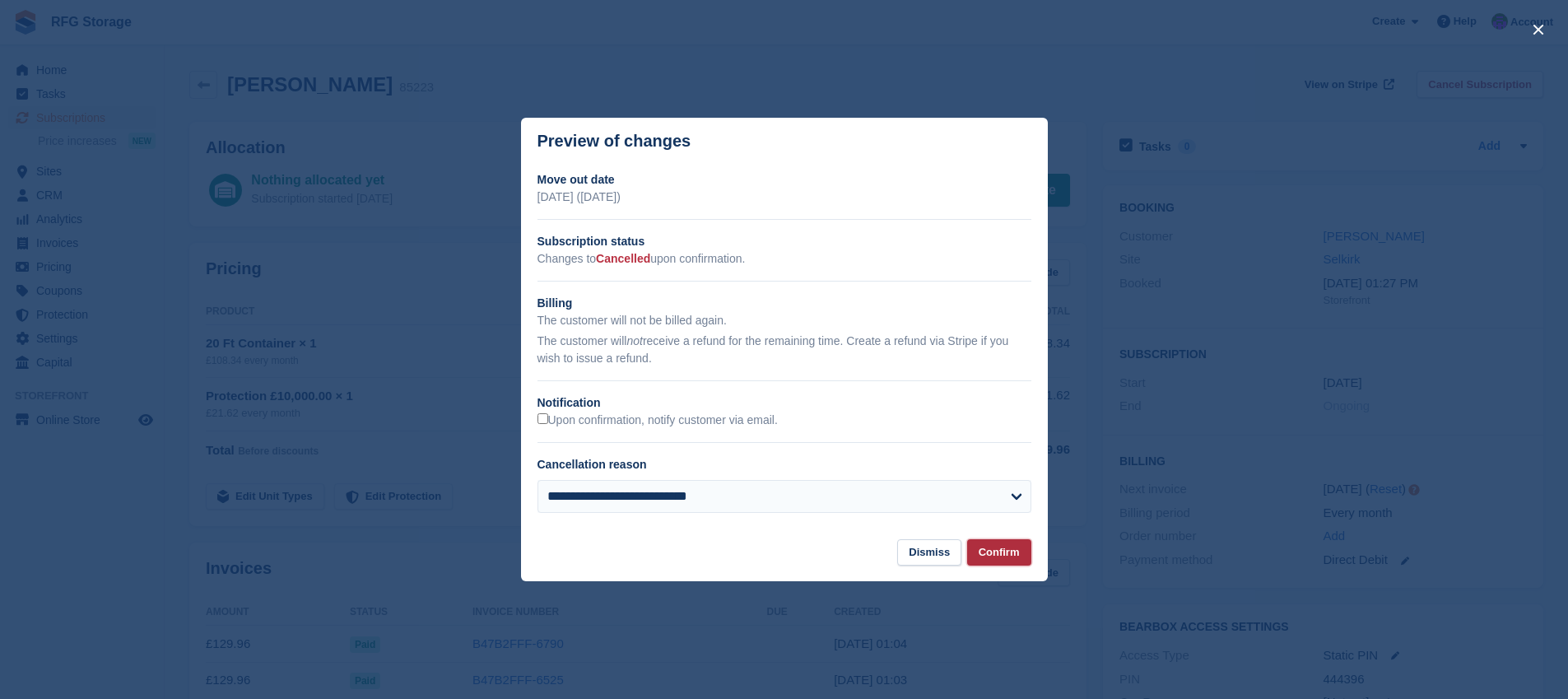
click at [988, 557] on button "Confirm" at bounding box center [999, 553] width 64 height 27
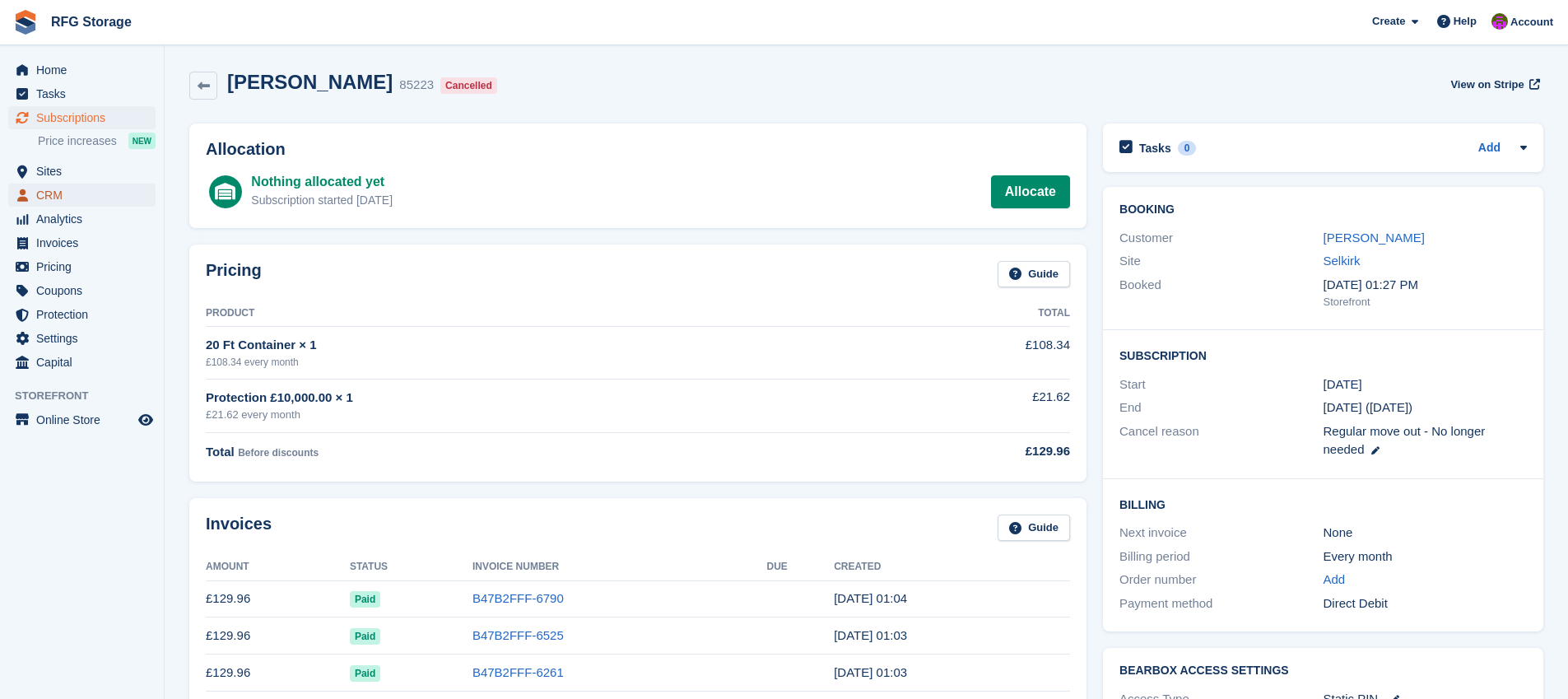
click at [46, 200] on span "CRM" at bounding box center [86, 194] width 99 height 23
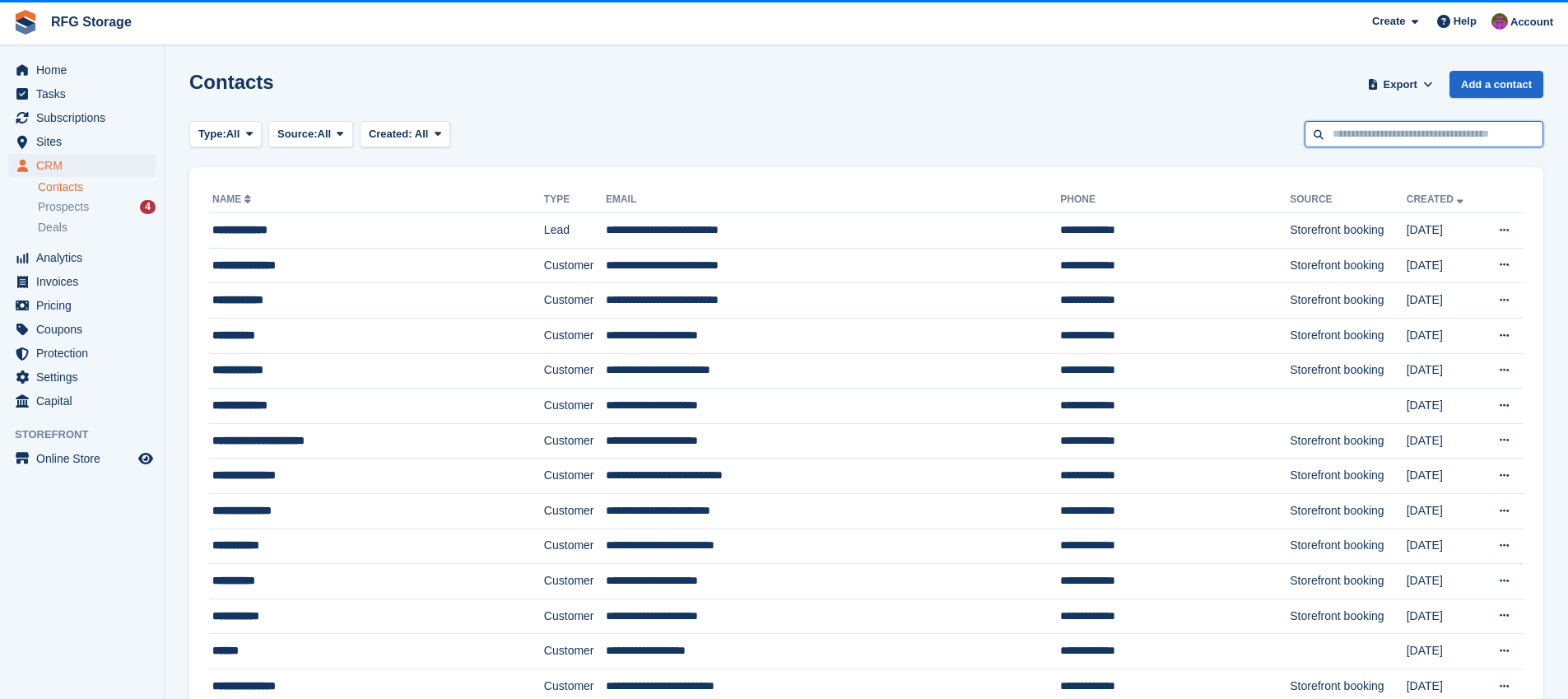
click at [1373, 138] on input "text" at bounding box center [1425, 135] width 239 height 27
type input "****"
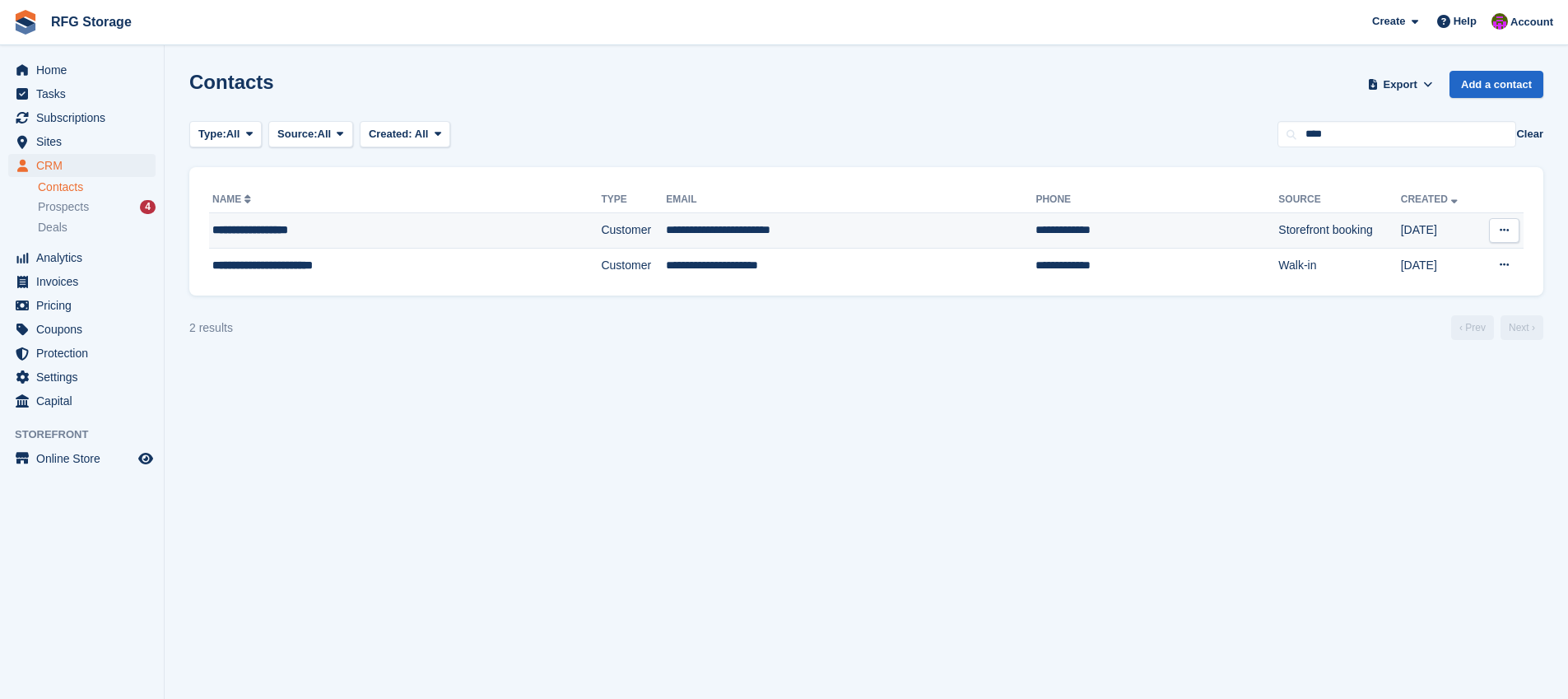
click at [426, 242] on td "**********" at bounding box center [404, 231] width 392 height 36
